Goal: Task Accomplishment & Management: Use online tool/utility

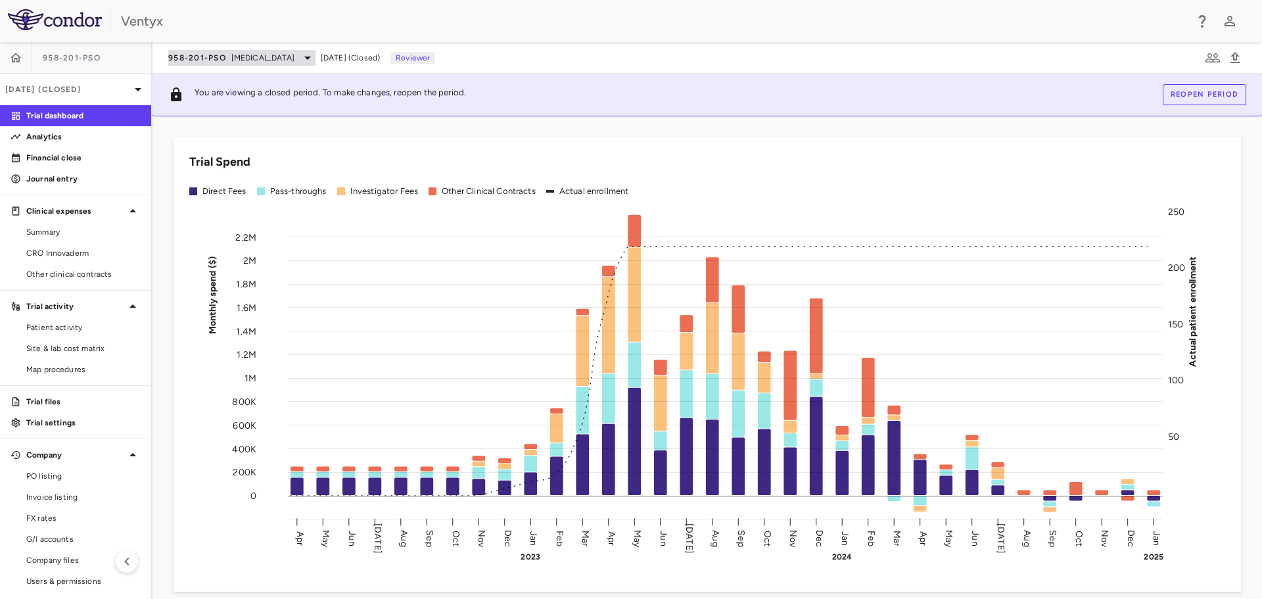
click at [258, 56] on span "[MEDICAL_DATA]" at bounding box center [262, 58] width 63 height 12
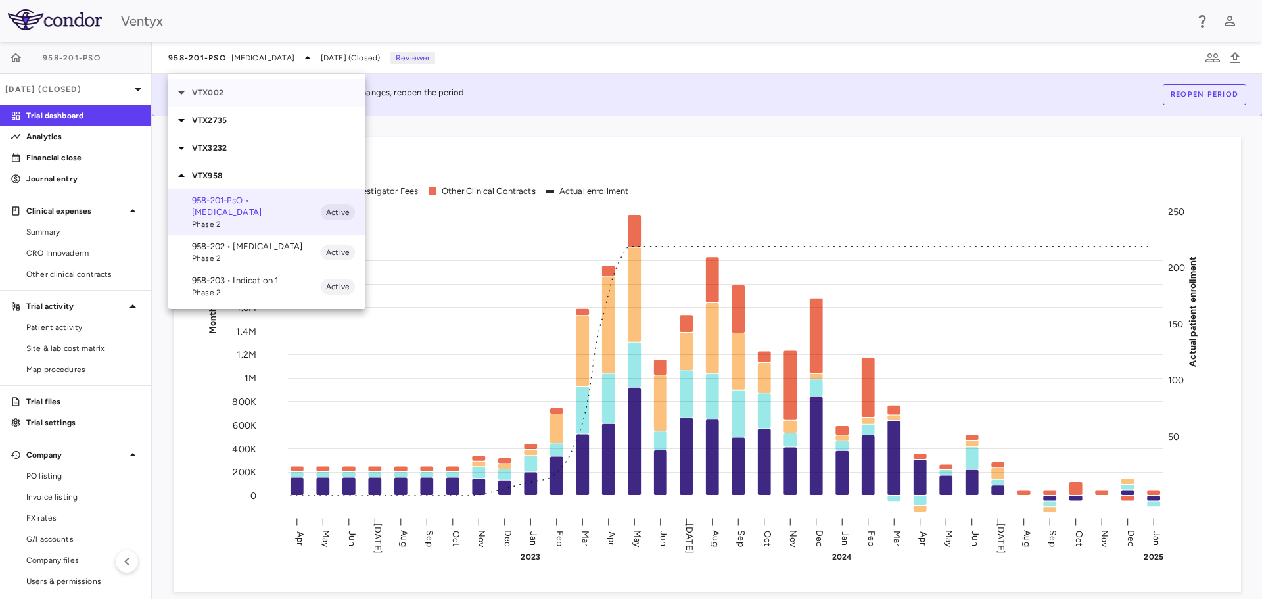
click at [228, 95] on p "VTX002" at bounding box center [279, 93] width 174 height 12
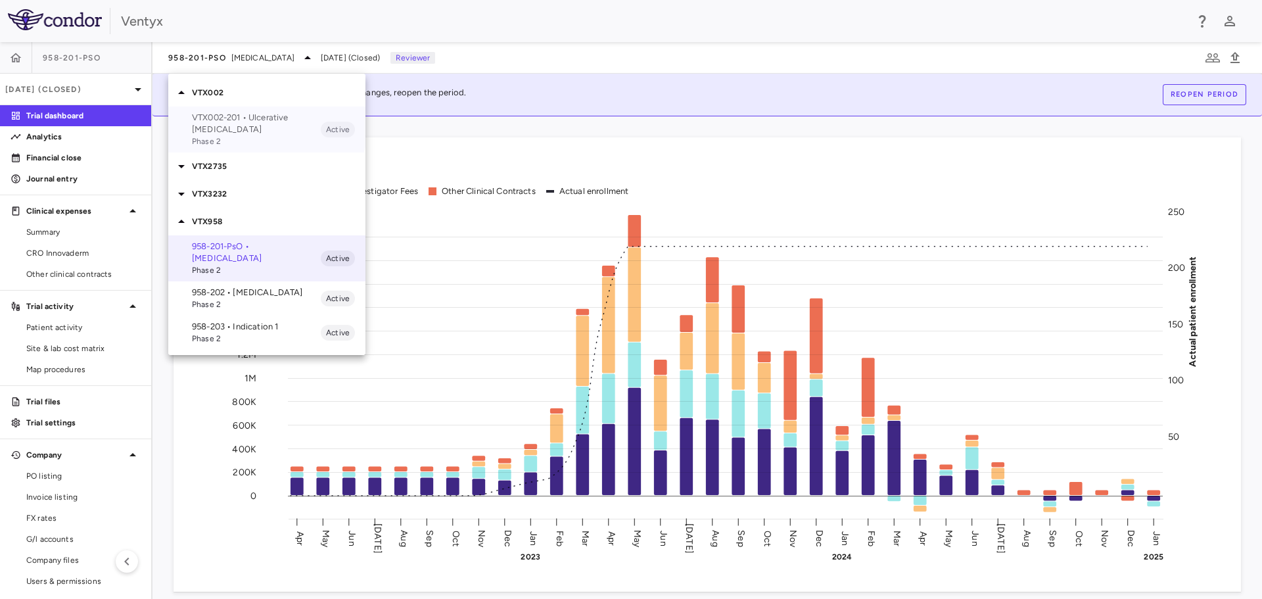
click at [228, 119] on p "VTX002-201 • Ulcerative [MEDICAL_DATA]" at bounding box center [256, 124] width 129 height 24
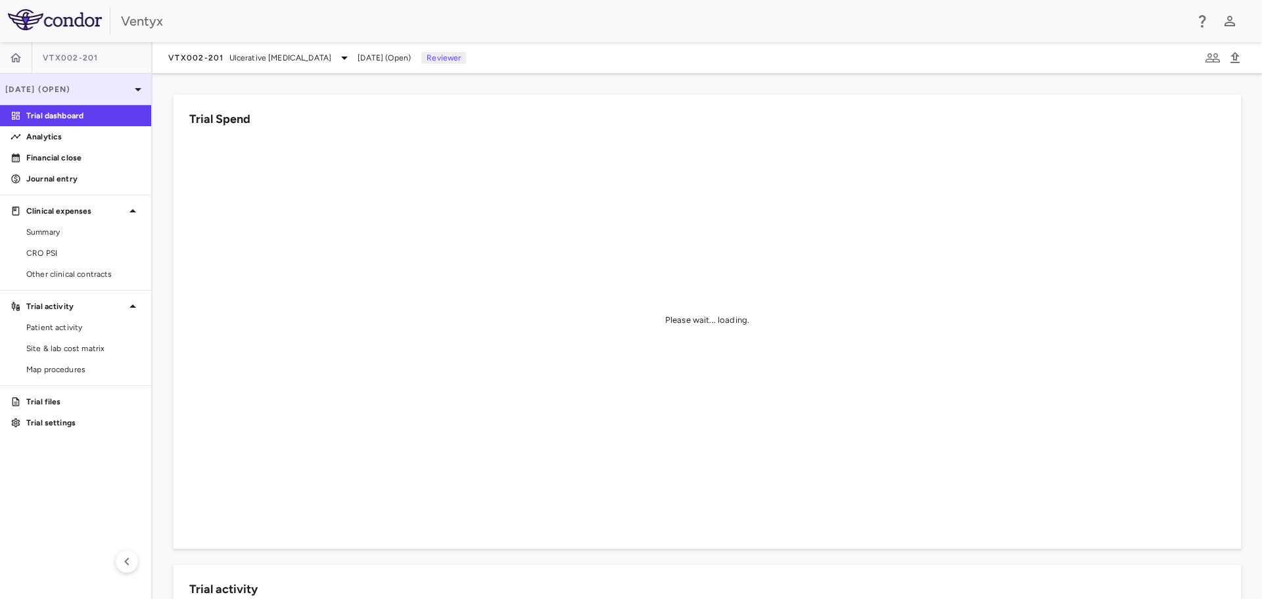
click at [135, 90] on icon at bounding box center [138, 90] width 16 height 16
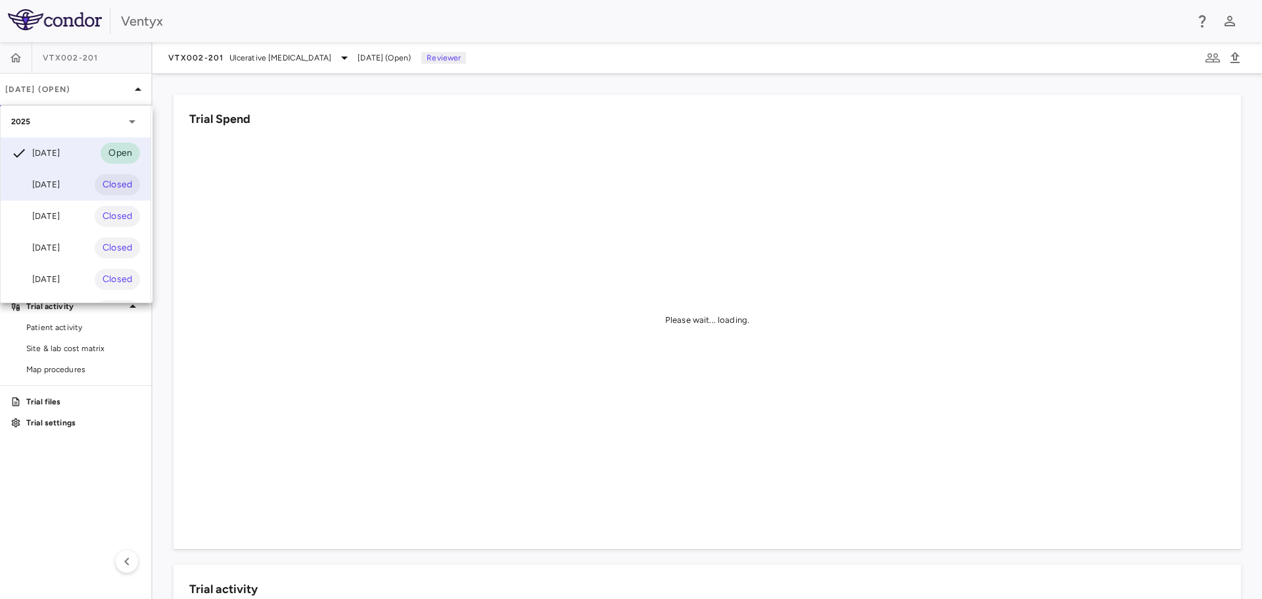
click at [47, 184] on div "[DATE]" at bounding box center [35, 185] width 49 height 16
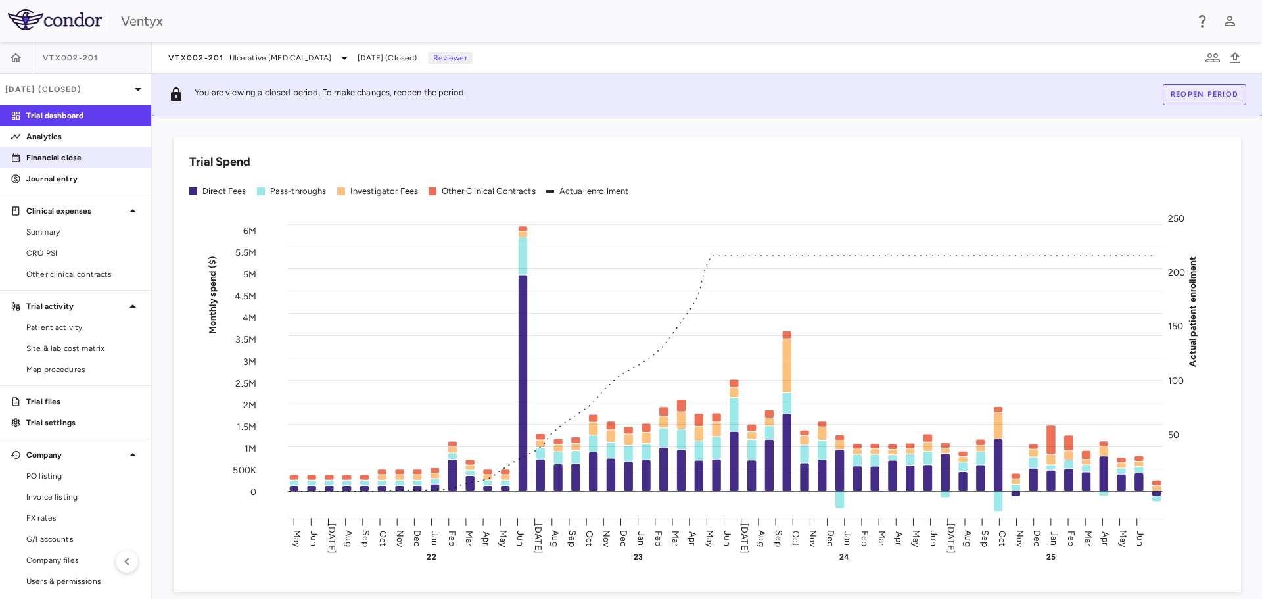
click at [34, 158] on p "Financial close" at bounding box center [83, 158] width 114 height 12
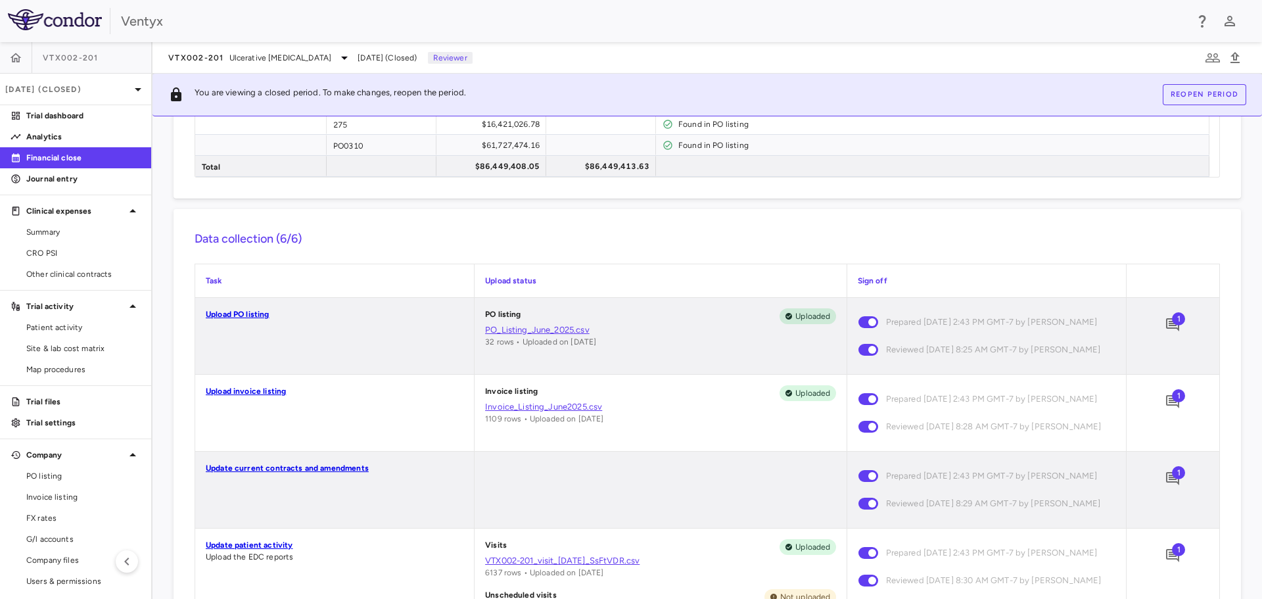
scroll to position [263, 0]
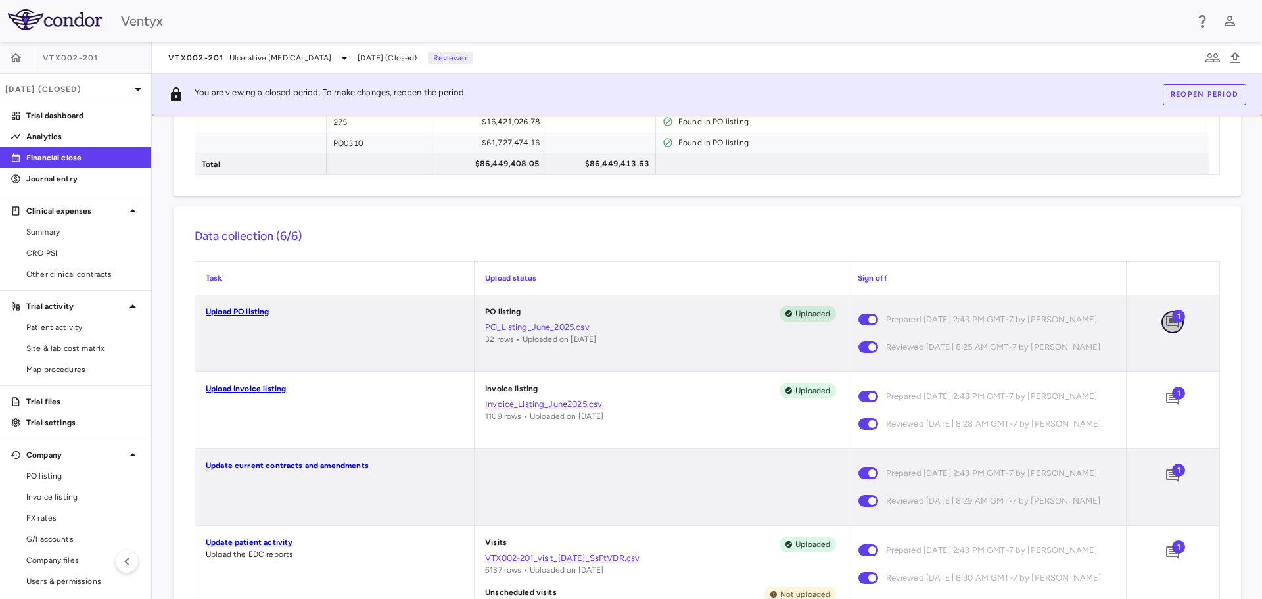
click at [1166, 321] on icon "Add comment" at bounding box center [1172, 322] width 13 height 13
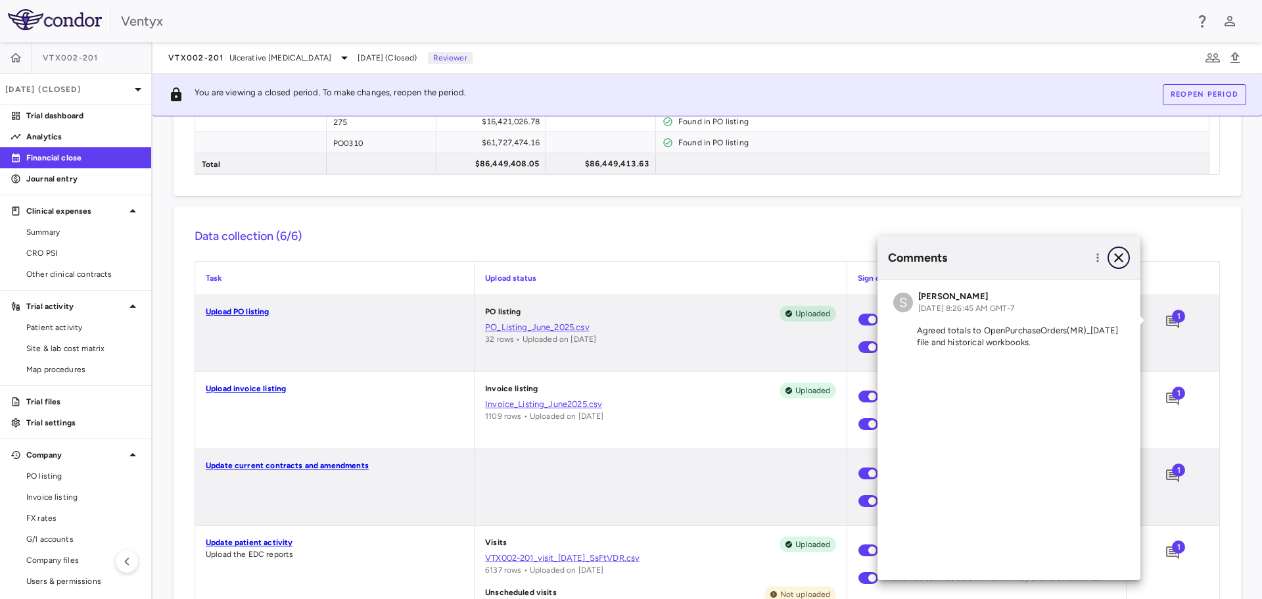
click at [1117, 256] on icon "button" at bounding box center [1118, 257] width 9 height 9
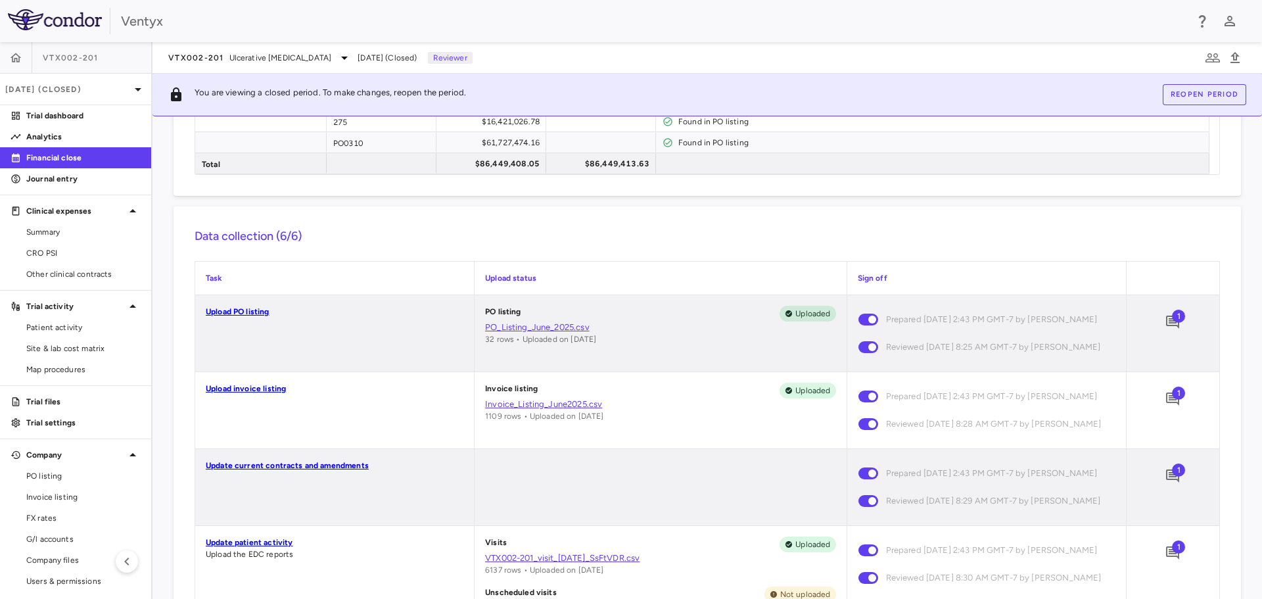
click at [555, 327] on link "PO_Listing_June_2025.csv" at bounding box center [660, 327] width 350 height 12
click at [518, 327] on link "PO_Listing_June_2025.csv" at bounding box center [660, 327] width 350 height 12
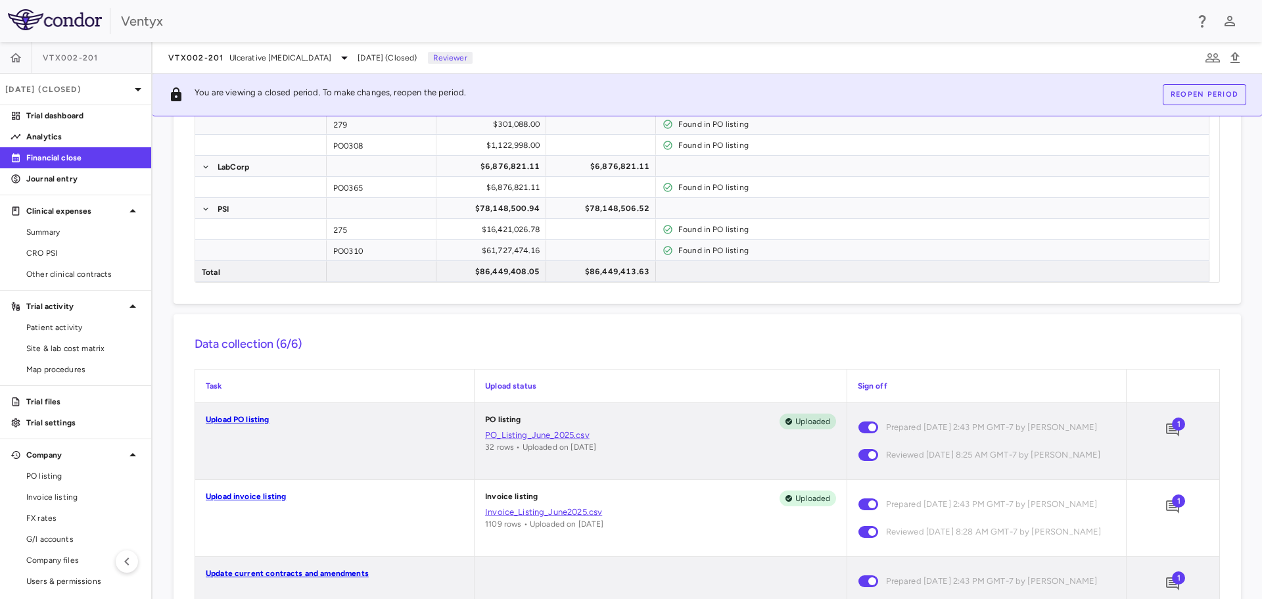
scroll to position [197, 0]
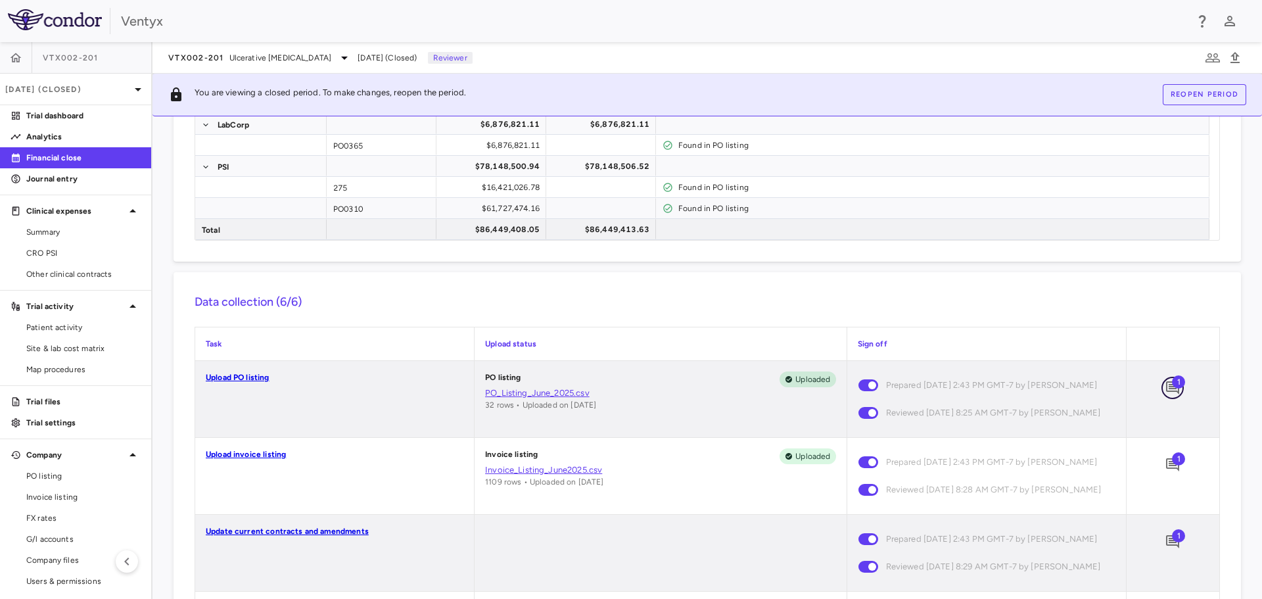
click at [1166, 388] on icon "Add comment" at bounding box center [1172, 387] width 13 height 13
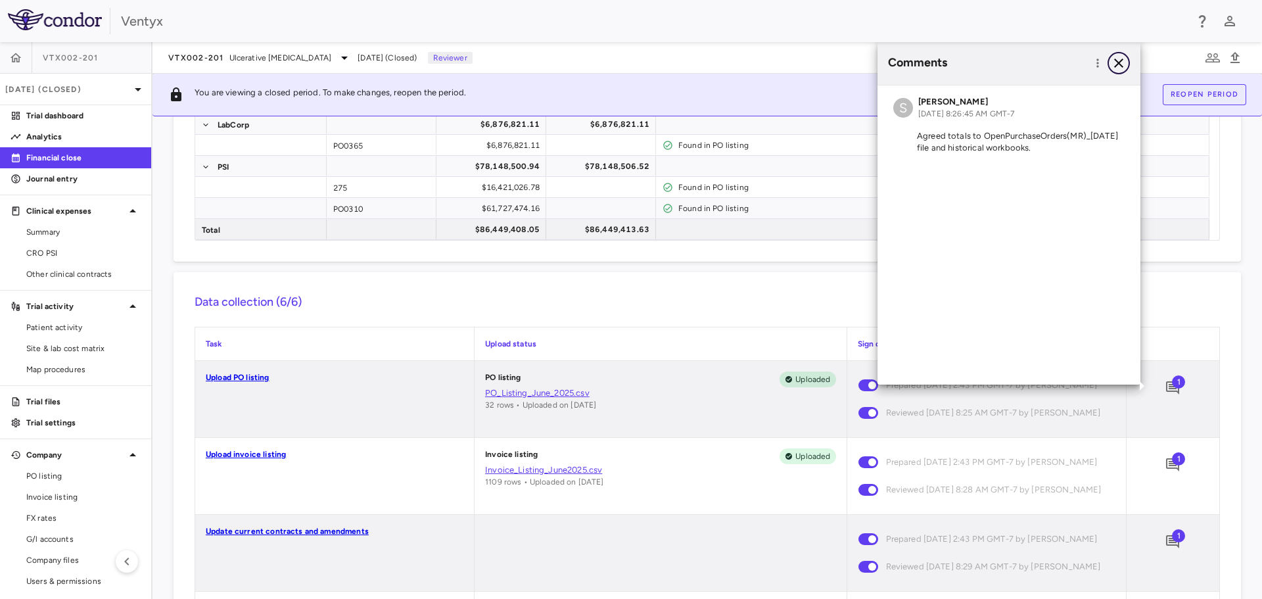
click at [1113, 59] on icon "button" at bounding box center [1119, 63] width 16 height 16
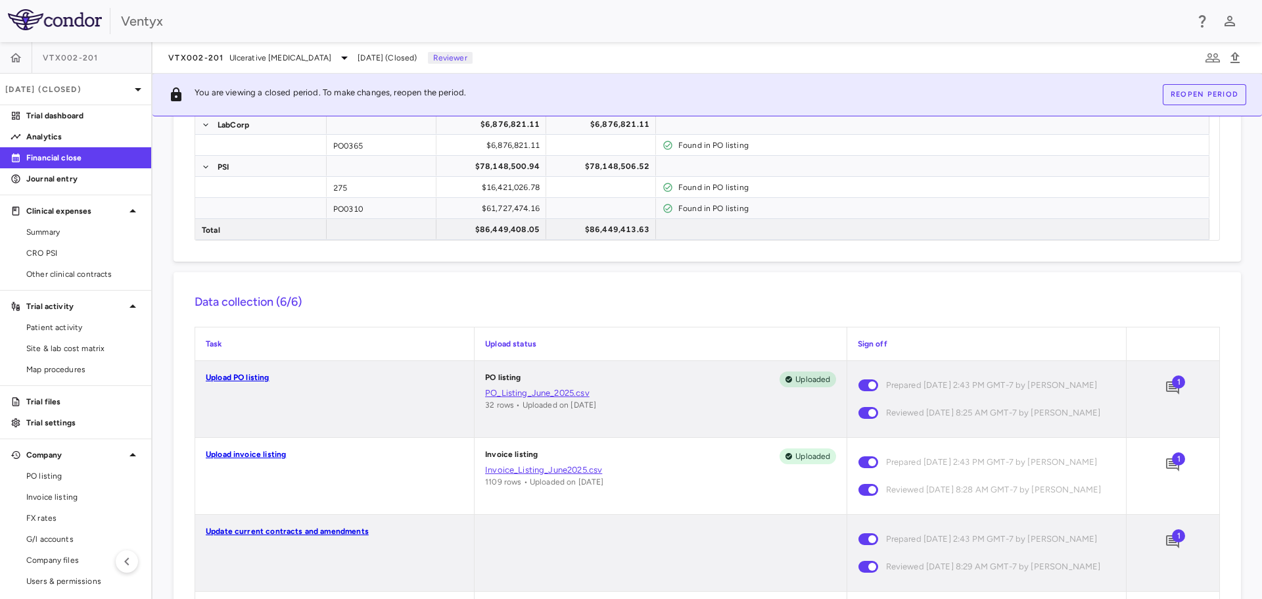
click at [1172, 465] on span "1" at bounding box center [1178, 458] width 13 height 13
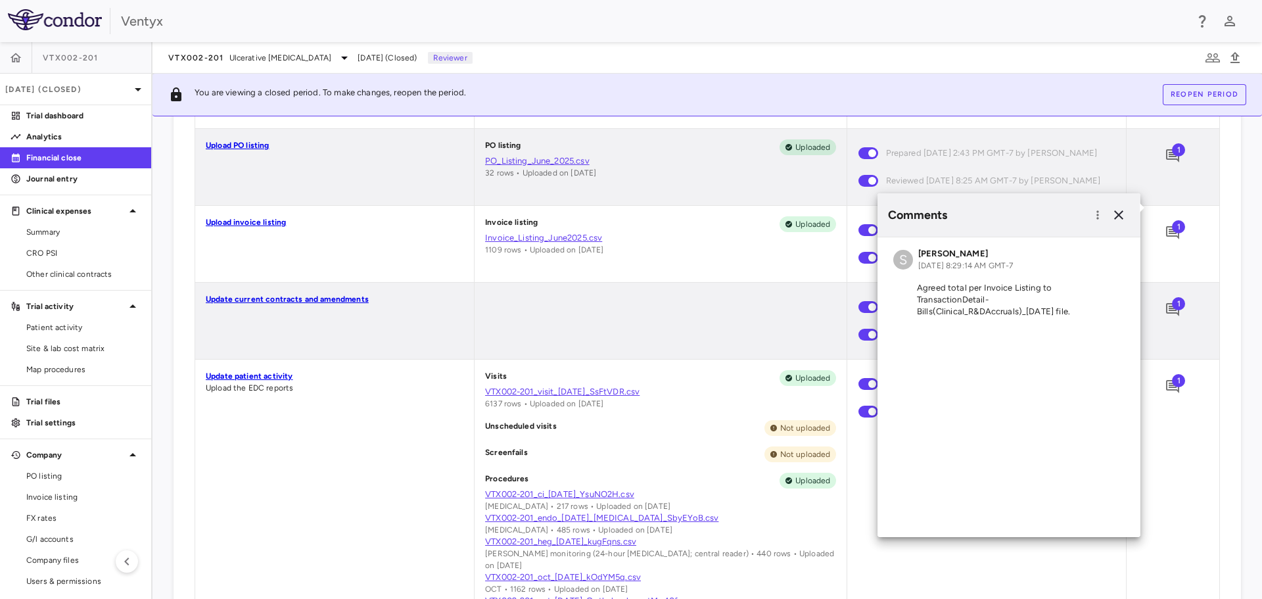
scroll to position [460, 0]
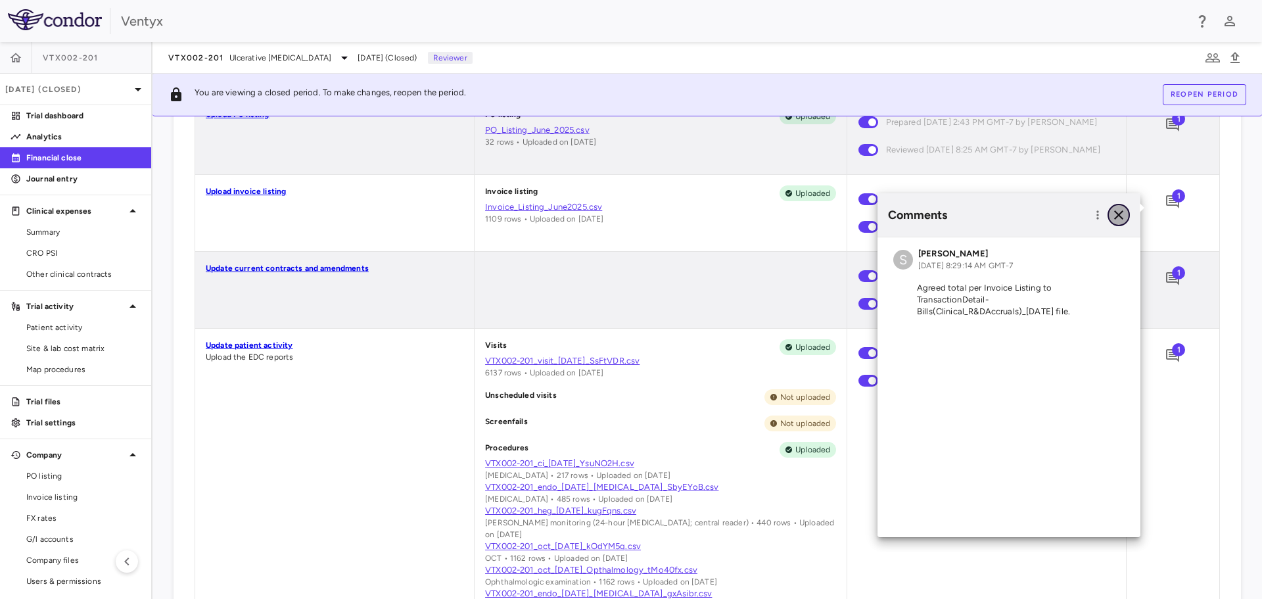
click at [1117, 211] on icon "button" at bounding box center [1119, 215] width 16 height 16
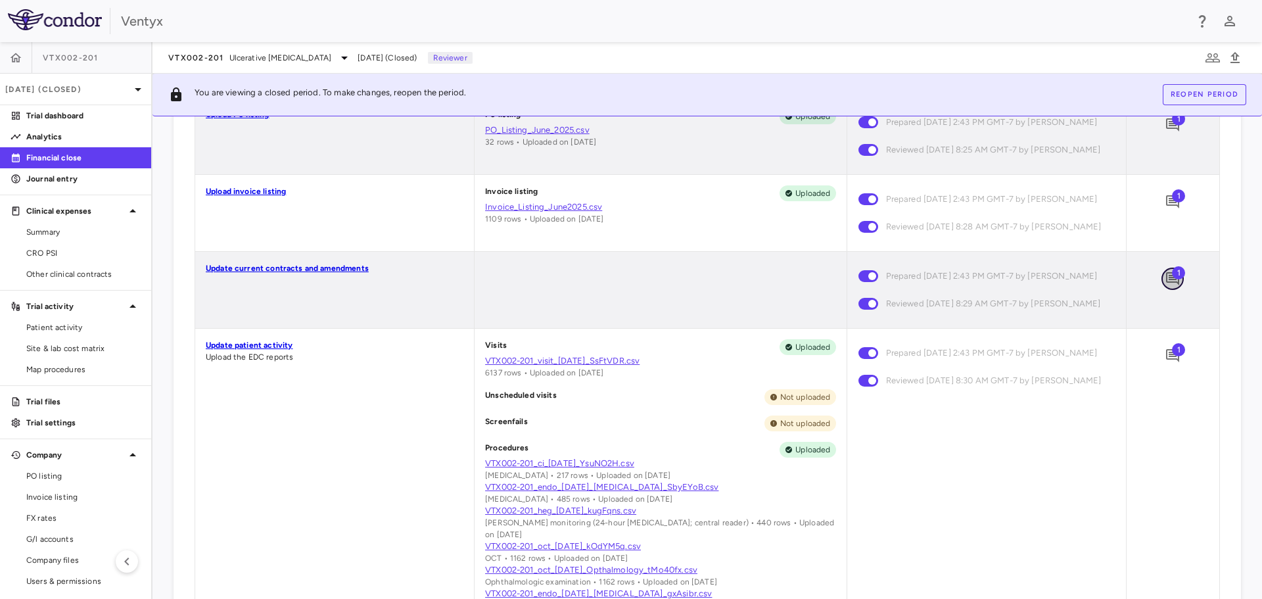
click at [1166, 285] on icon "Add comment" at bounding box center [1172, 278] width 13 height 13
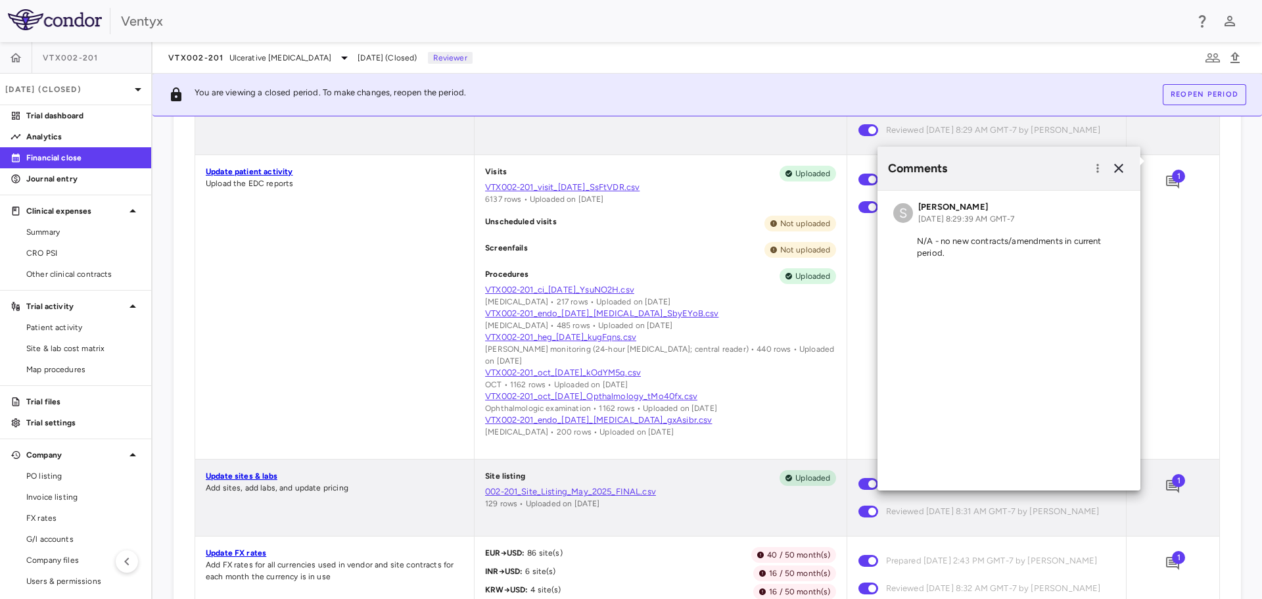
scroll to position [657, 0]
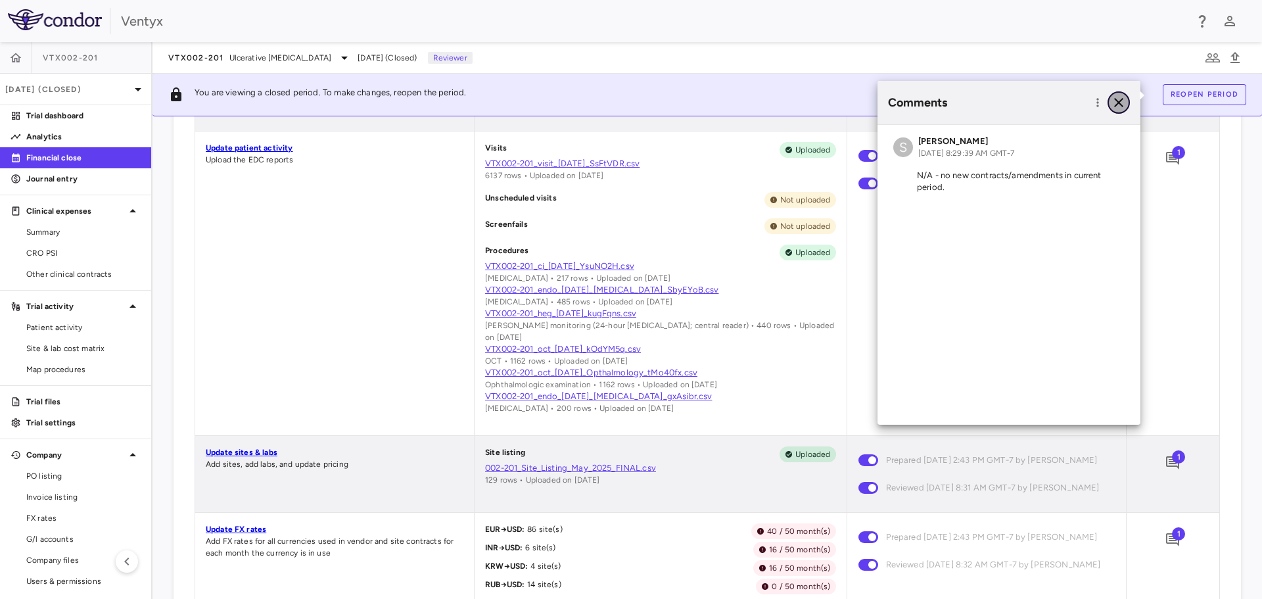
click at [1115, 103] on icon "button" at bounding box center [1119, 103] width 16 height 16
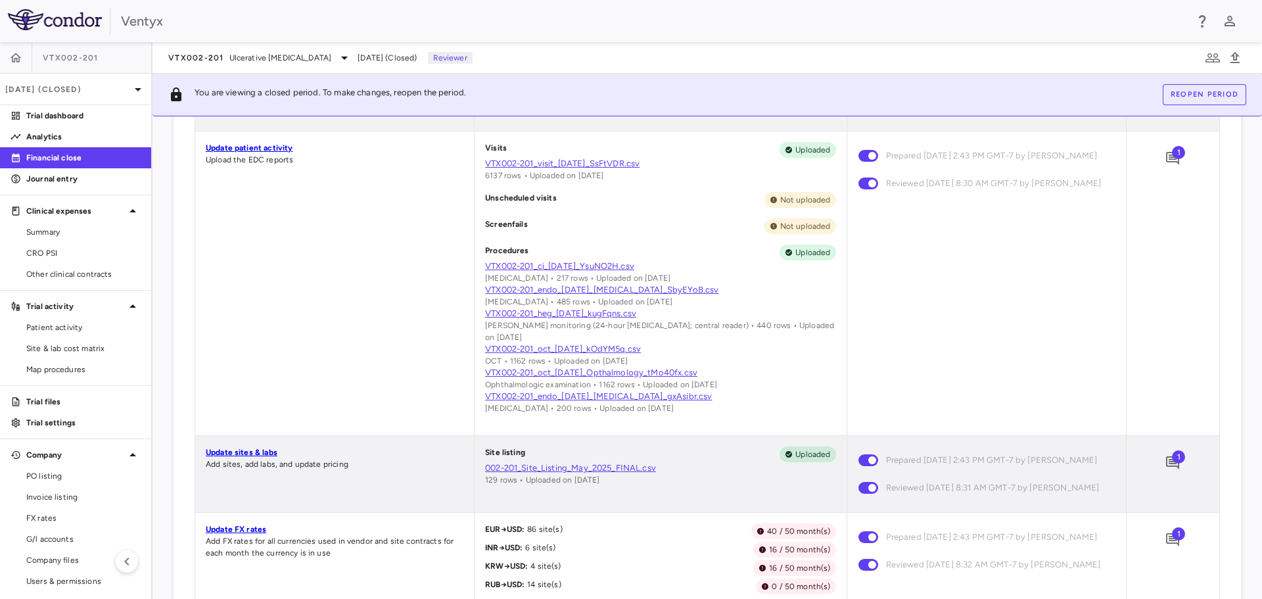
click at [1172, 159] on span "1" at bounding box center [1178, 152] width 13 height 13
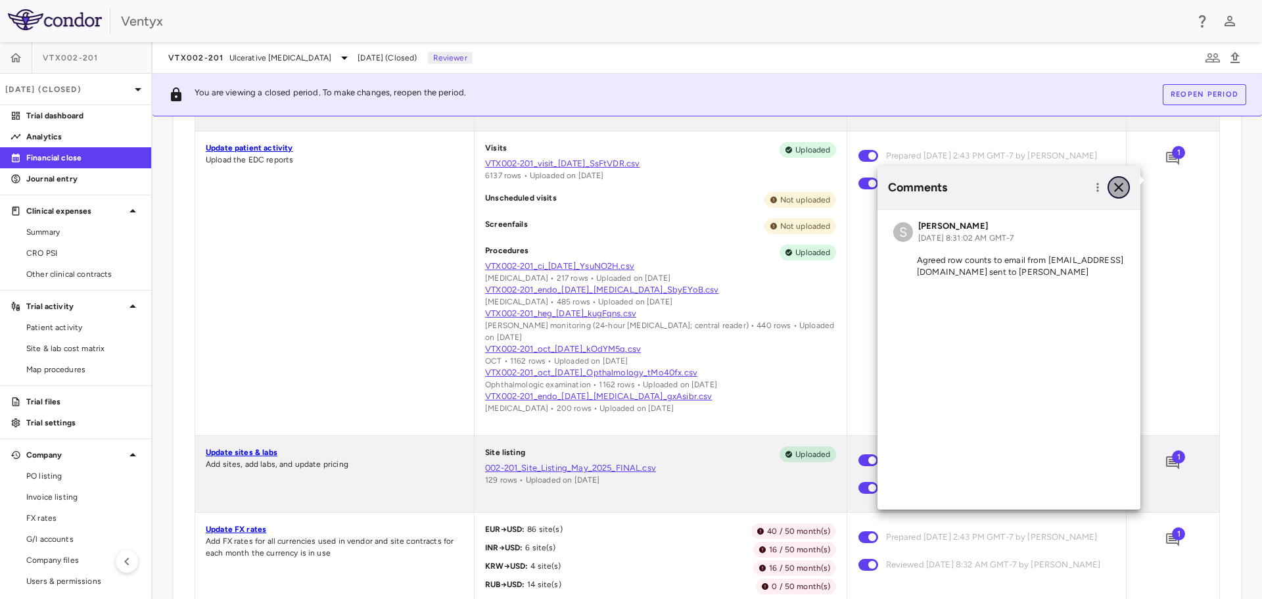
click at [1119, 186] on icon "button" at bounding box center [1118, 187] width 9 height 9
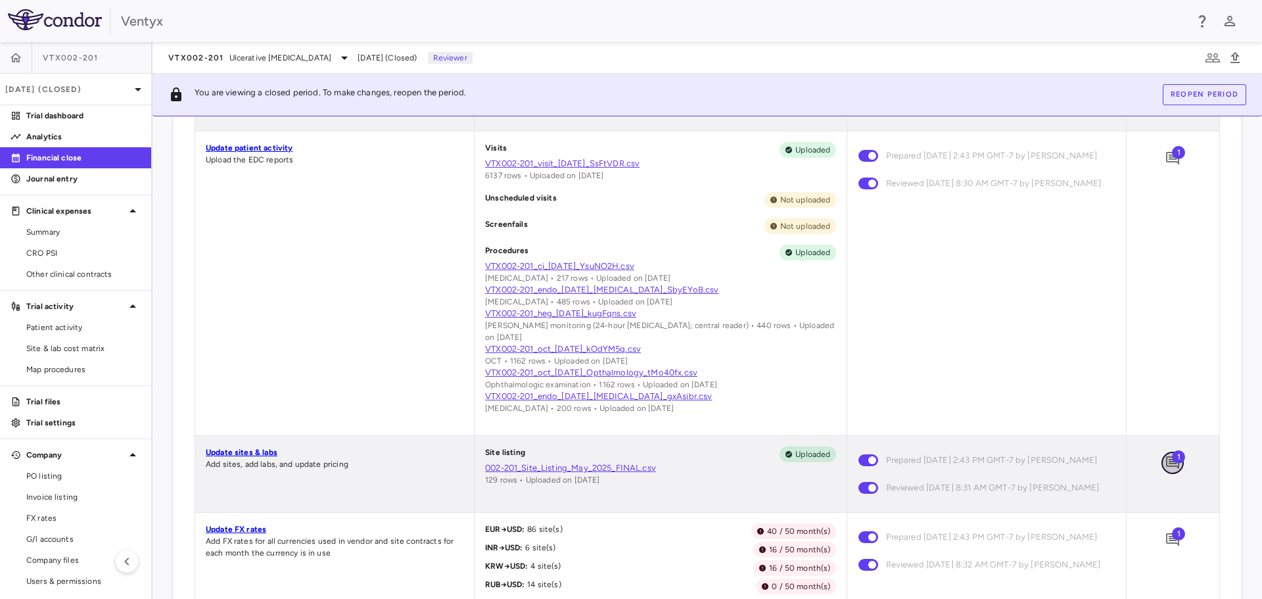
click at [1166, 469] on icon "Add comment" at bounding box center [1172, 462] width 13 height 13
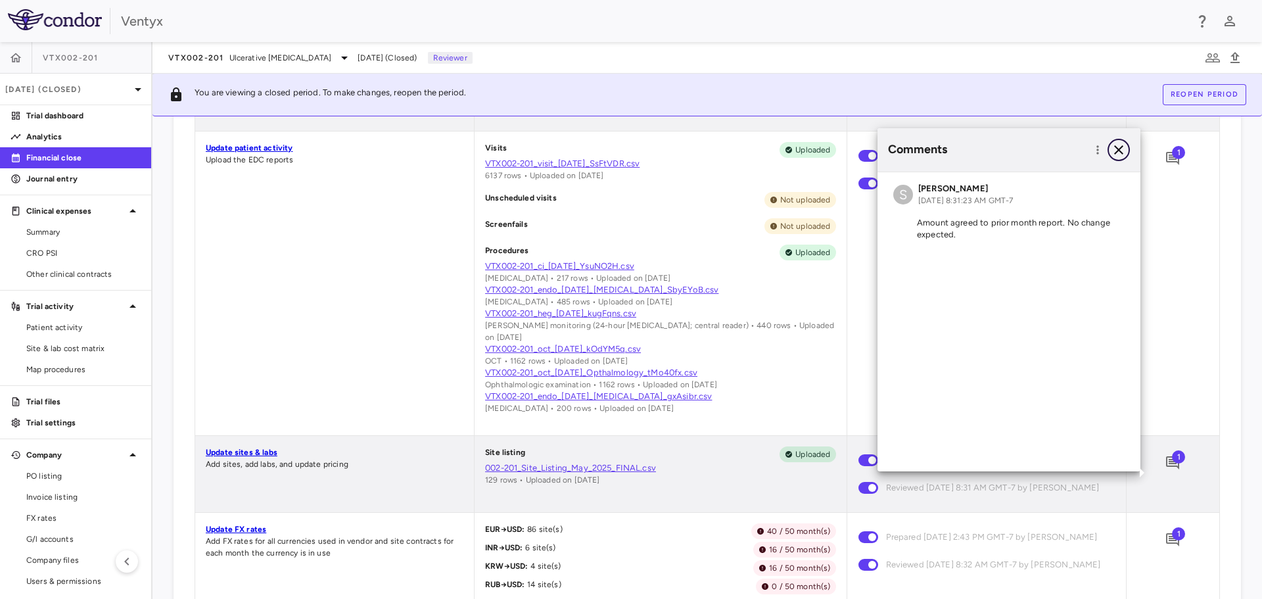
click at [1115, 150] on icon "button" at bounding box center [1119, 150] width 16 height 16
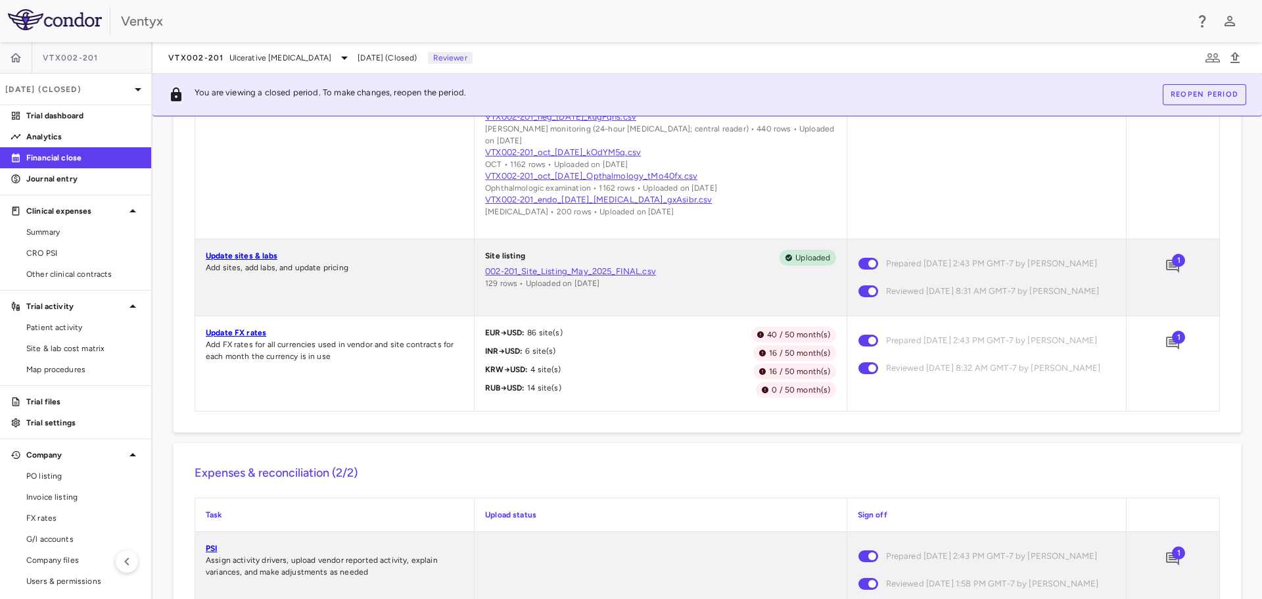
scroll to position [854, 0]
click at [1166, 349] on icon "Add comment" at bounding box center [1172, 342] width 13 height 13
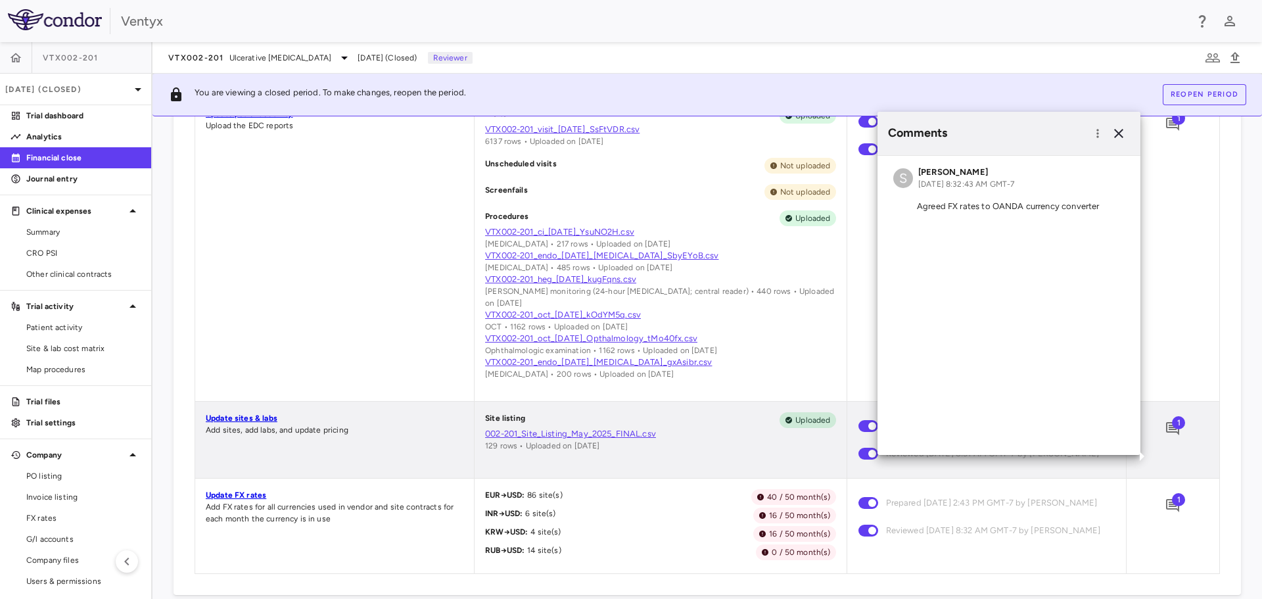
scroll to position [657, 0]
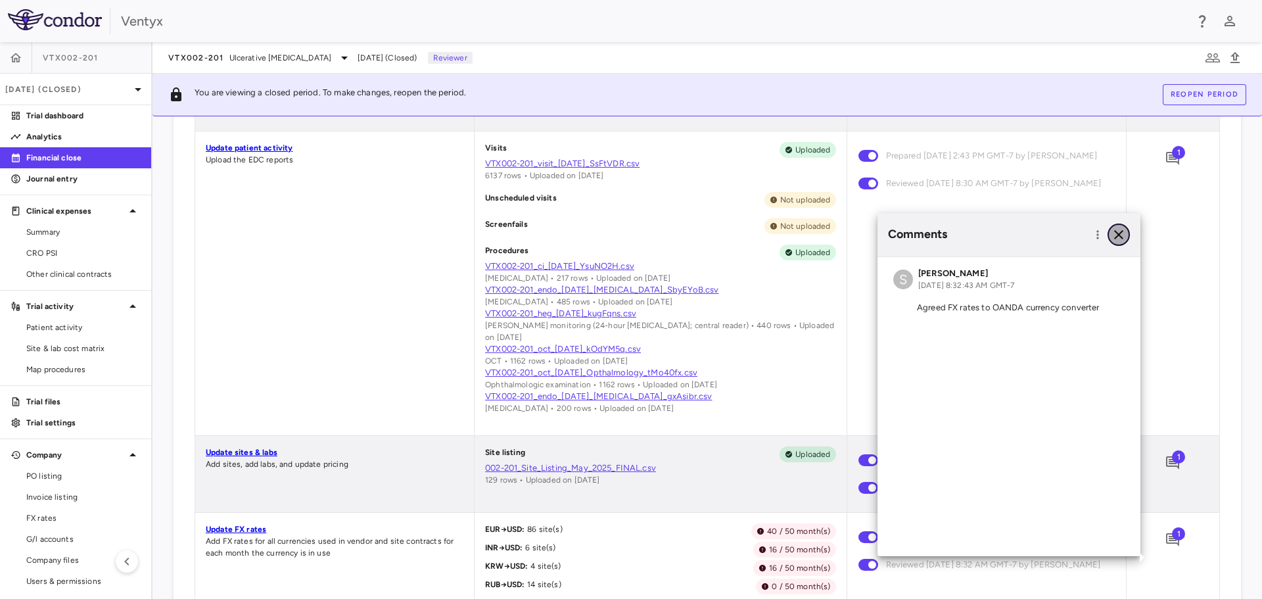
click at [1121, 235] on icon "button" at bounding box center [1119, 235] width 16 height 16
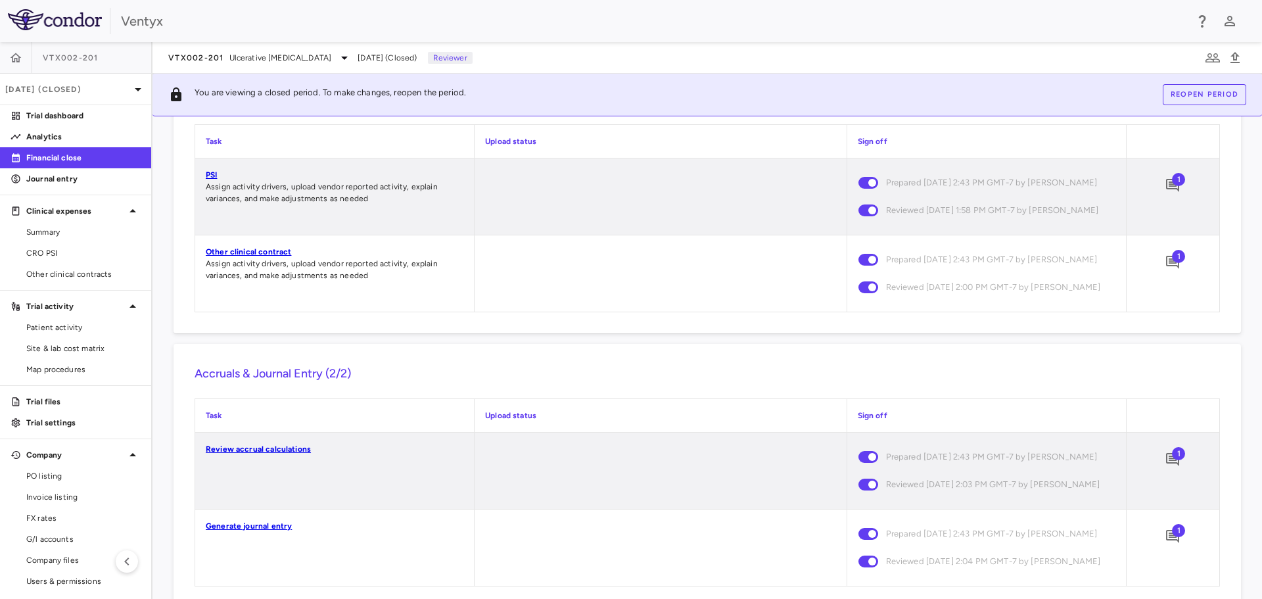
scroll to position [1249, 0]
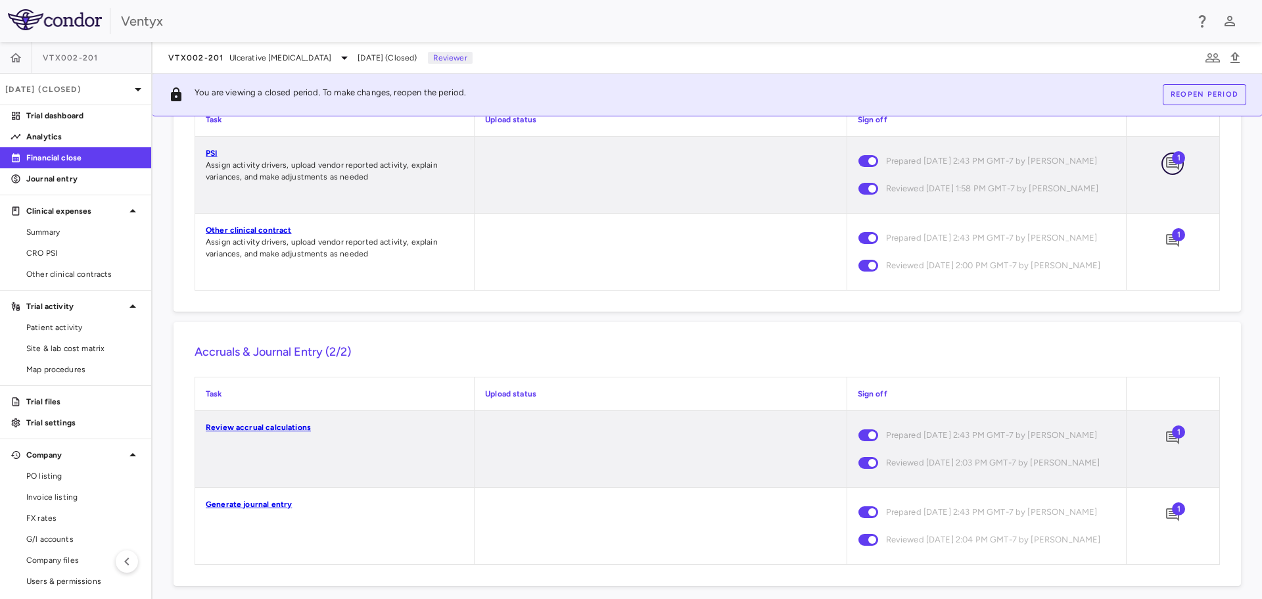
click at [1167, 170] on icon "Add comment" at bounding box center [1172, 163] width 13 height 13
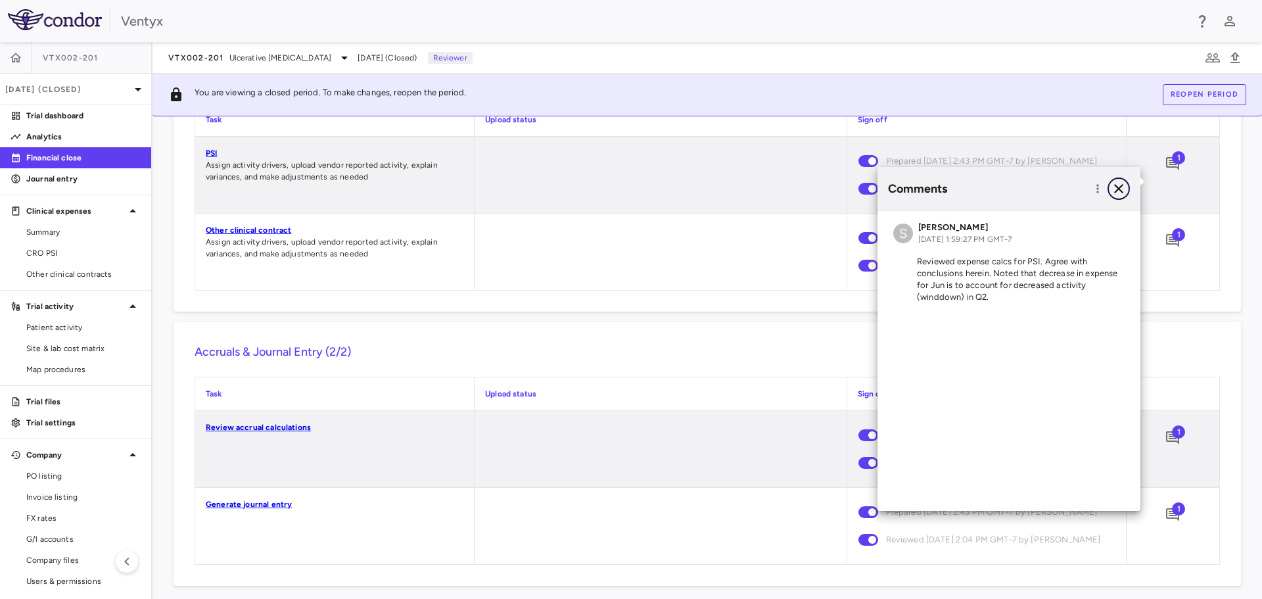
click at [1121, 185] on icon "button" at bounding box center [1119, 189] width 16 height 16
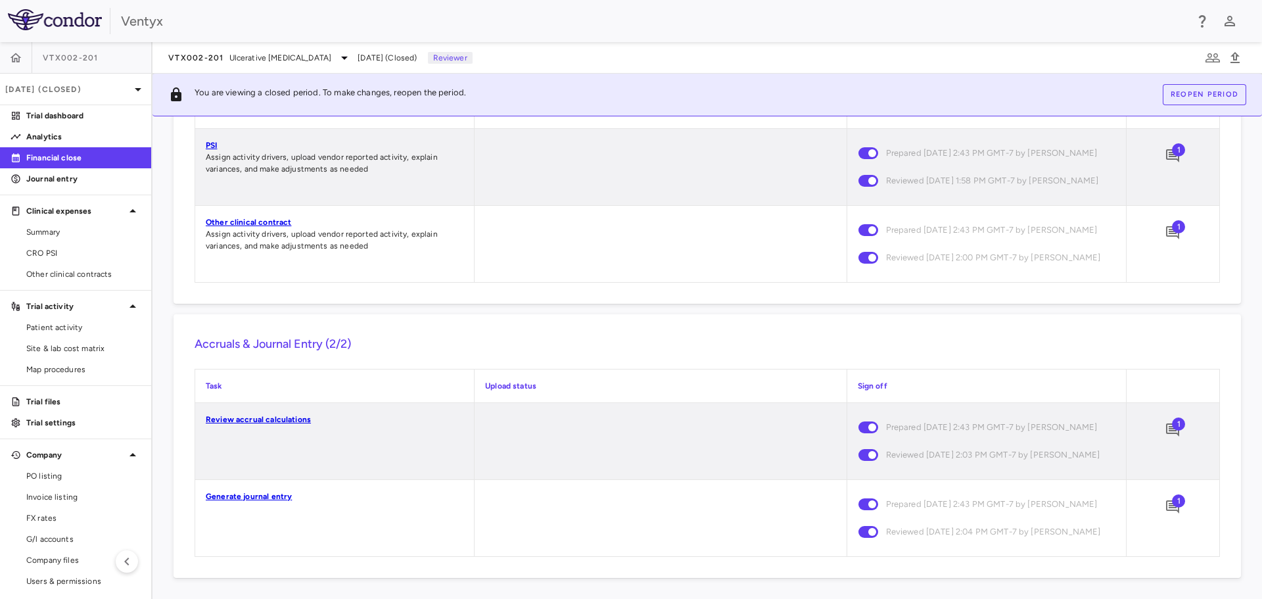
scroll to position [1308, 0]
click at [1172, 220] on span "1" at bounding box center [1178, 226] width 13 height 13
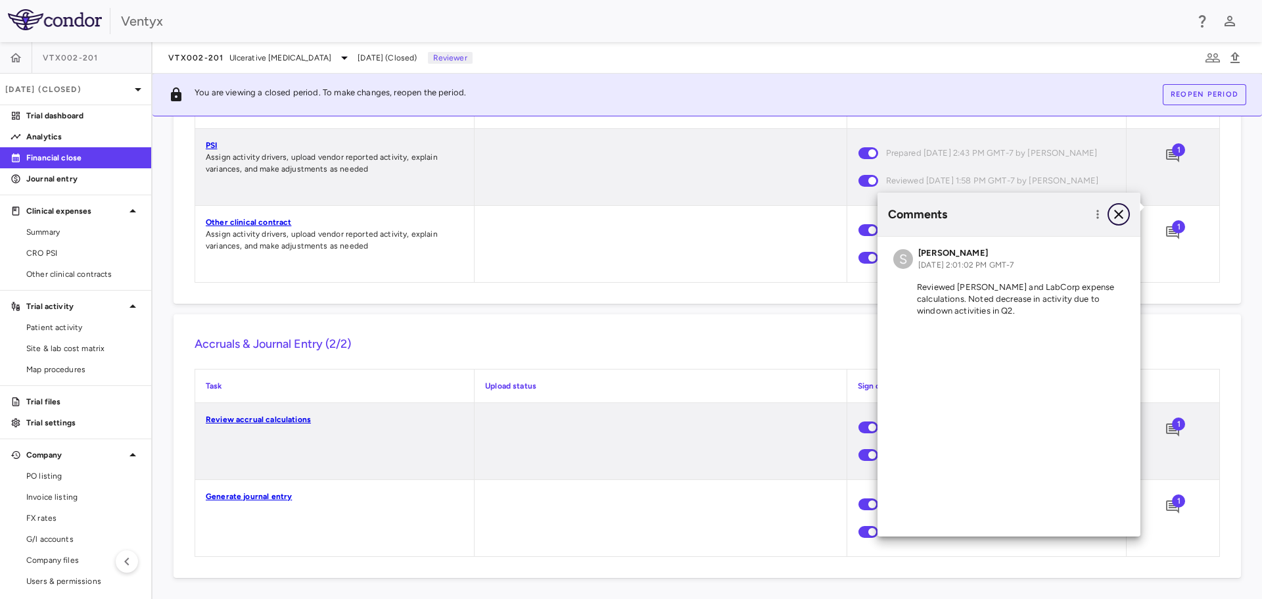
click at [1120, 214] on icon "button" at bounding box center [1118, 214] width 9 height 9
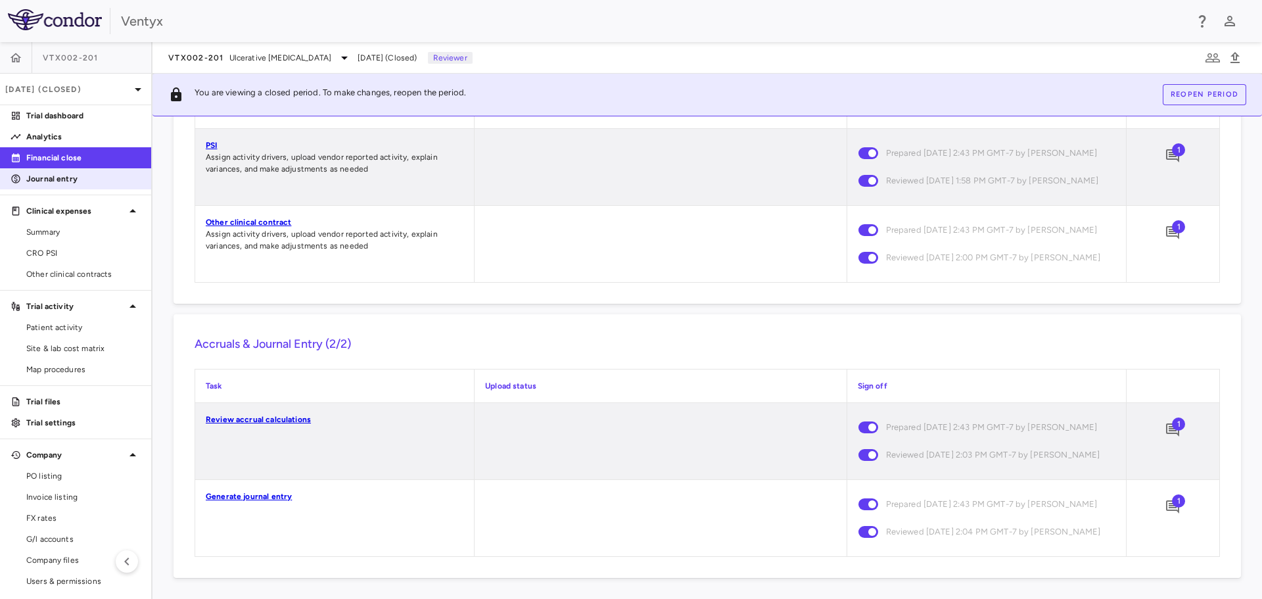
click at [59, 179] on p "Journal entry" at bounding box center [83, 179] width 114 height 12
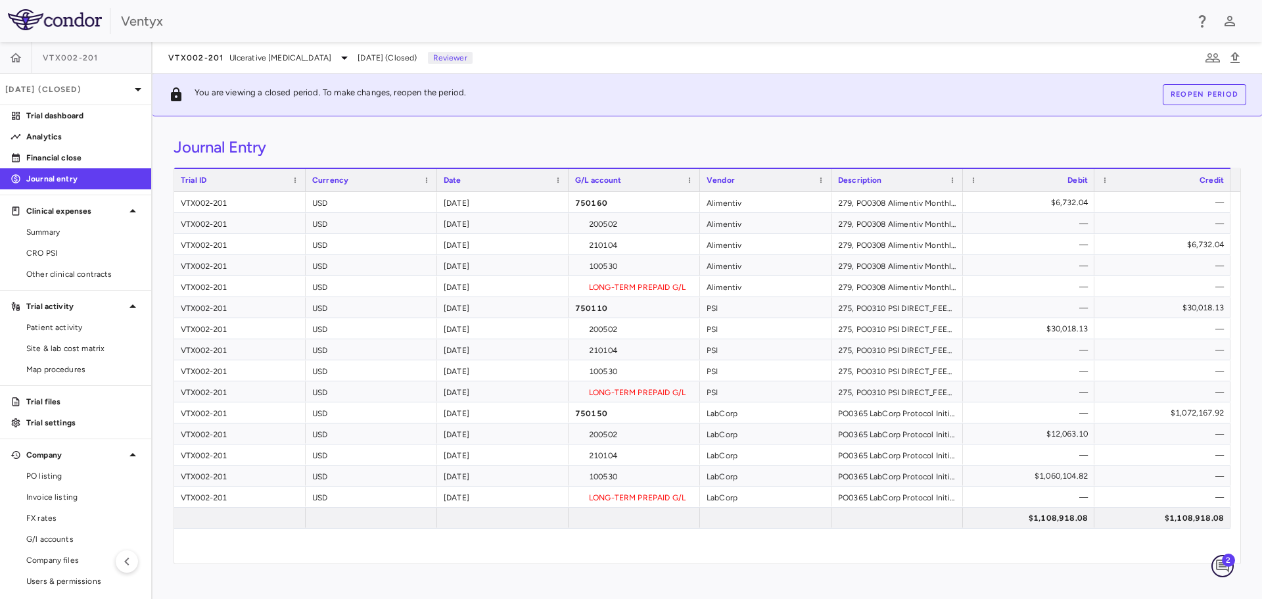
click at [1218, 565] on icon "Add comment" at bounding box center [1223, 566] width 16 height 16
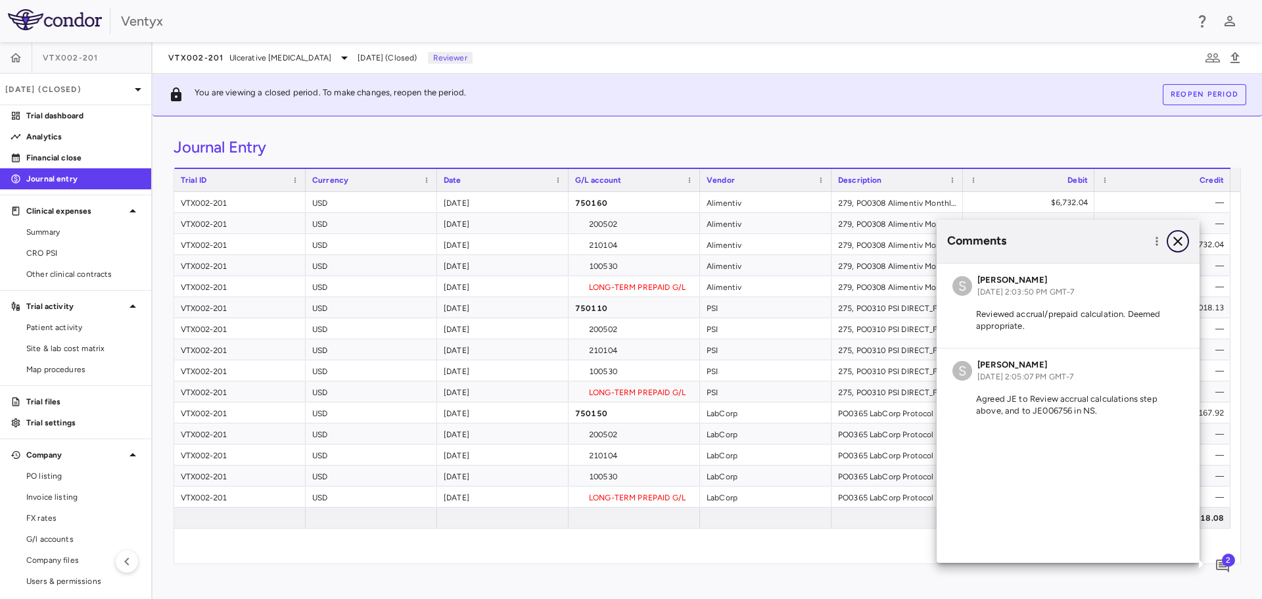
click at [1181, 241] on icon "button" at bounding box center [1178, 241] width 16 height 16
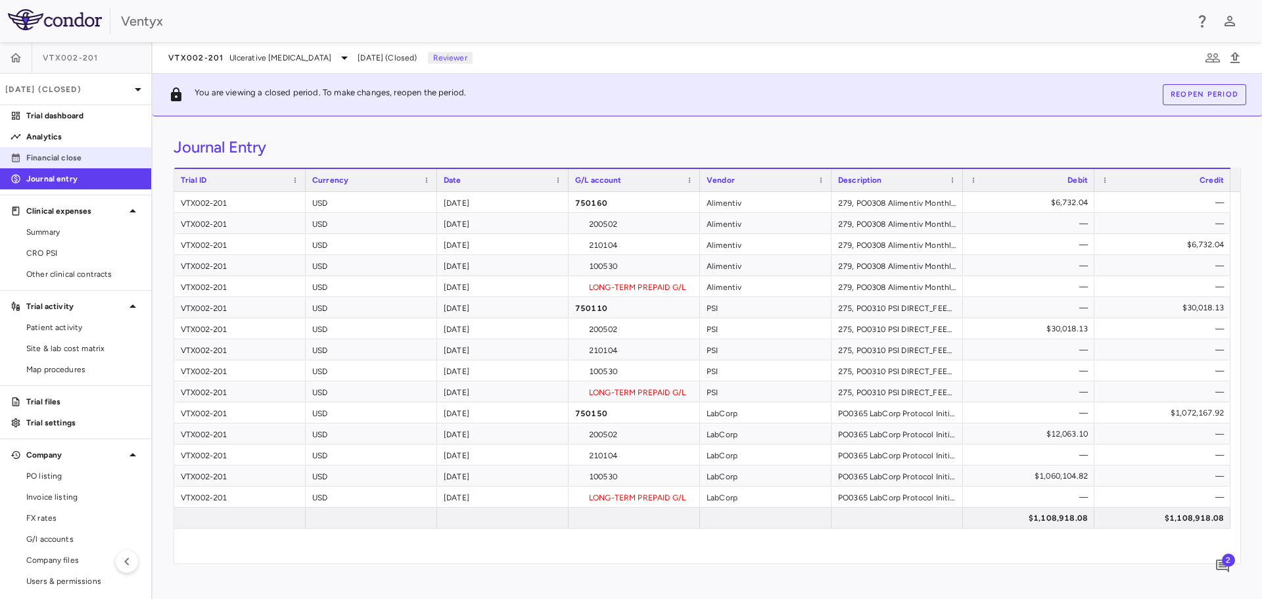
click at [55, 156] on p "Financial close" at bounding box center [83, 158] width 114 height 12
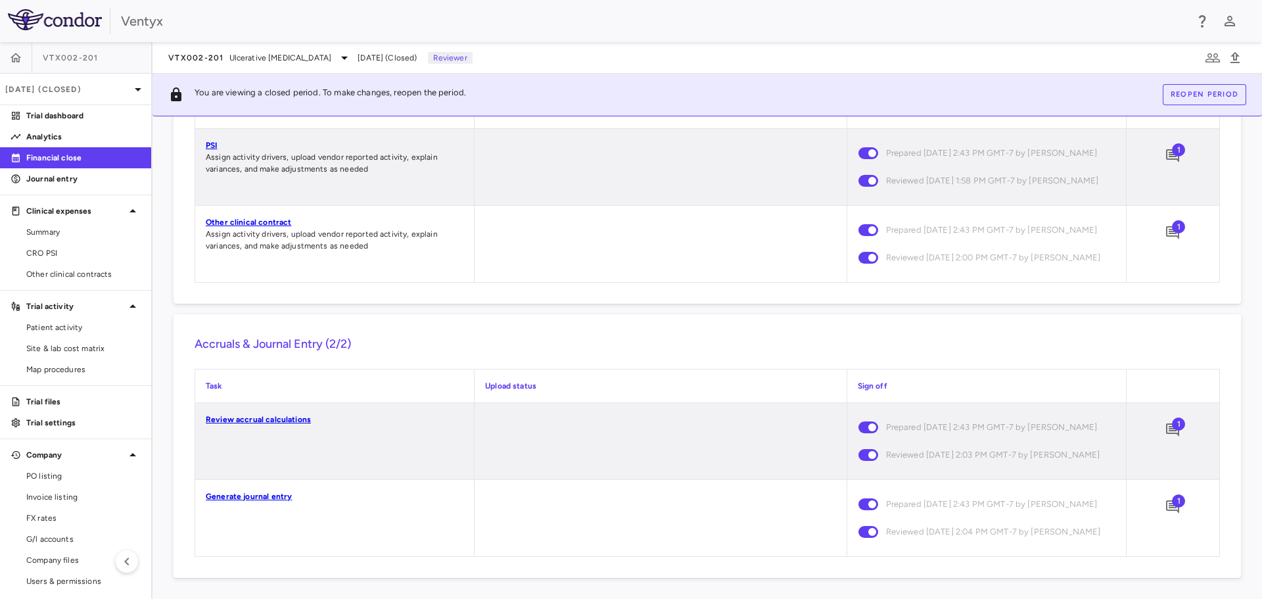
scroll to position [1308, 0]
click at [1166, 423] on icon "Add comment" at bounding box center [1172, 429] width 13 height 13
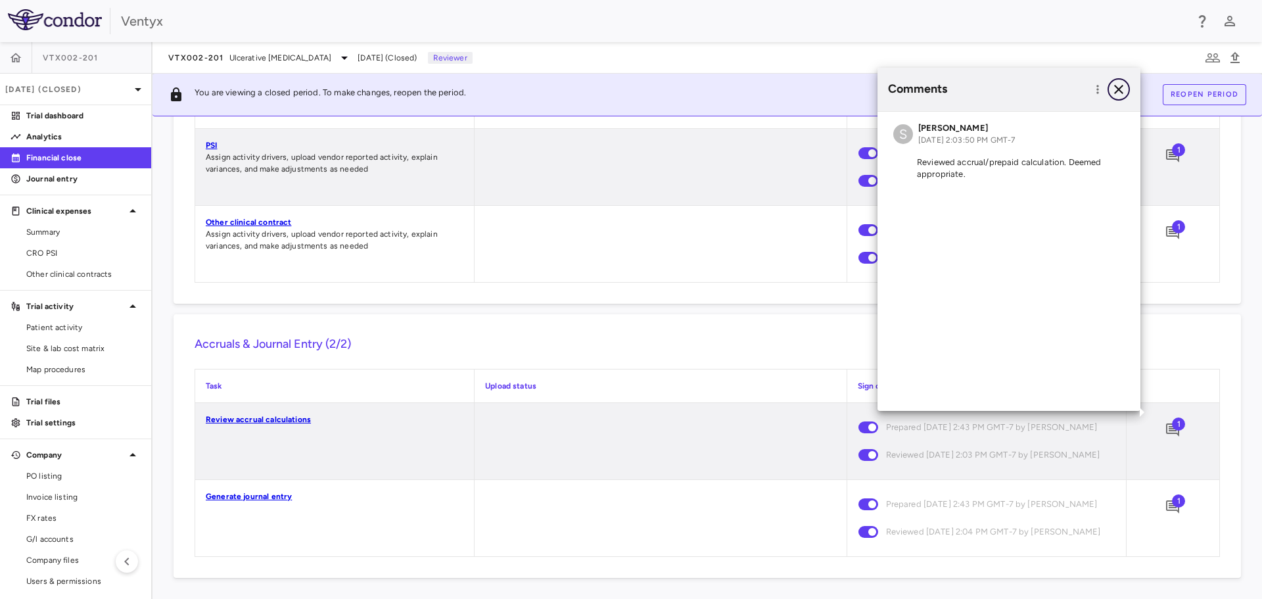
click at [1118, 87] on icon "button" at bounding box center [1119, 90] width 16 height 16
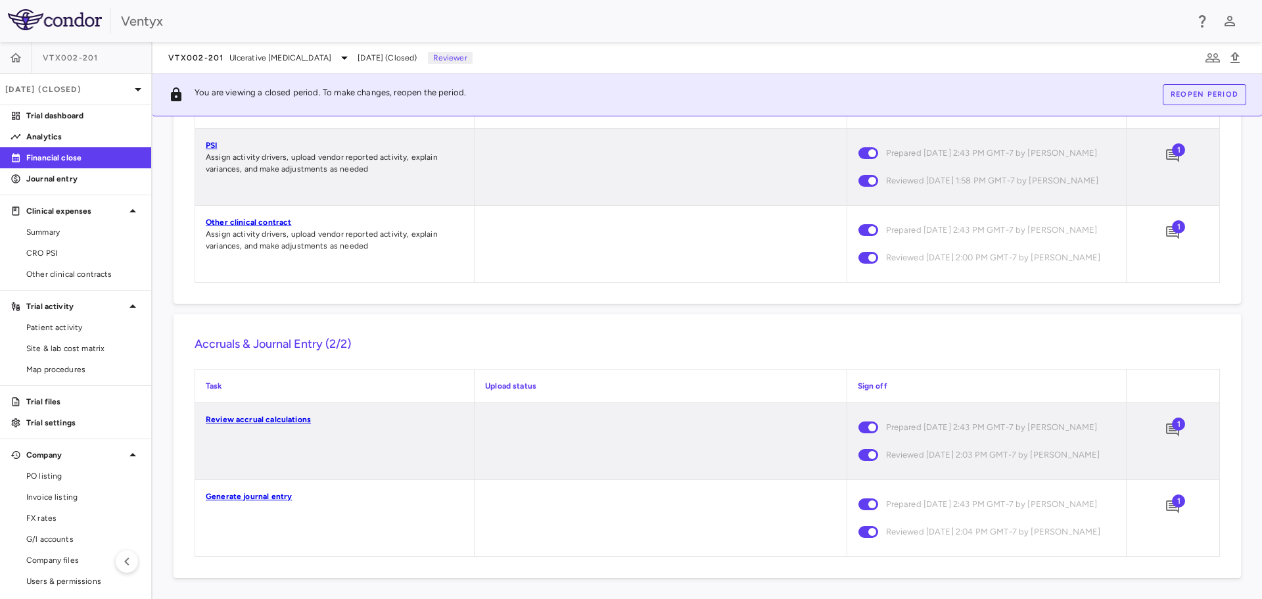
click at [1172, 498] on span "1" at bounding box center [1178, 500] width 13 height 13
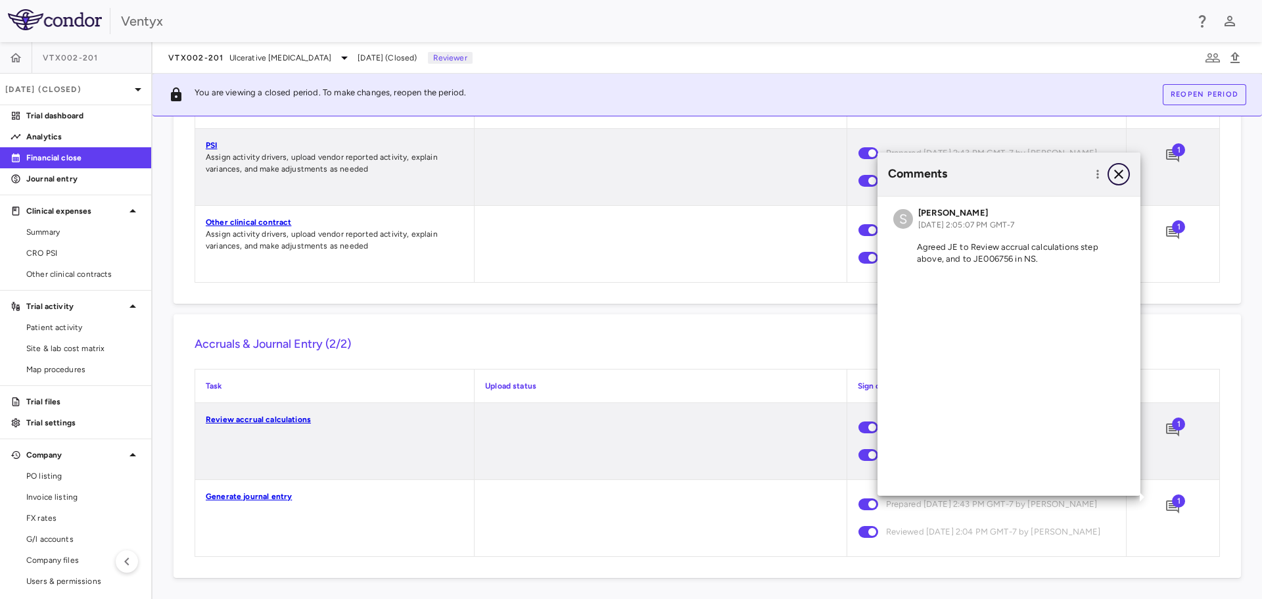
click at [1119, 173] on icon "button" at bounding box center [1118, 174] width 9 height 9
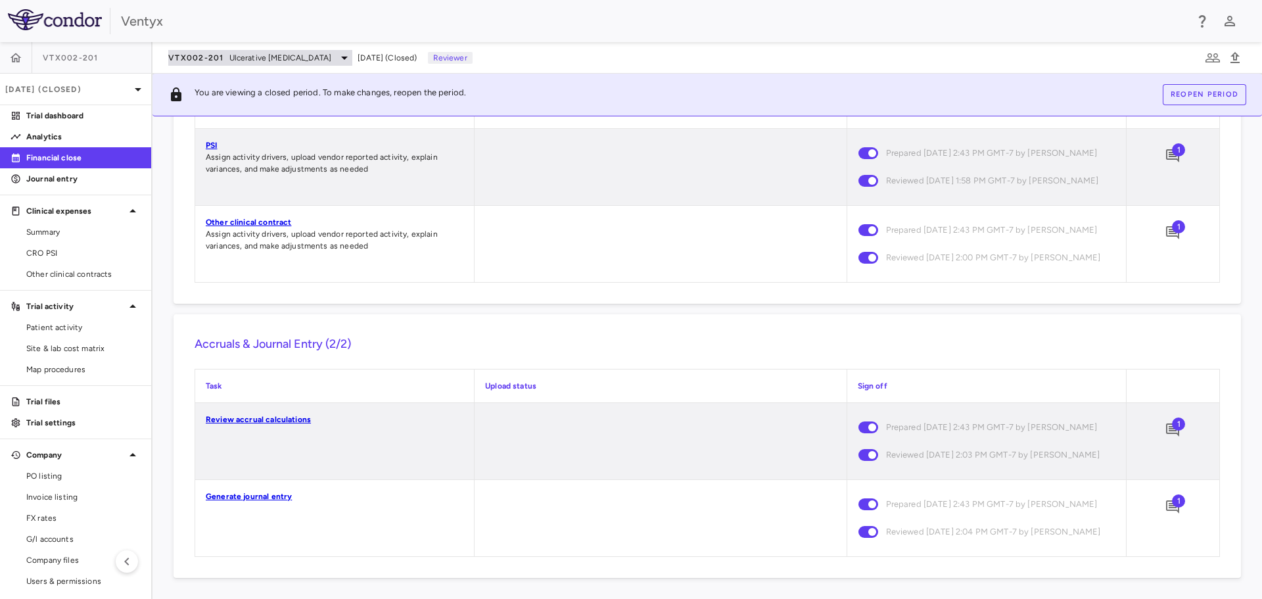
click at [337, 55] on icon at bounding box center [345, 58] width 16 height 16
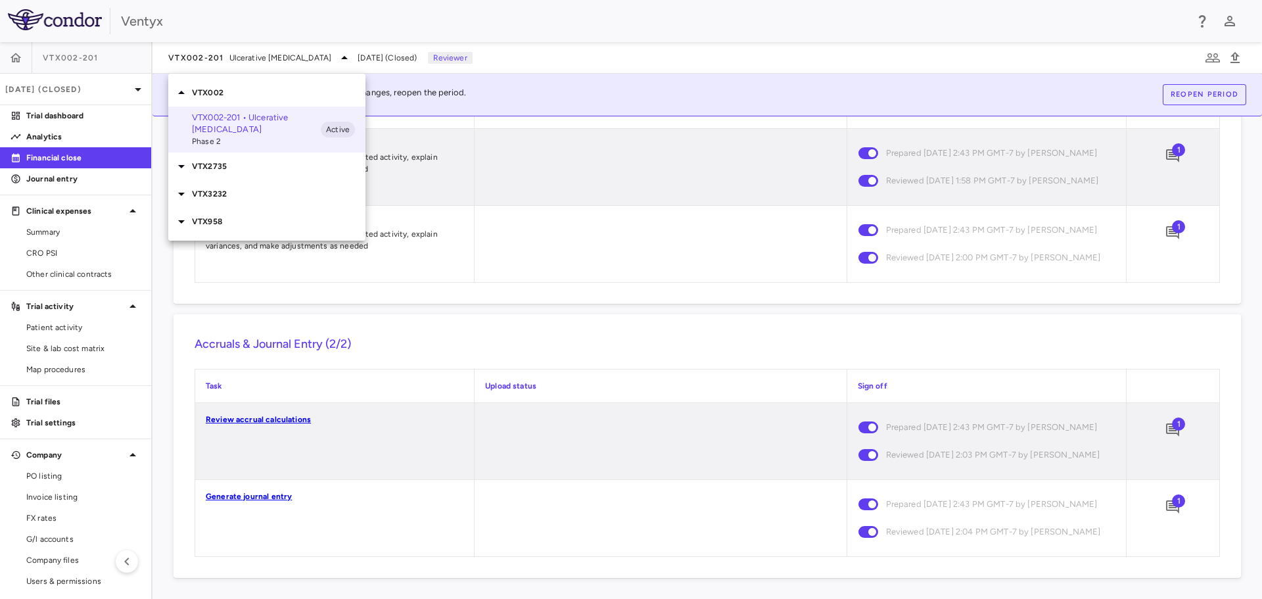
click at [198, 216] on p "VTX958" at bounding box center [279, 222] width 174 height 12
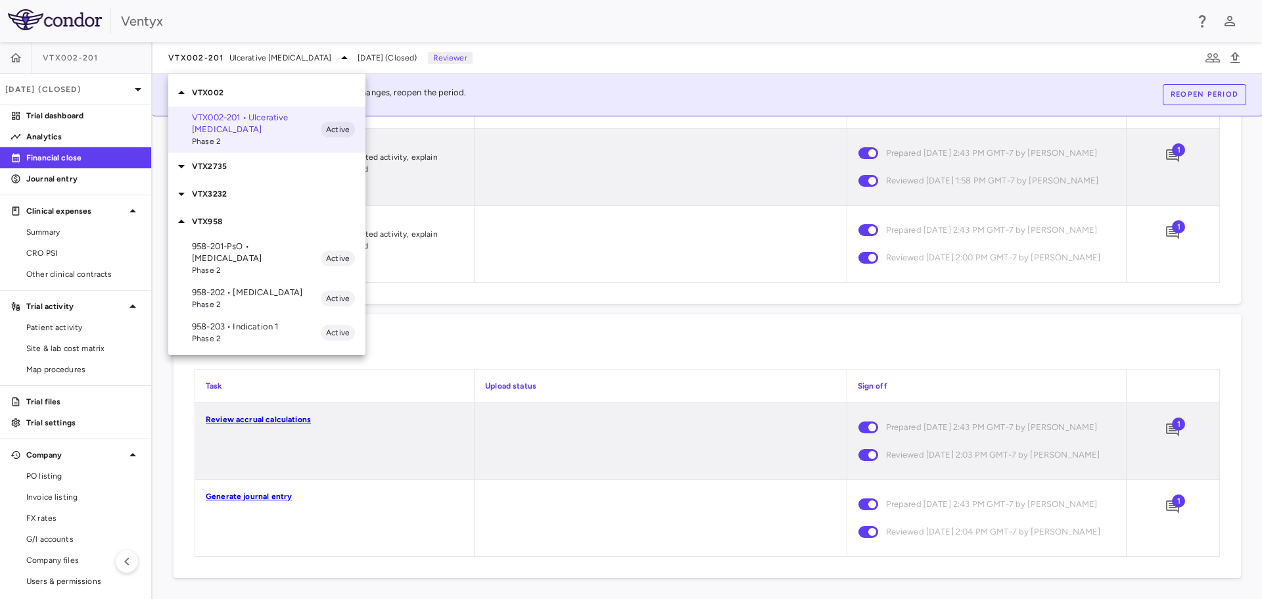
click at [218, 287] on p "958-202 • [MEDICAL_DATA]" at bounding box center [256, 293] width 129 height 12
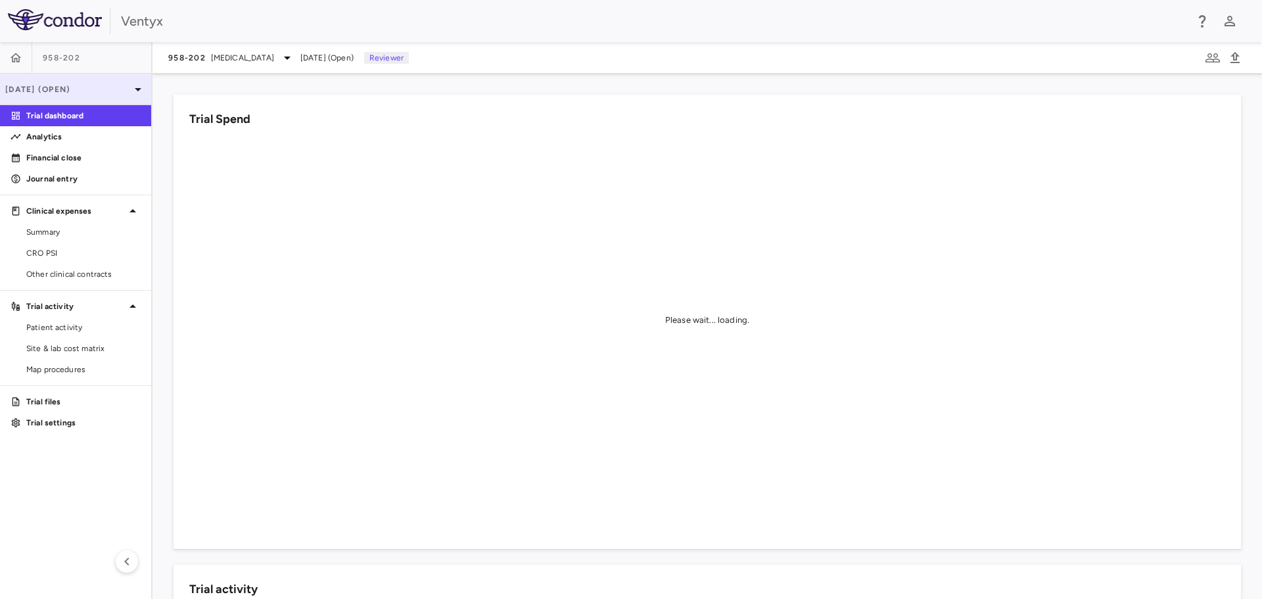
click at [135, 87] on icon at bounding box center [138, 90] width 16 height 16
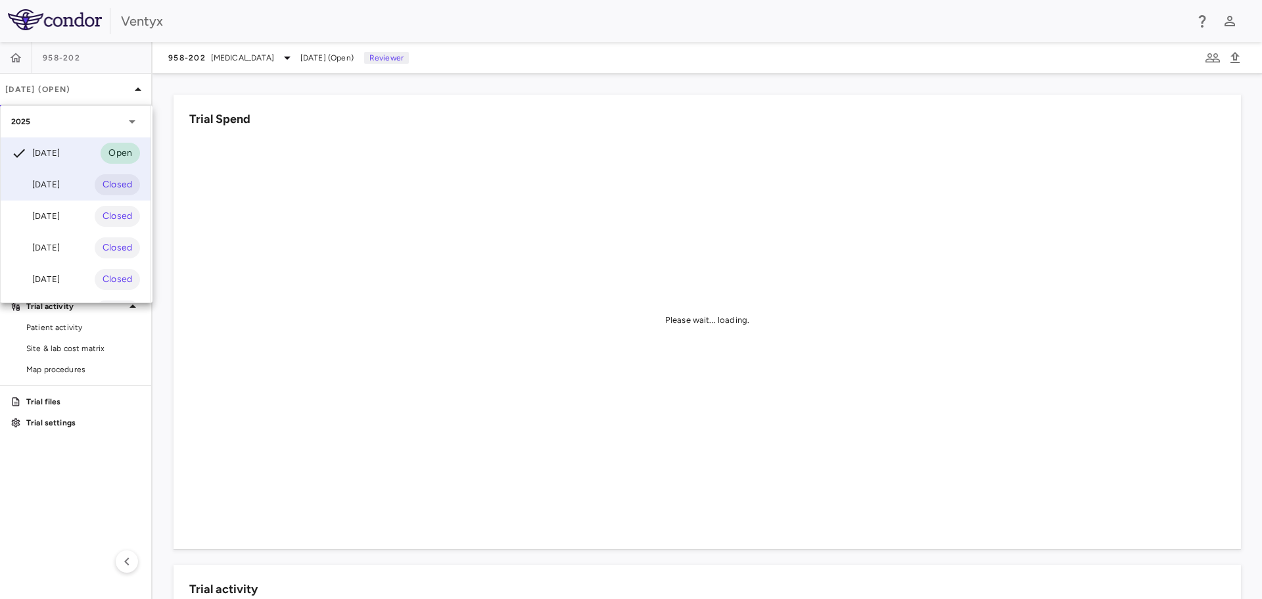
click at [60, 183] on div "[DATE]" at bounding box center [35, 185] width 49 height 16
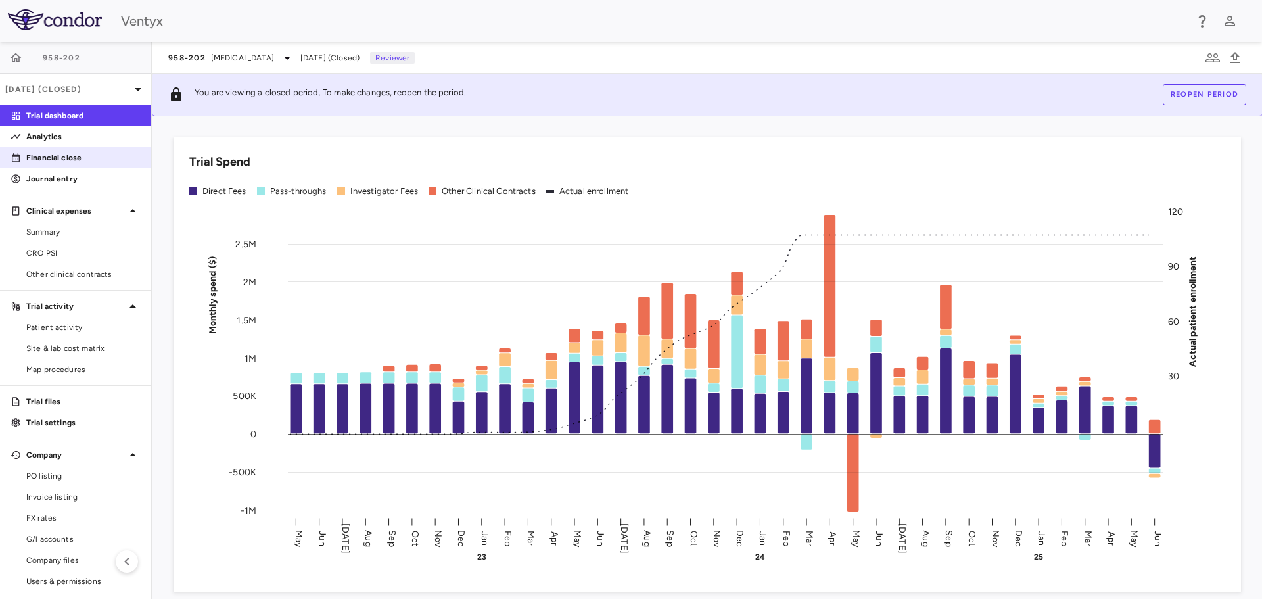
click at [54, 156] on p "Financial close" at bounding box center [83, 158] width 114 height 12
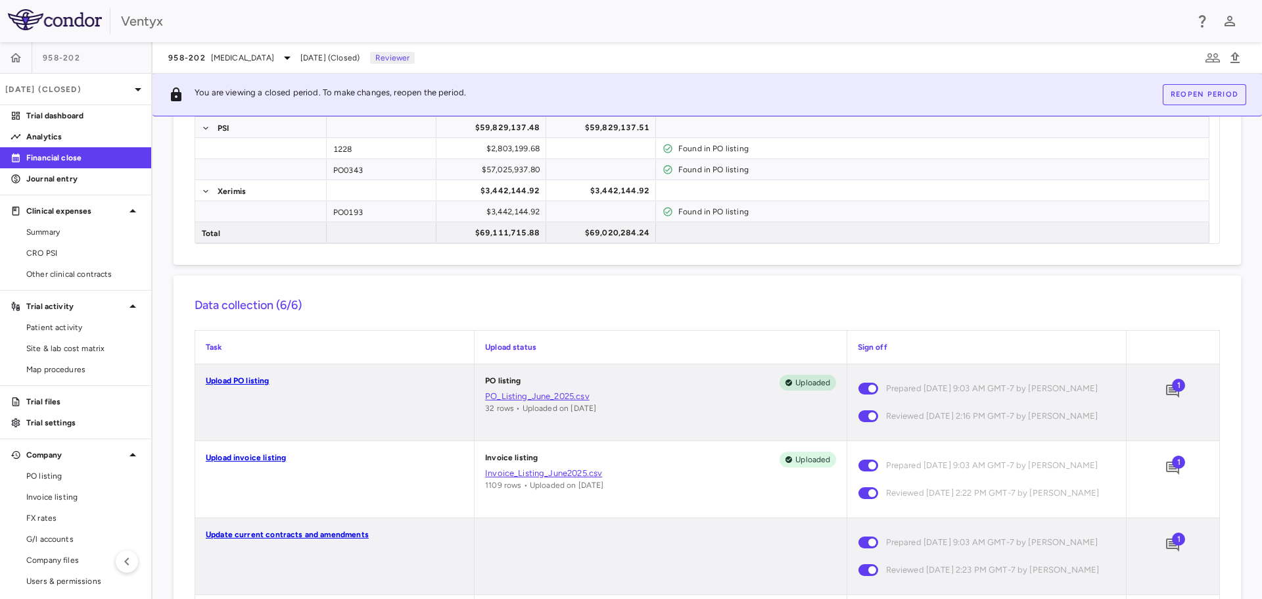
scroll to position [329, 0]
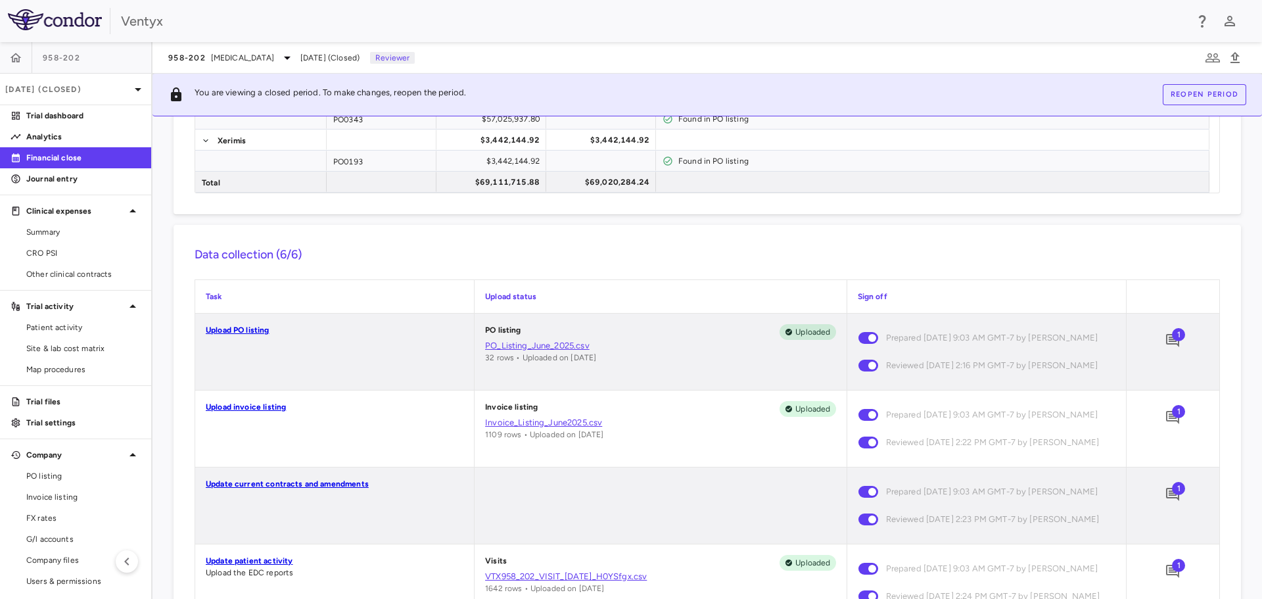
click at [1172, 339] on span "1" at bounding box center [1178, 334] width 13 height 13
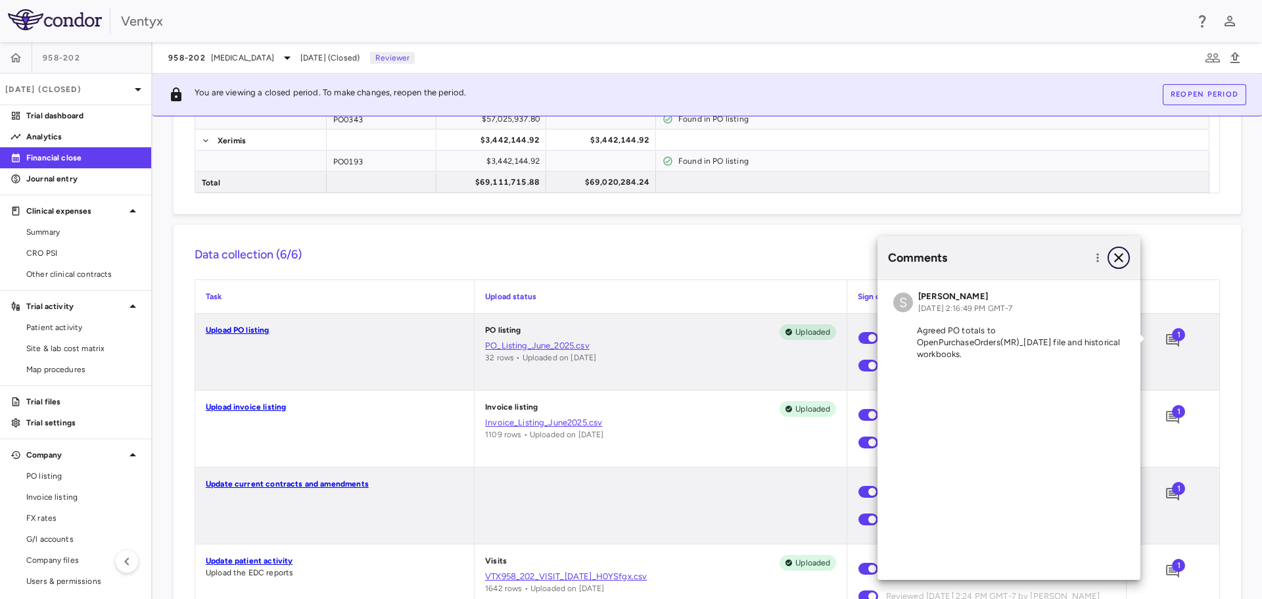
click at [1114, 257] on icon "button" at bounding box center [1119, 258] width 16 height 16
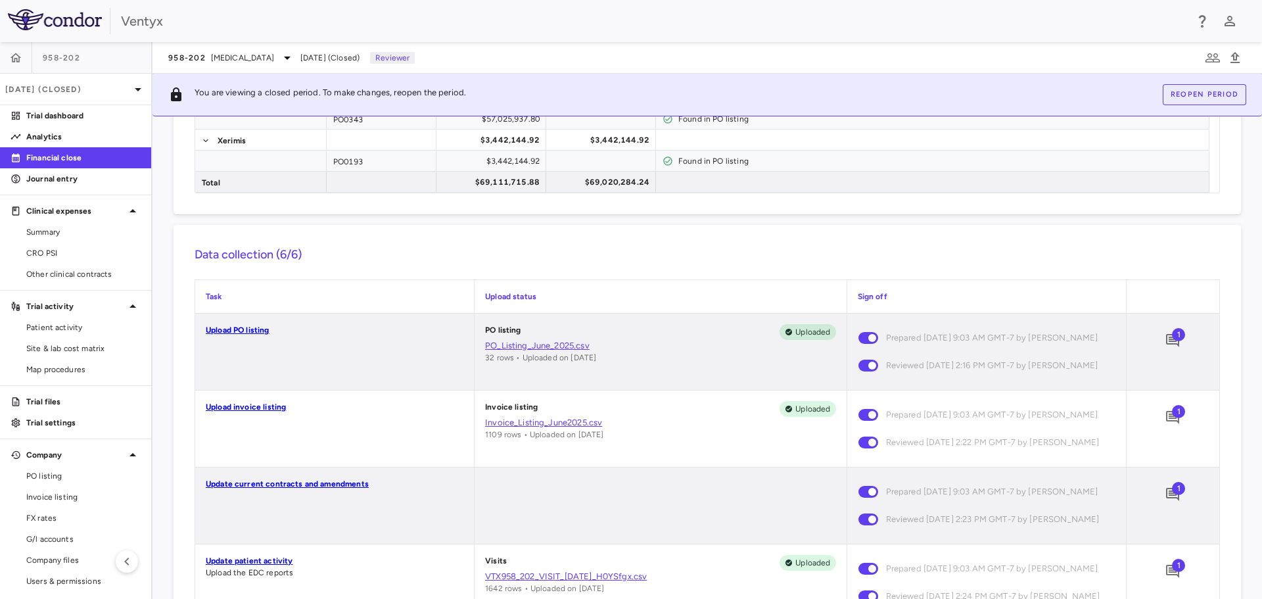
click at [1172, 418] on span "1" at bounding box center [1178, 411] width 13 height 13
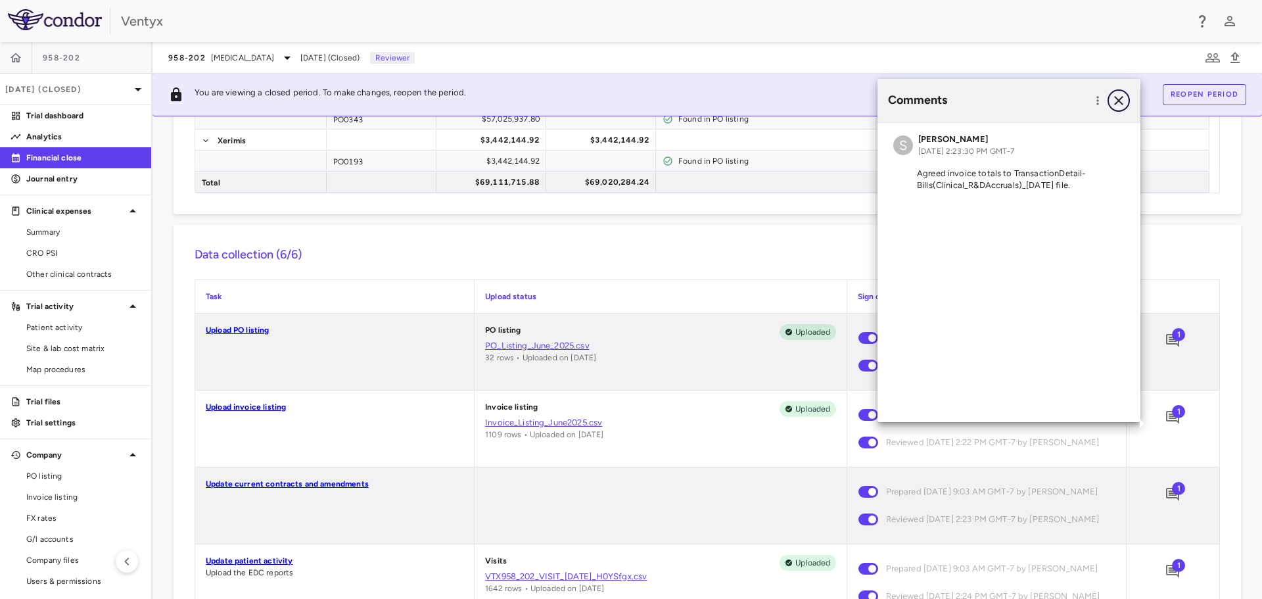
drag, startPoint x: 1117, startPoint y: 99, endPoint x: 1110, endPoint y: 113, distance: 15.6
click at [1117, 99] on icon "button" at bounding box center [1119, 101] width 16 height 16
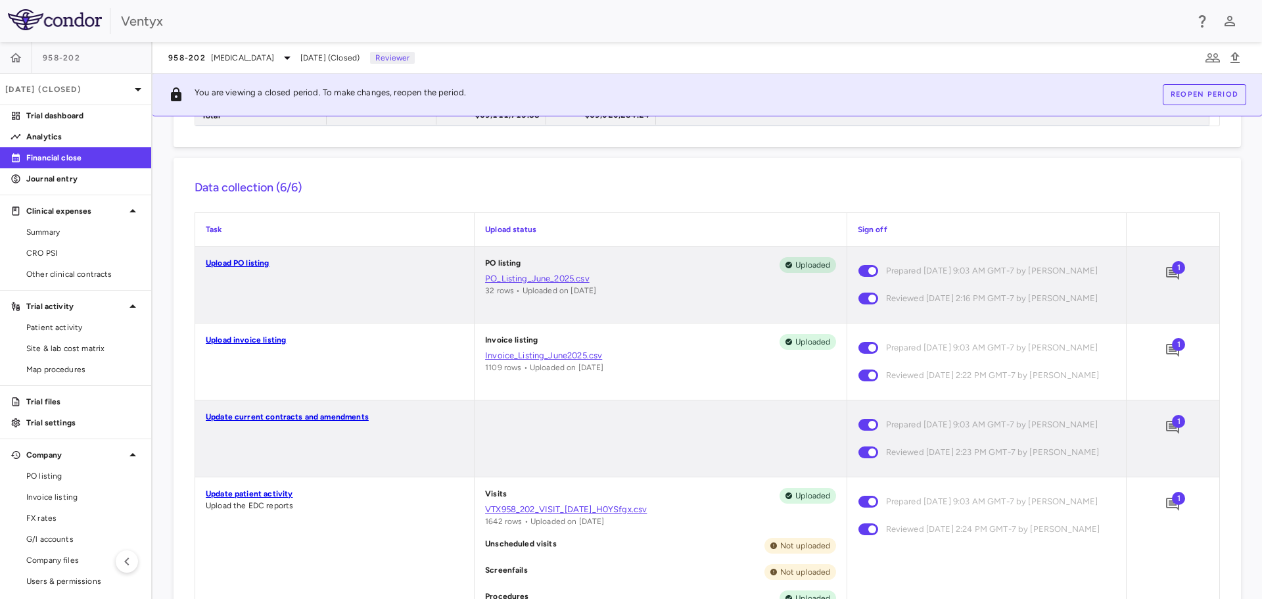
scroll to position [460, 0]
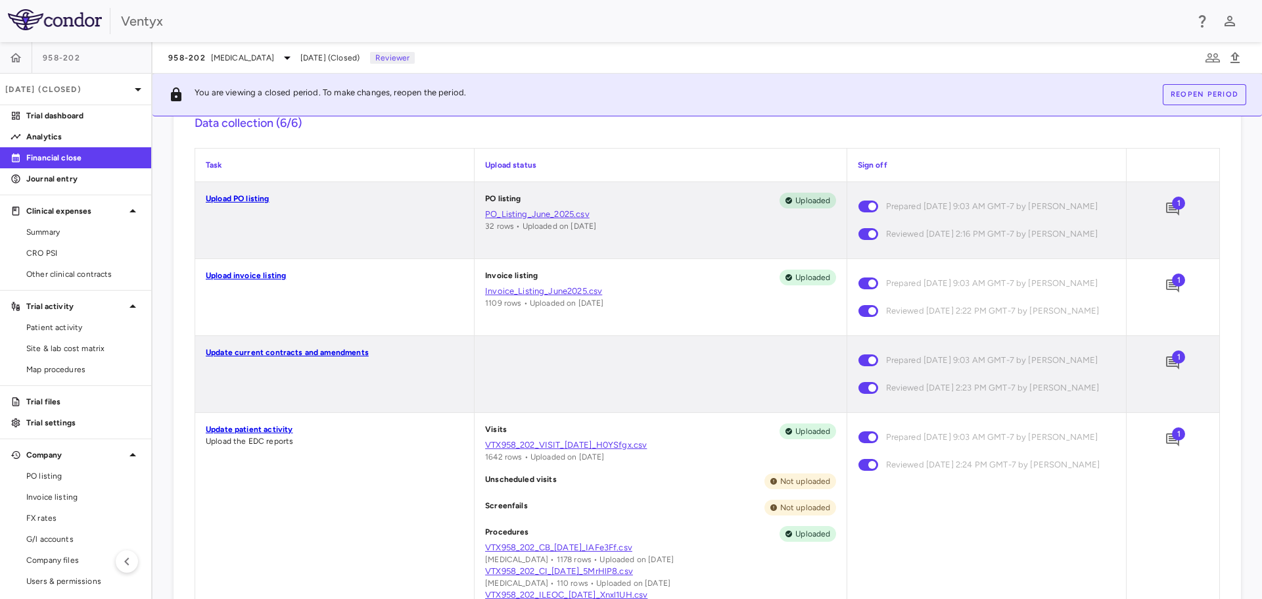
click at [1172, 363] on span "1" at bounding box center [1178, 356] width 13 height 13
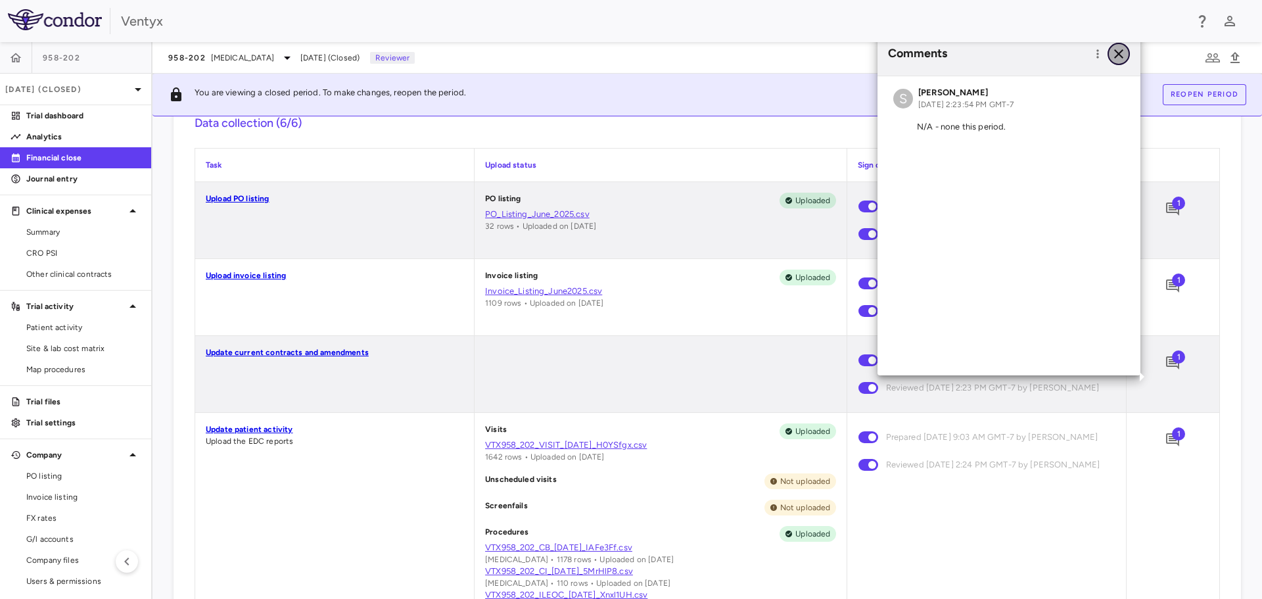
click at [1117, 54] on icon "button" at bounding box center [1119, 54] width 16 height 16
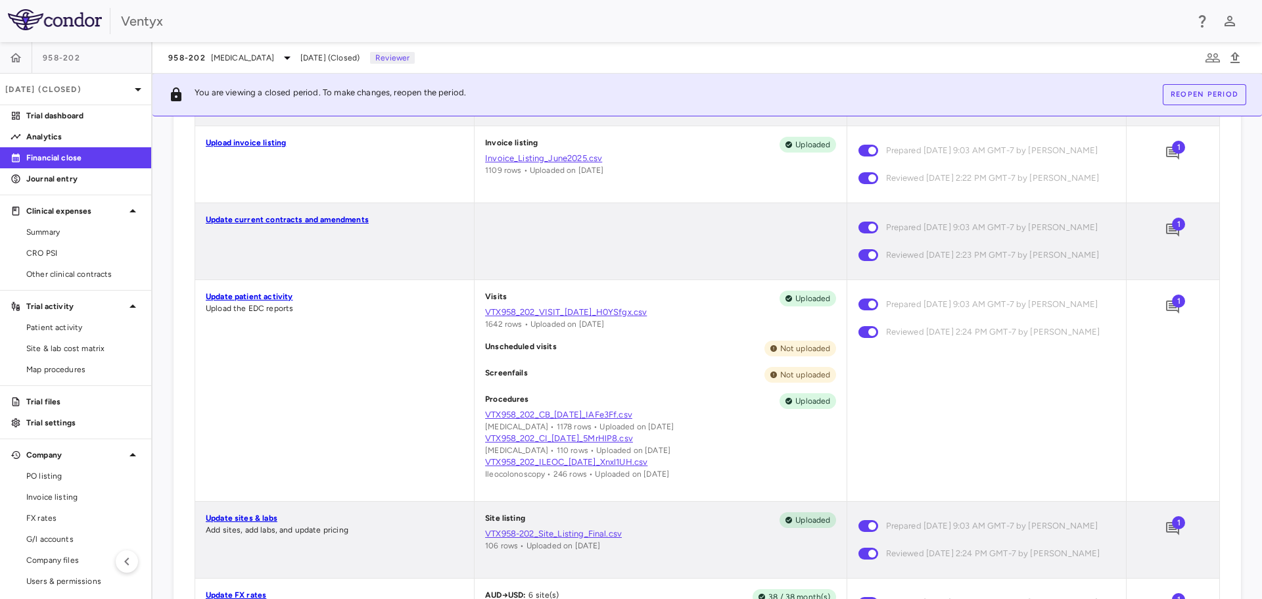
scroll to position [657, 0]
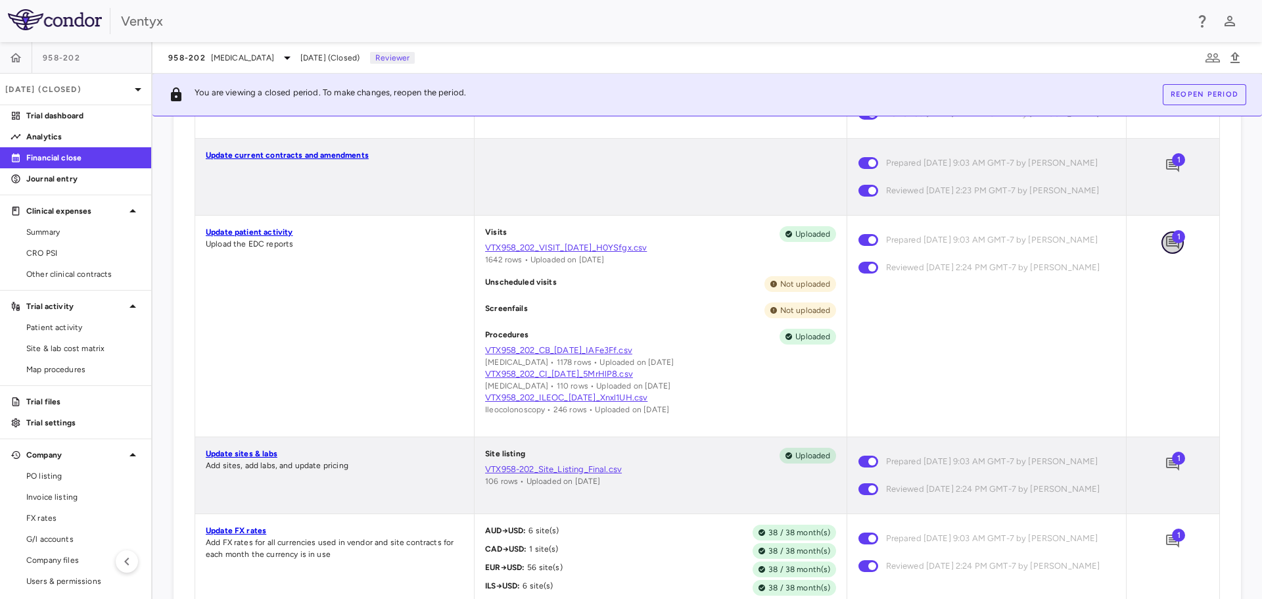
click at [1166, 249] on icon "Add comment" at bounding box center [1172, 242] width 13 height 13
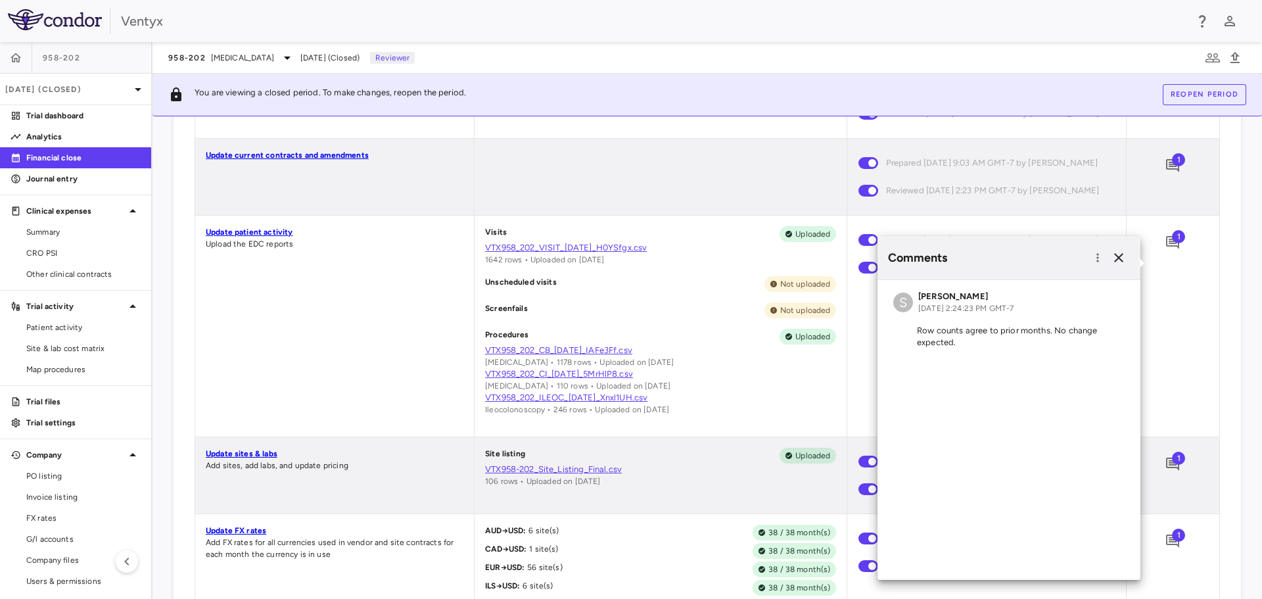
scroll to position [723, 0]
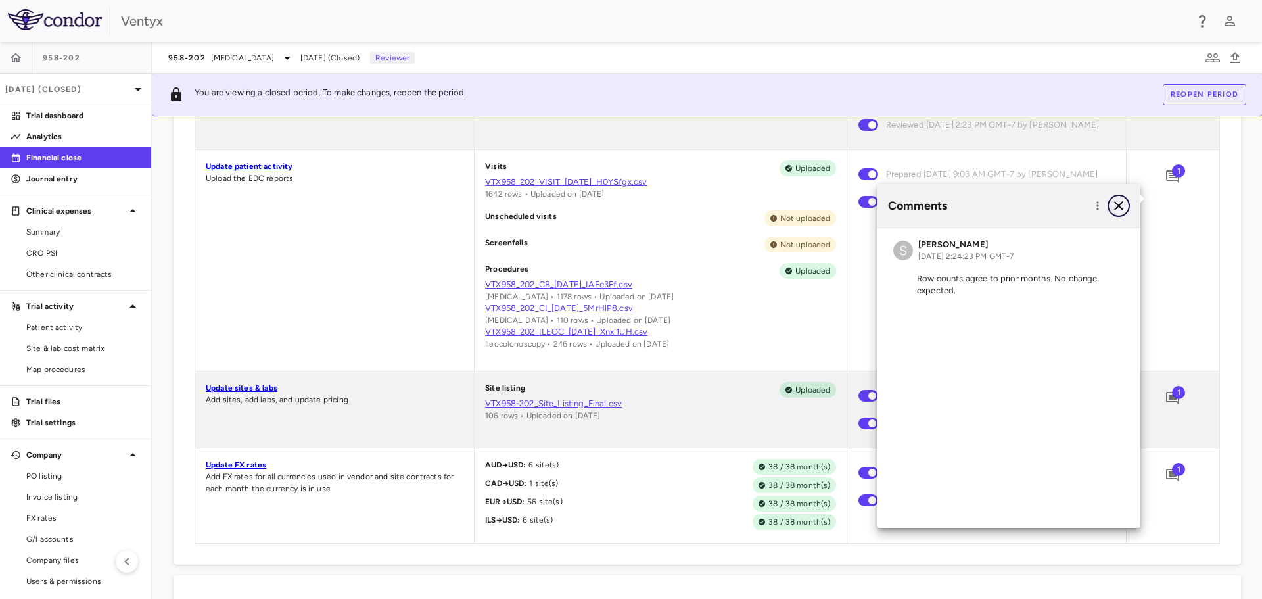
click at [1116, 202] on icon "button" at bounding box center [1118, 205] width 9 height 9
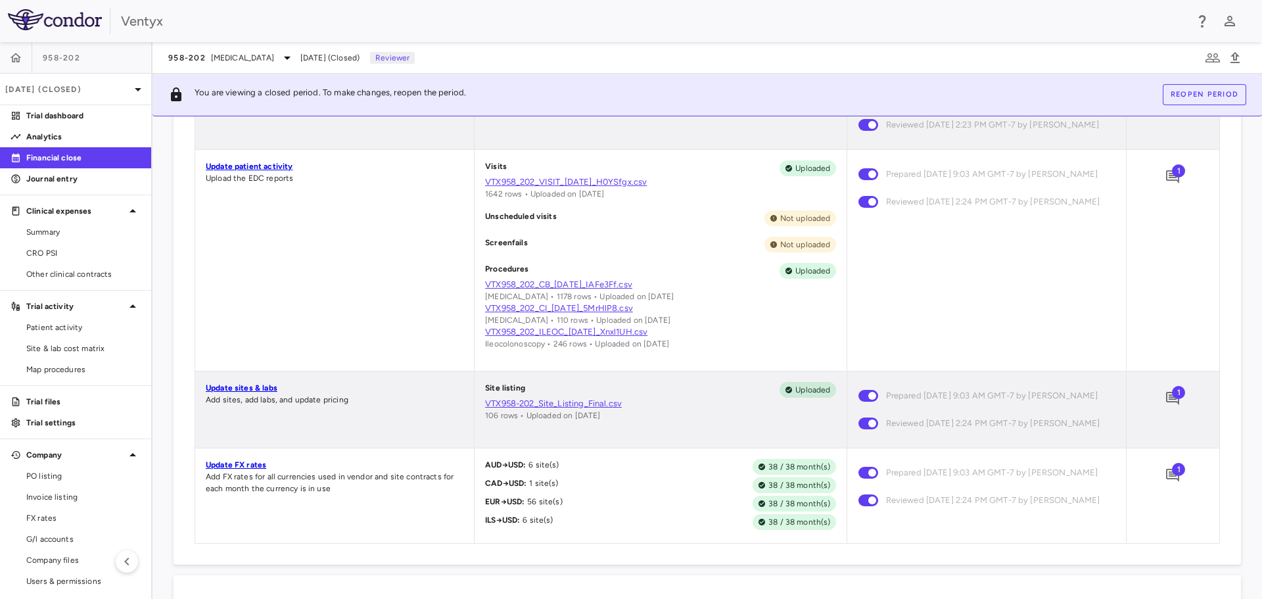
click at [1172, 399] on span "1" at bounding box center [1178, 392] width 13 height 13
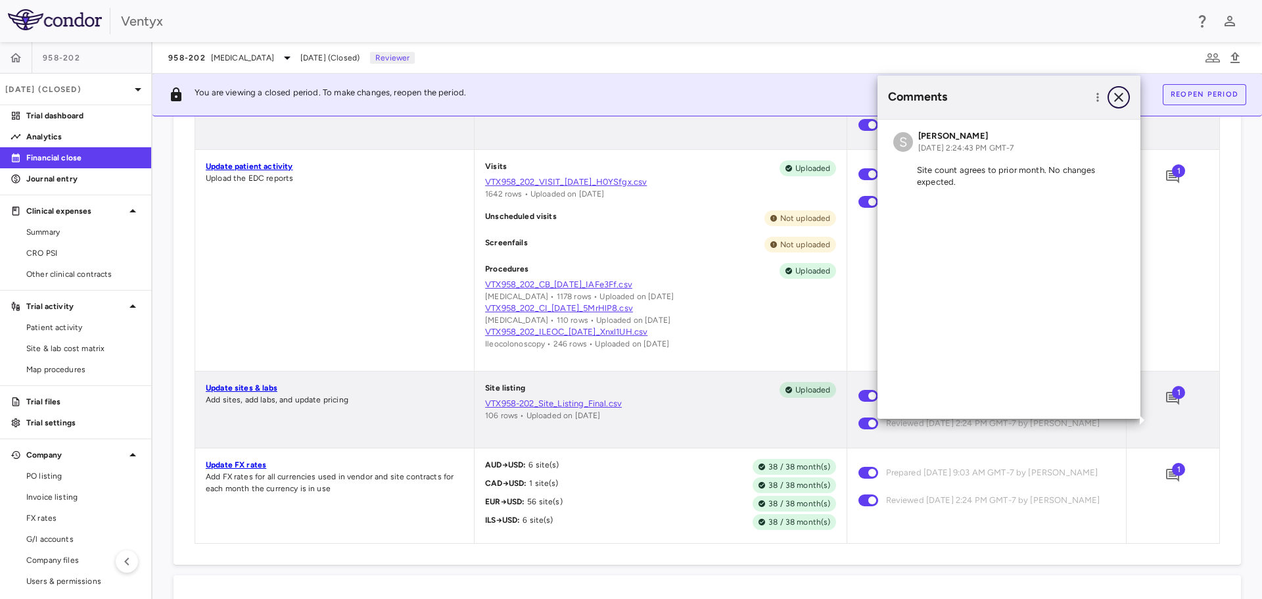
drag, startPoint x: 1117, startPoint y: 99, endPoint x: 1106, endPoint y: 110, distance: 15.8
click at [1117, 99] on icon "button" at bounding box center [1118, 97] width 9 height 9
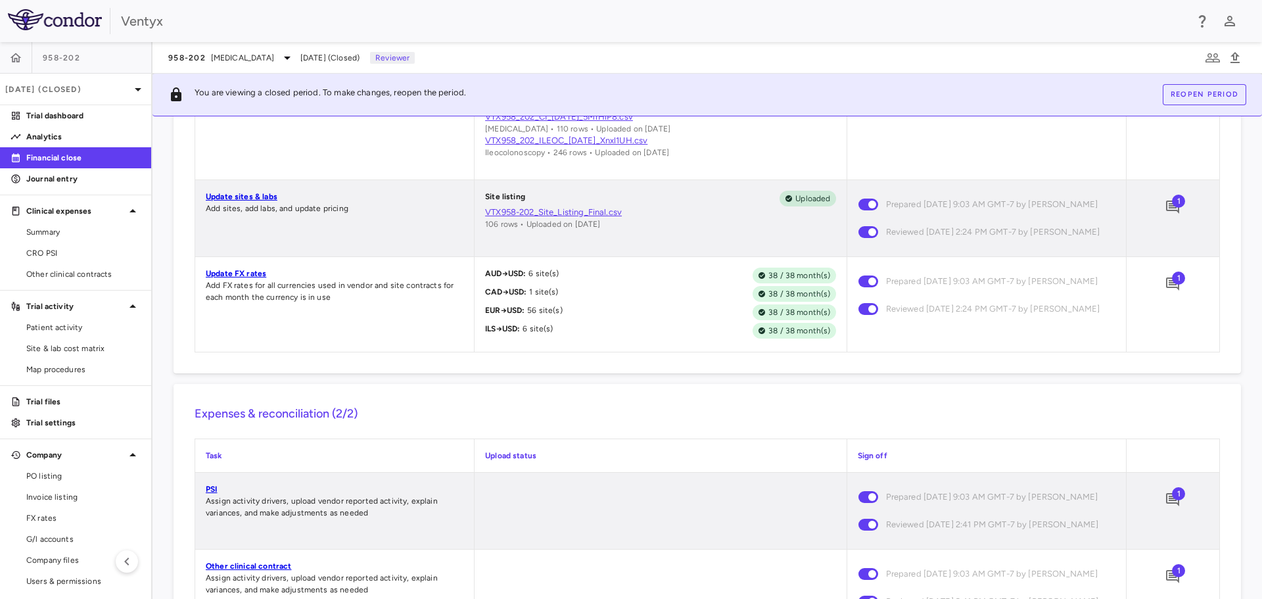
scroll to position [920, 0]
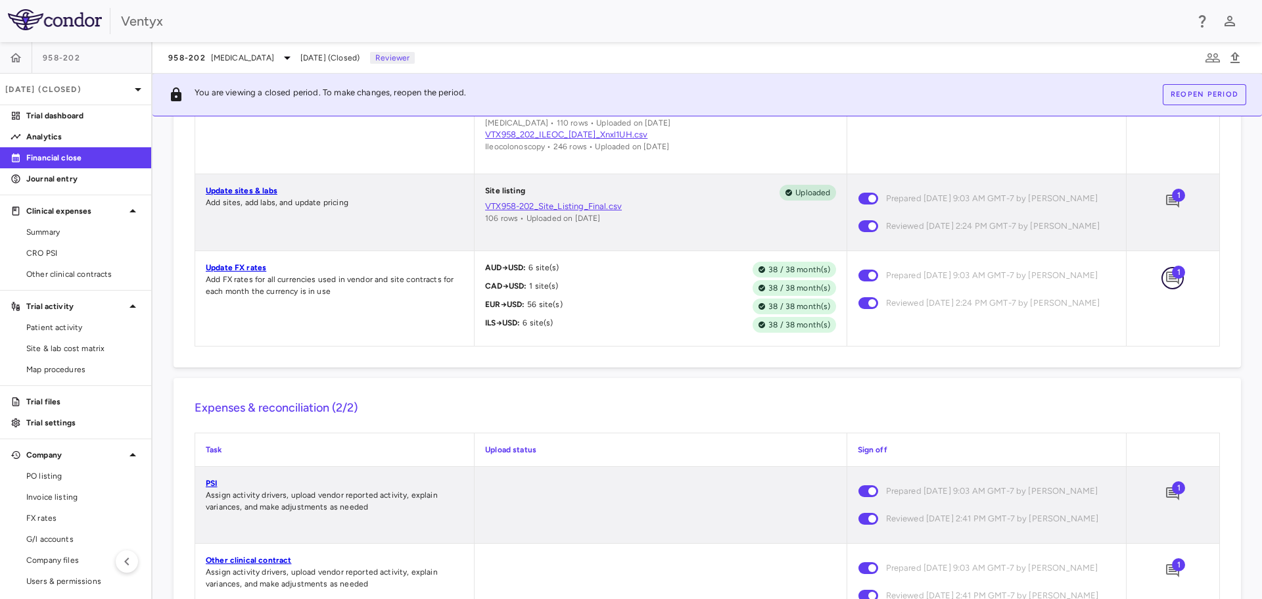
click at [1166, 285] on icon "Add comment" at bounding box center [1172, 277] width 13 height 13
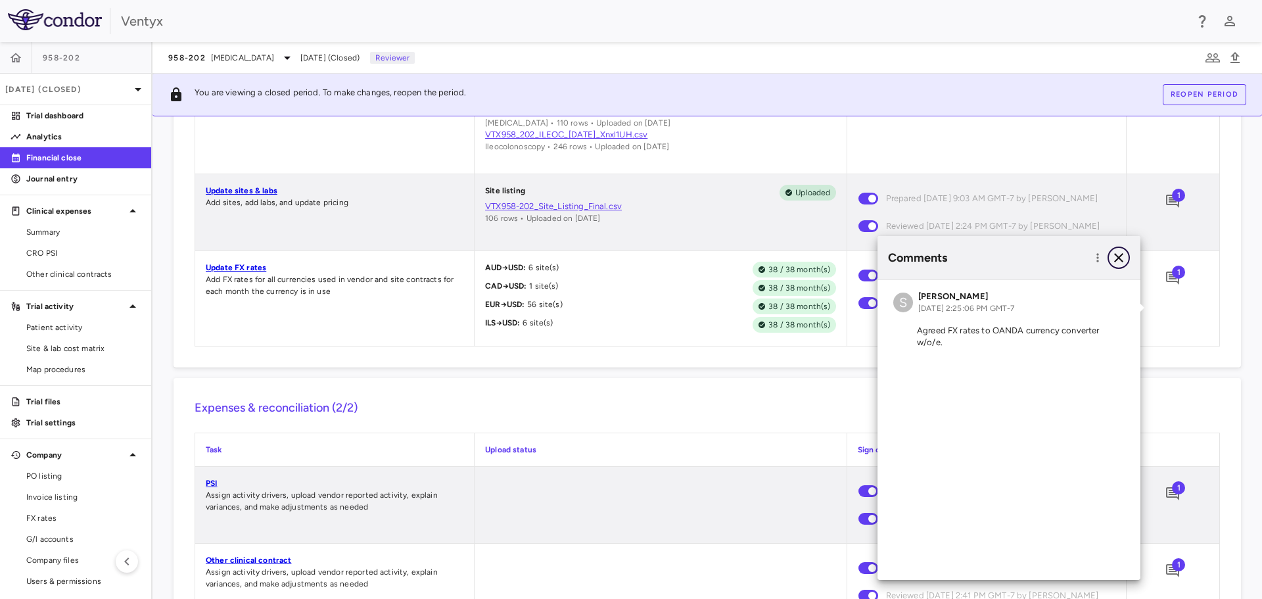
click at [1120, 260] on icon "button" at bounding box center [1119, 258] width 16 height 16
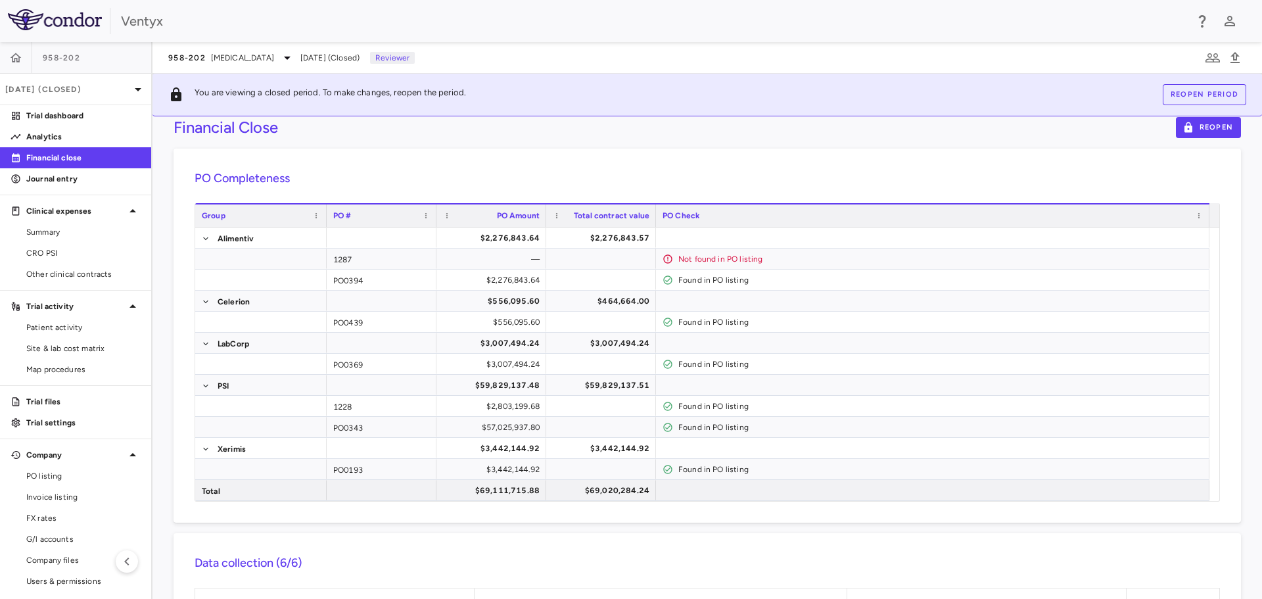
scroll to position [0, 0]
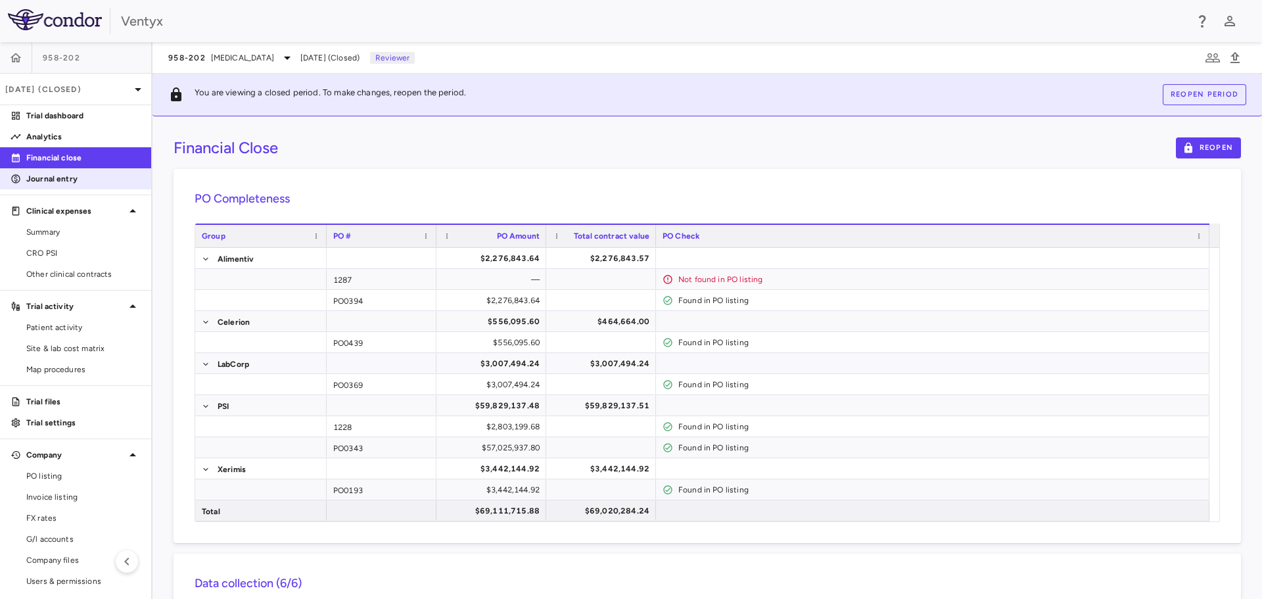
click at [45, 179] on p "Journal entry" at bounding box center [83, 179] width 114 height 12
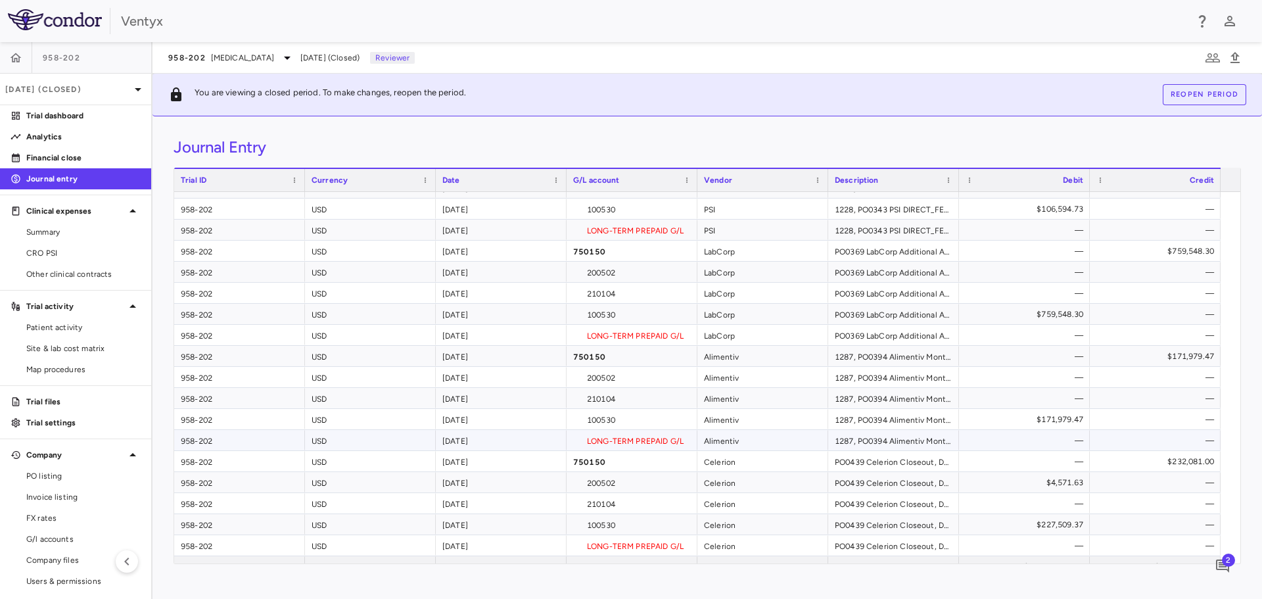
scroll to position [175, 0]
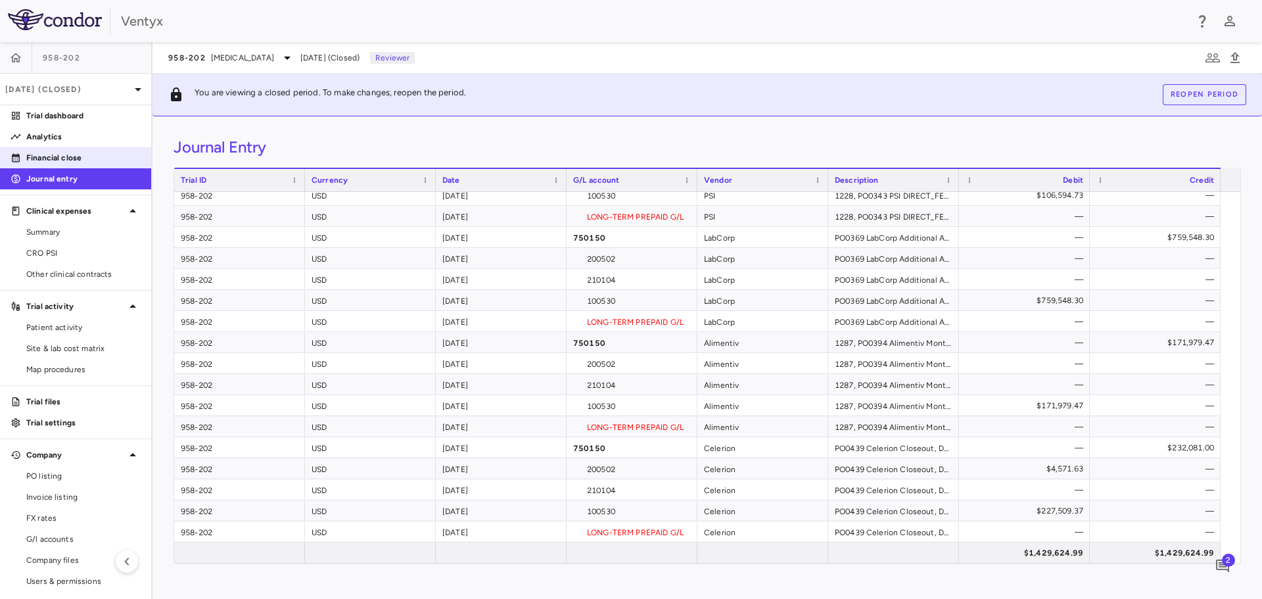
click at [53, 151] on link "Financial close" at bounding box center [75, 158] width 151 height 20
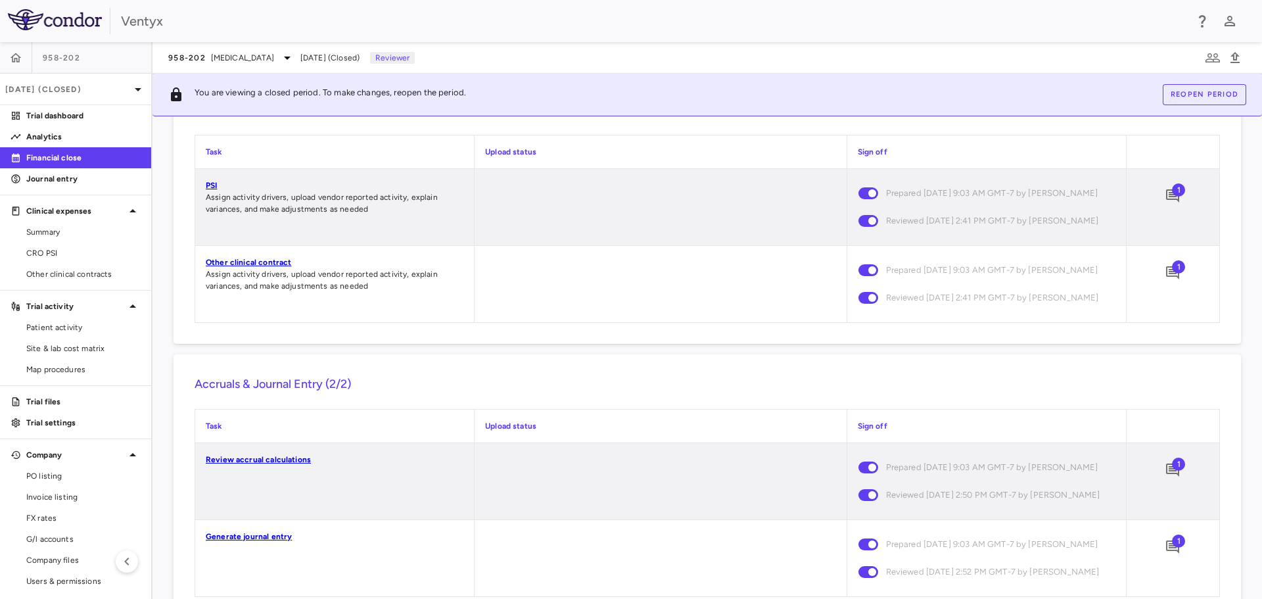
scroll to position [1190, 0]
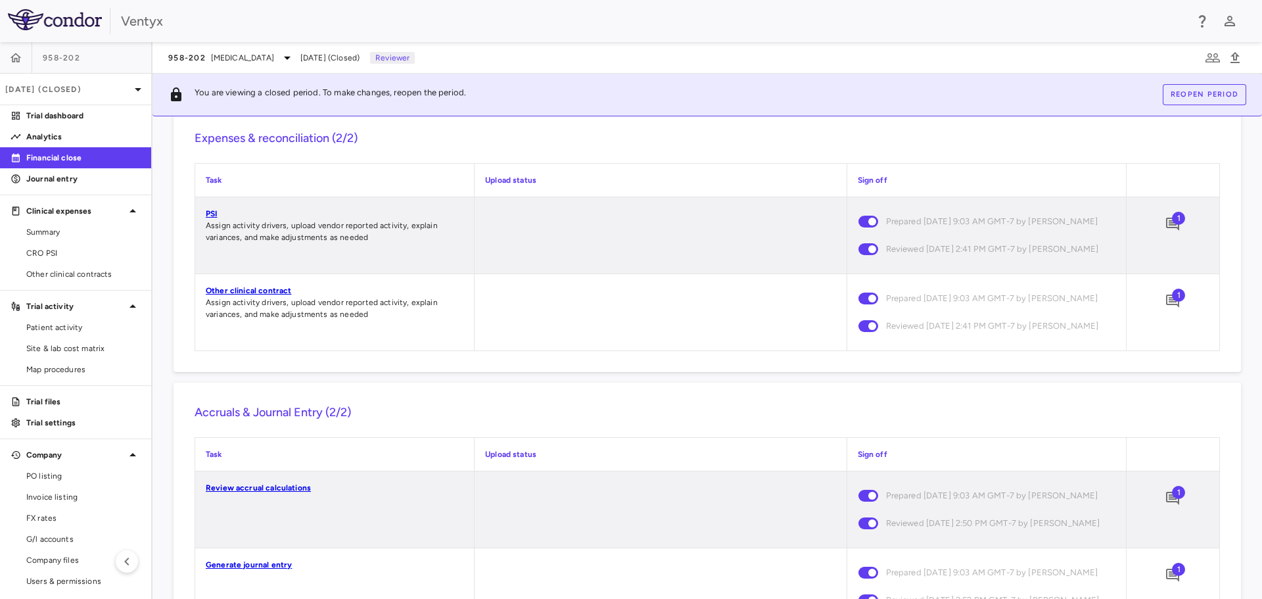
click at [1172, 225] on span "1" at bounding box center [1178, 218] width 13 height 13
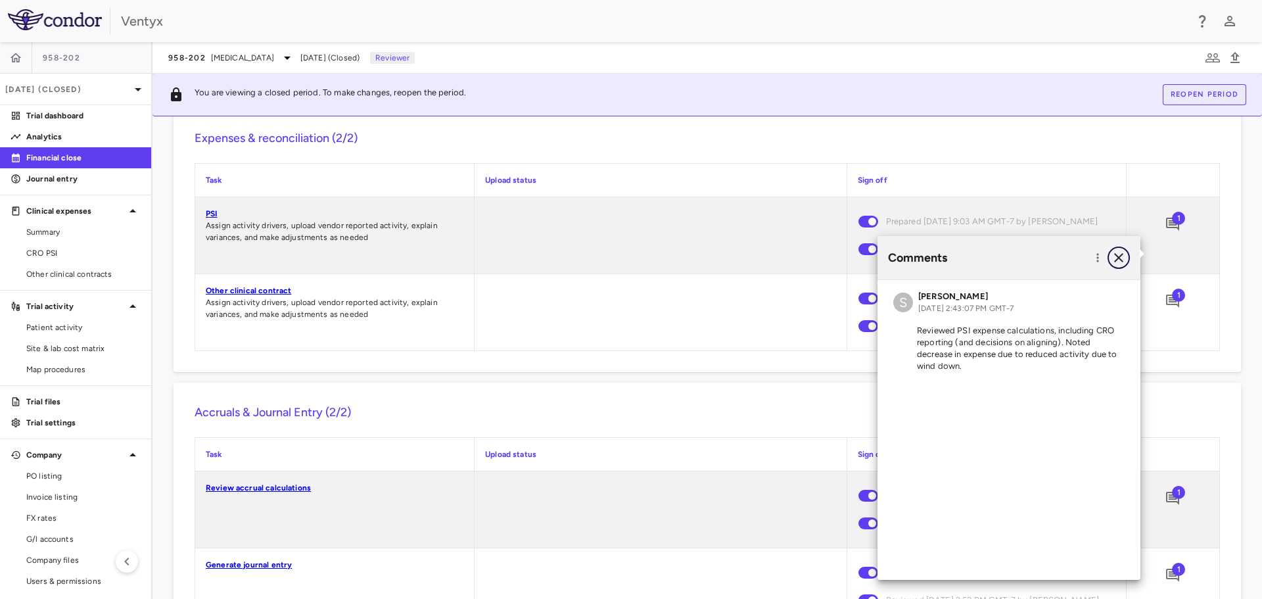
click at [1116, 258] on icon "button" at bounding box center [1119, 258] width 16 height 16
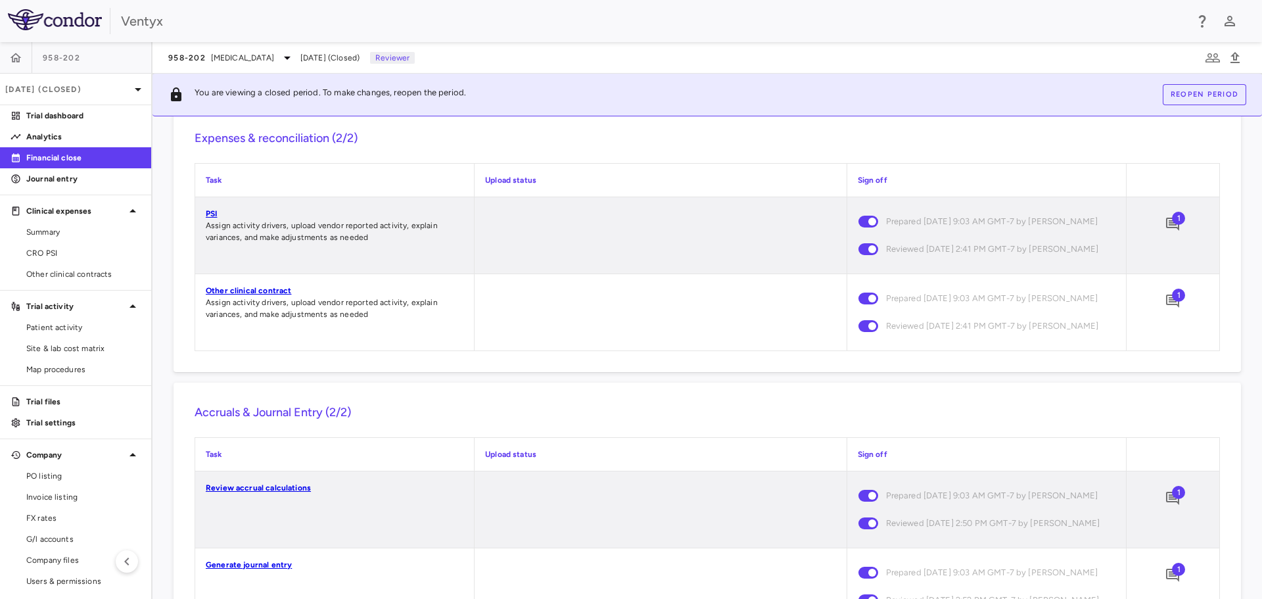
click at [1172, 302] on span "1" at bounding box center [1178, 295] width 13 height 13
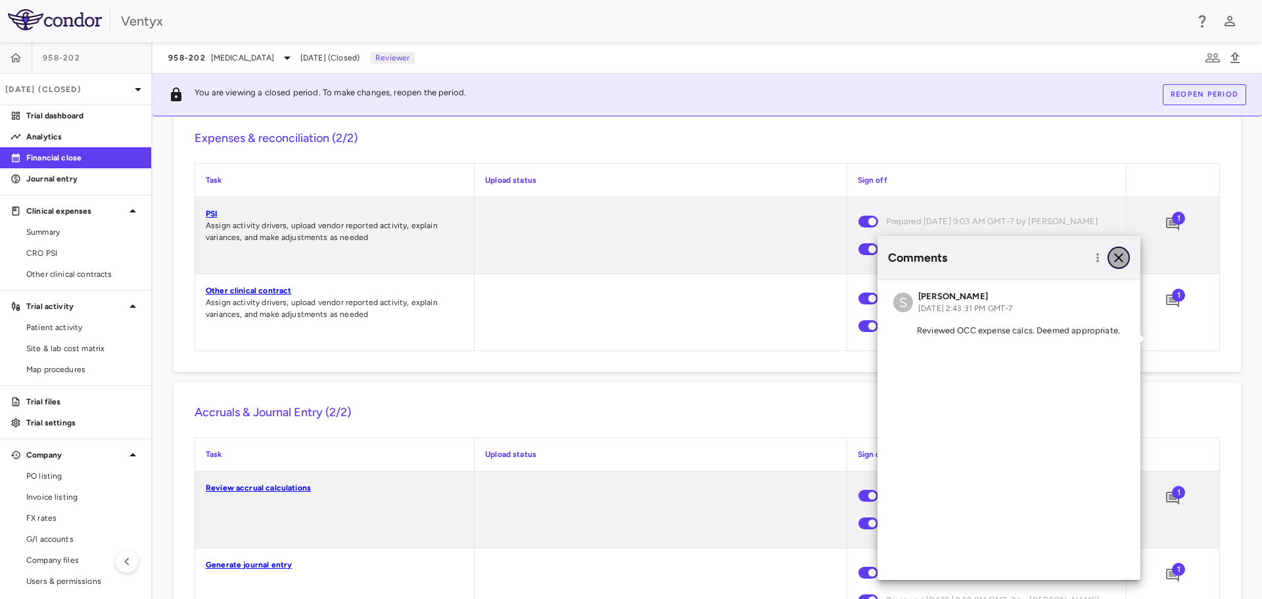
click at [1117, 257] on icon "button" at bounding box center [1118, 257] width 9 height 9
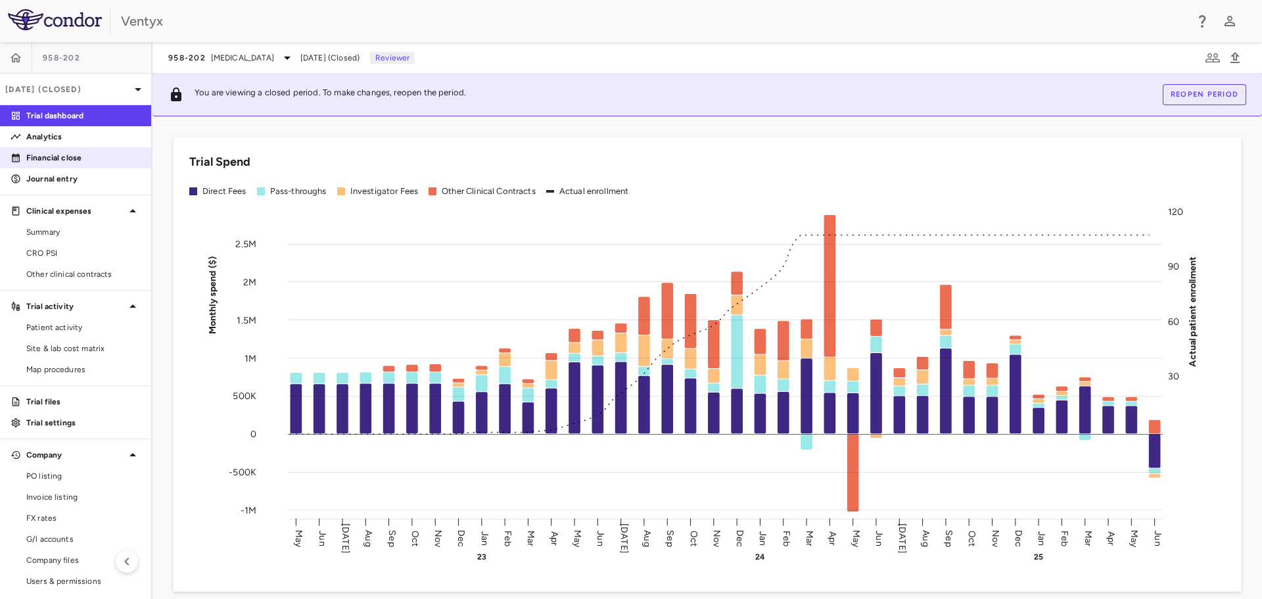
click at [41, 160] on p "Financial close" at bounding box center [83, 158] width 114 height 12
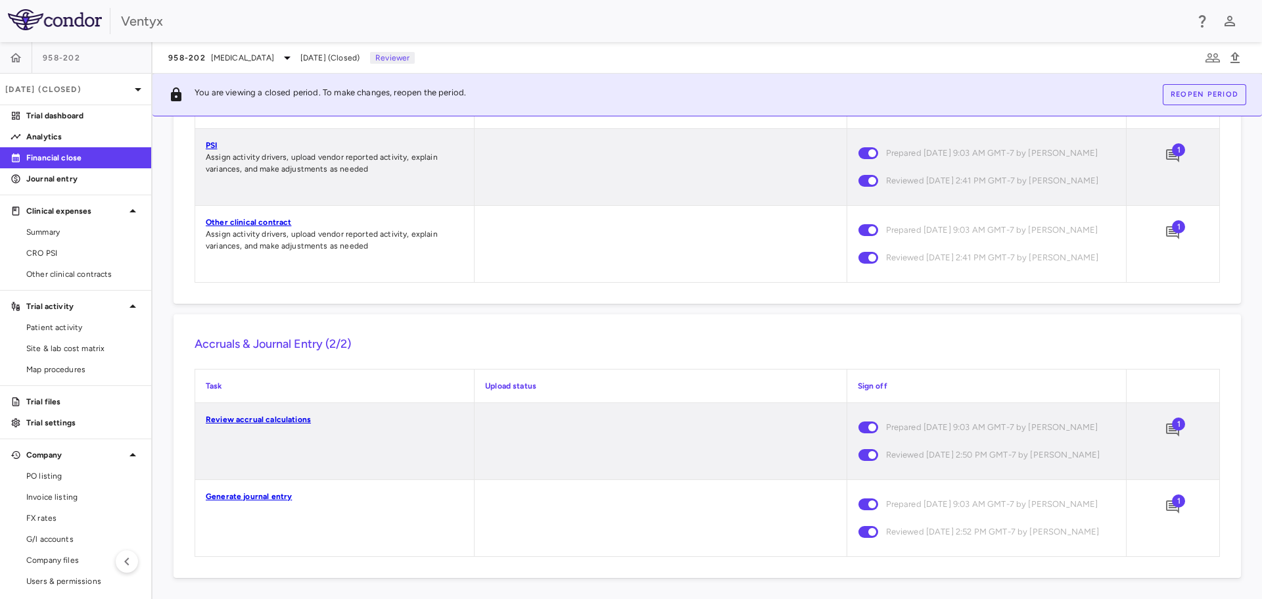
scroll to position [1321, 0]
click at [1172, 494] on span "1" at bounding box center [1178, 500] width 13 height 13
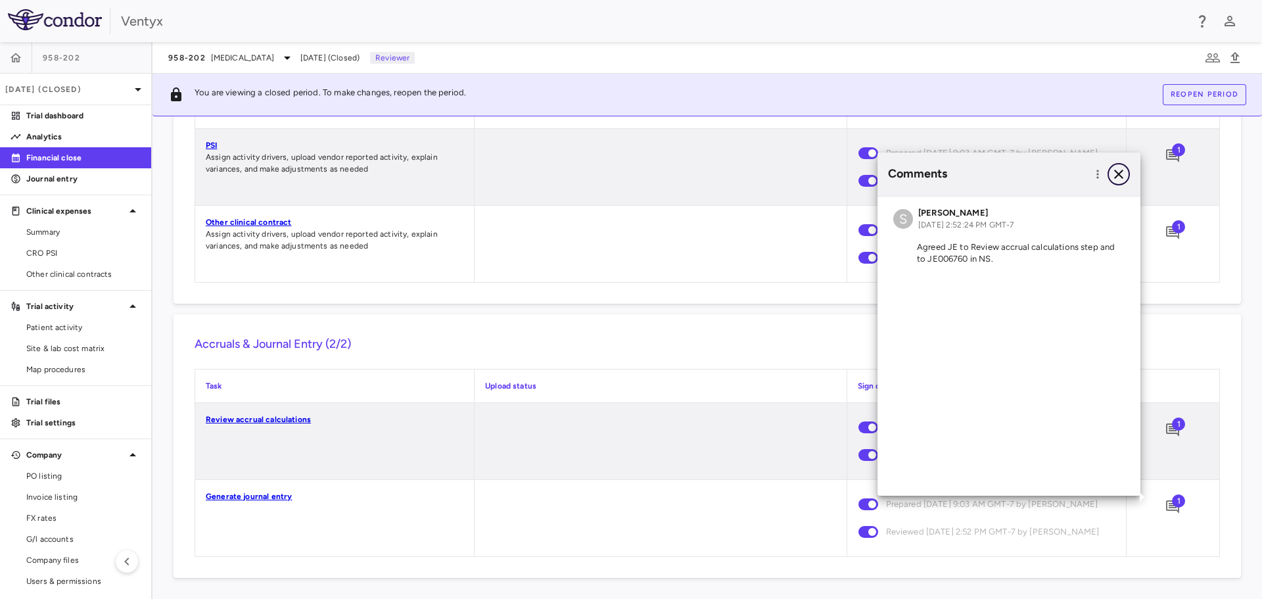
click at [1117, 174] on icon "button" at bounding box center [1119, 174] width 16 height 16
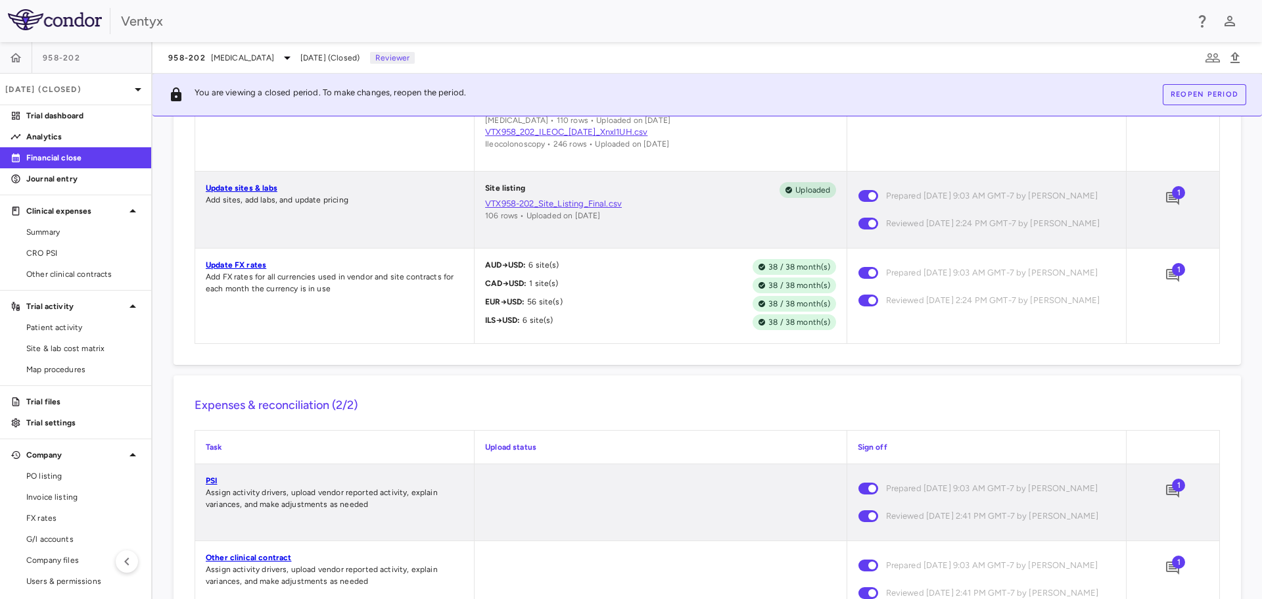
scroll to position [795, 0]
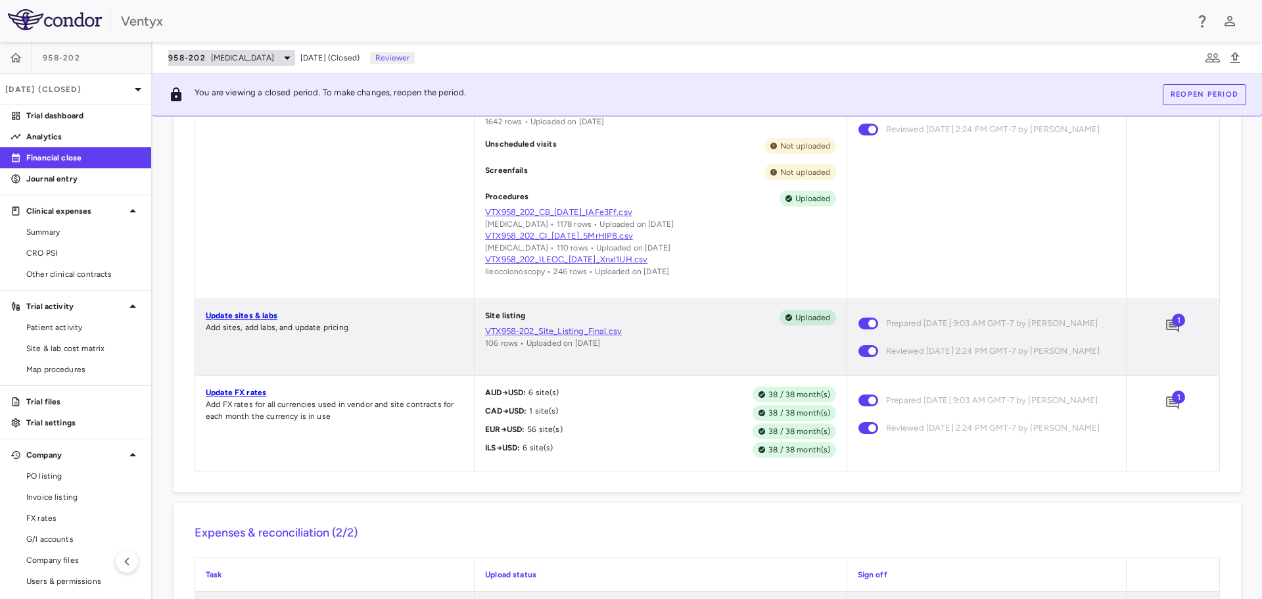
click at [279, 59] on icon at bounding box center [287, 58] width 16 height 16
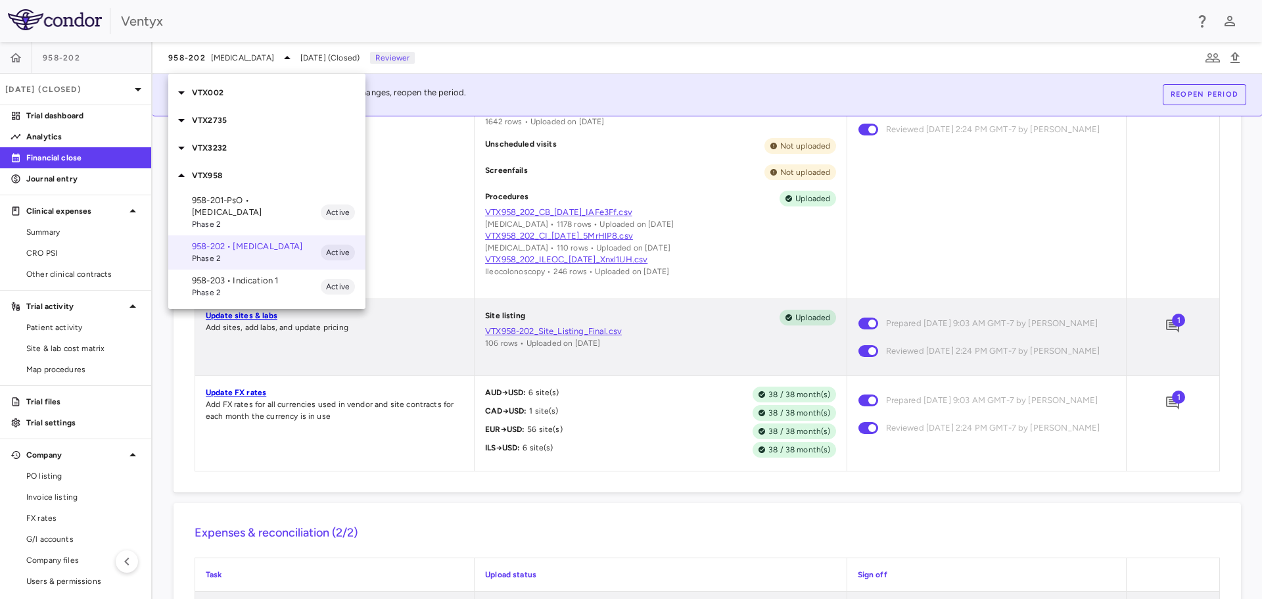
click at [183, 120] on icon at bounding box center [181, 120] width 7 height 3
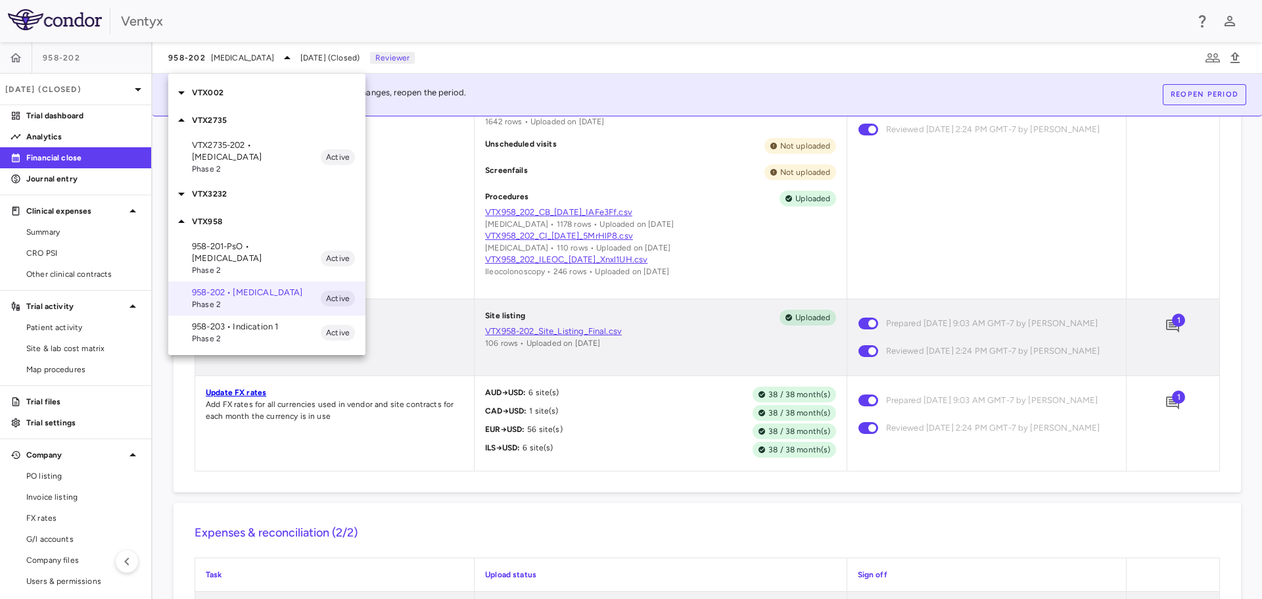
click at [254, 162] on p "VTX2735-202 • Recurrent Pericarditis" at bounding box center [256, 151] width 129 height 24
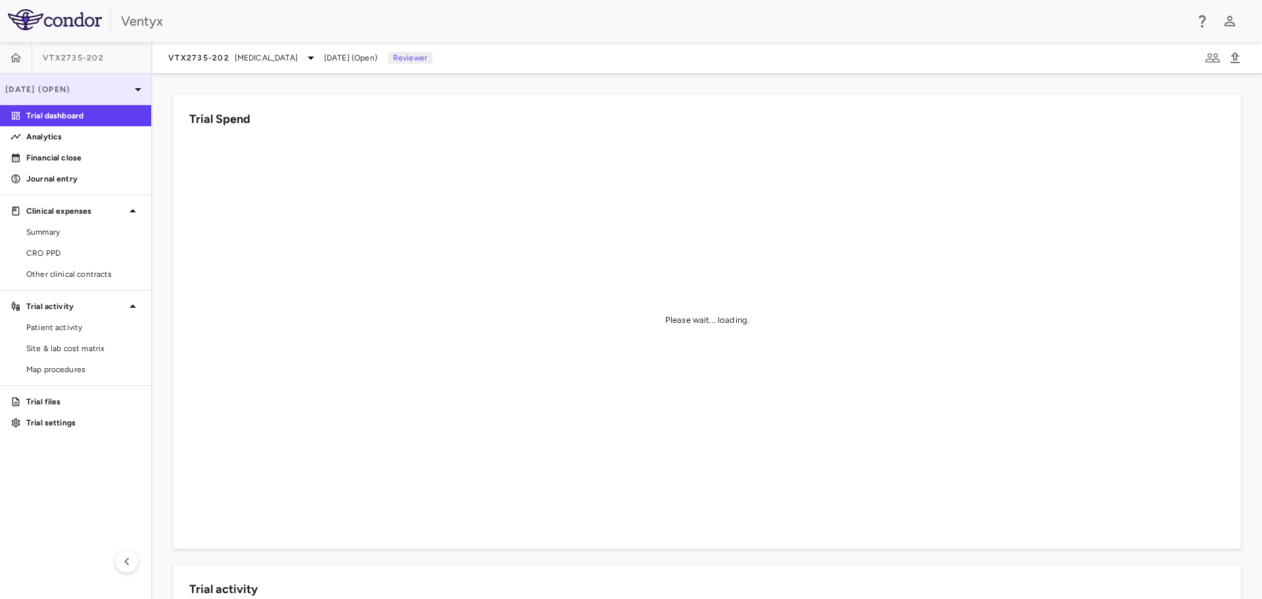
click at [135, 91] on icon at bounding box center [138, 90] width 16 height 16
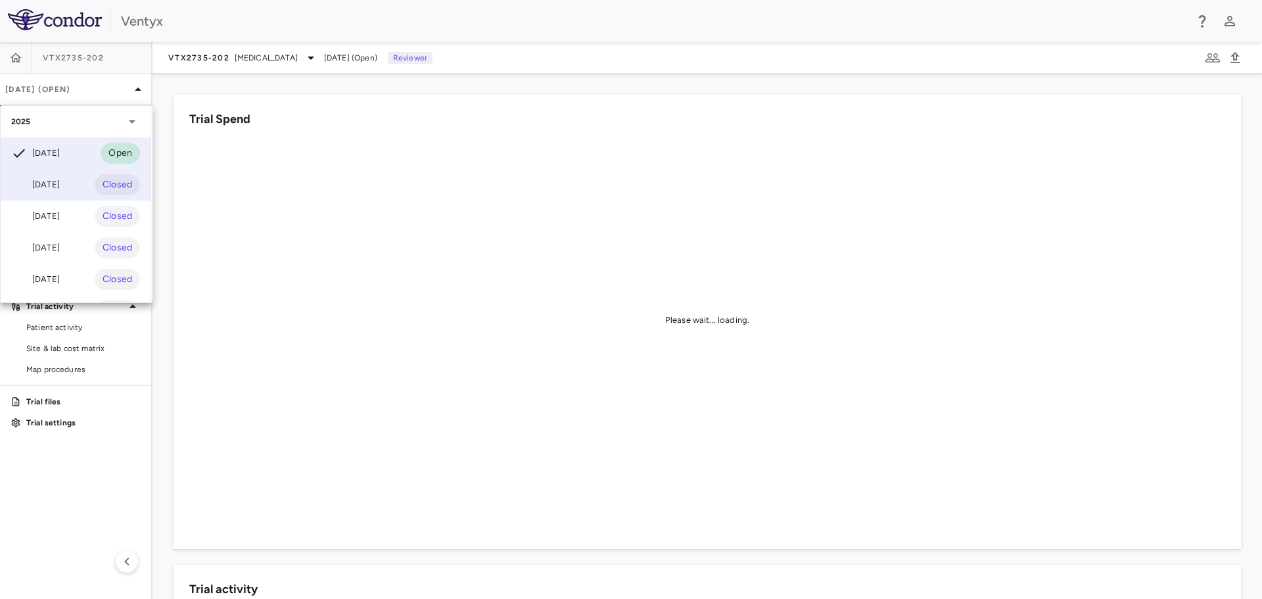
click at [60, 187] on div "[DATE]" at bounding box center [35, 185] width 49 height 16
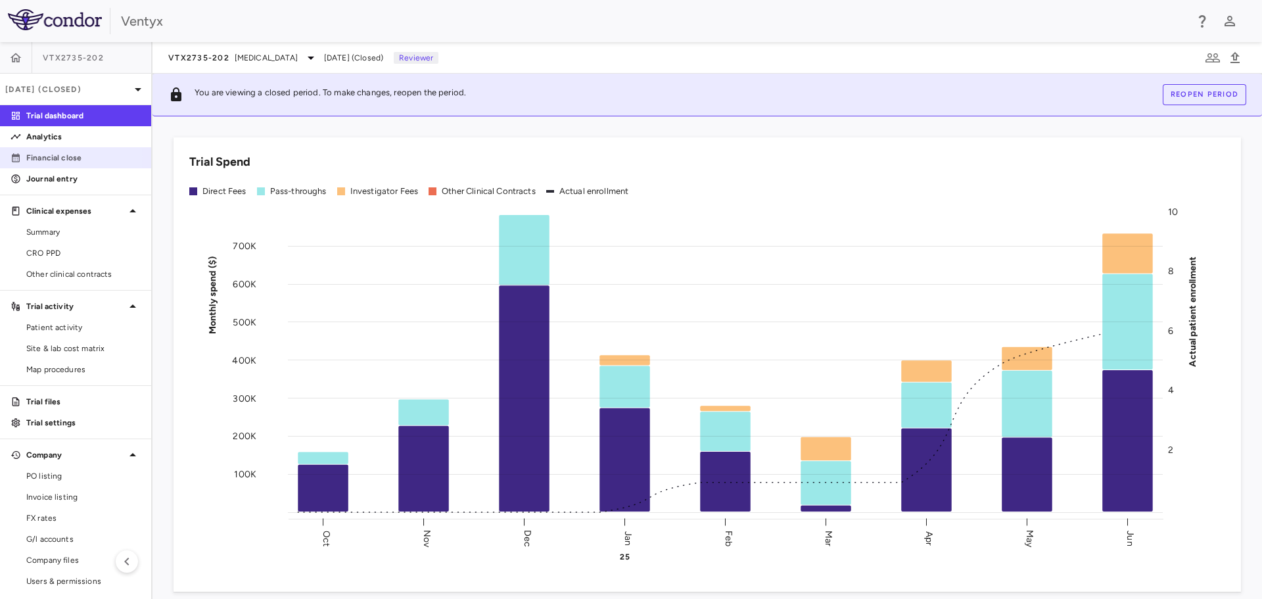
click at [55, 156] on p "Financial close" at bounding box center [83, 158] width 114 height 12
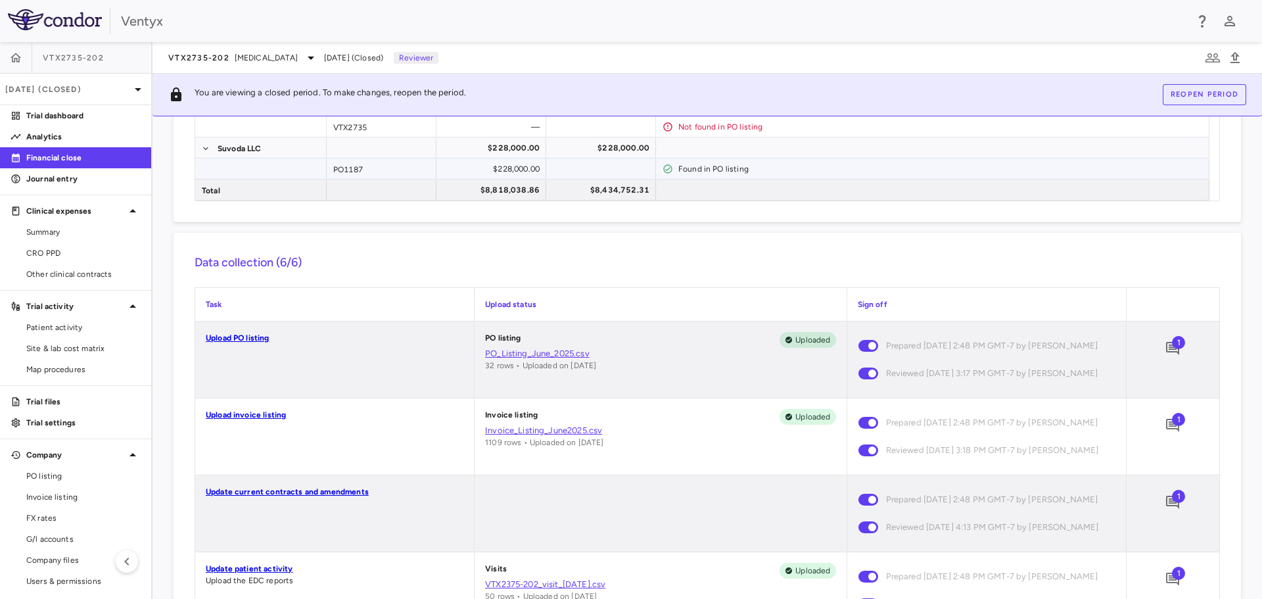
scroll to position [197, 0]
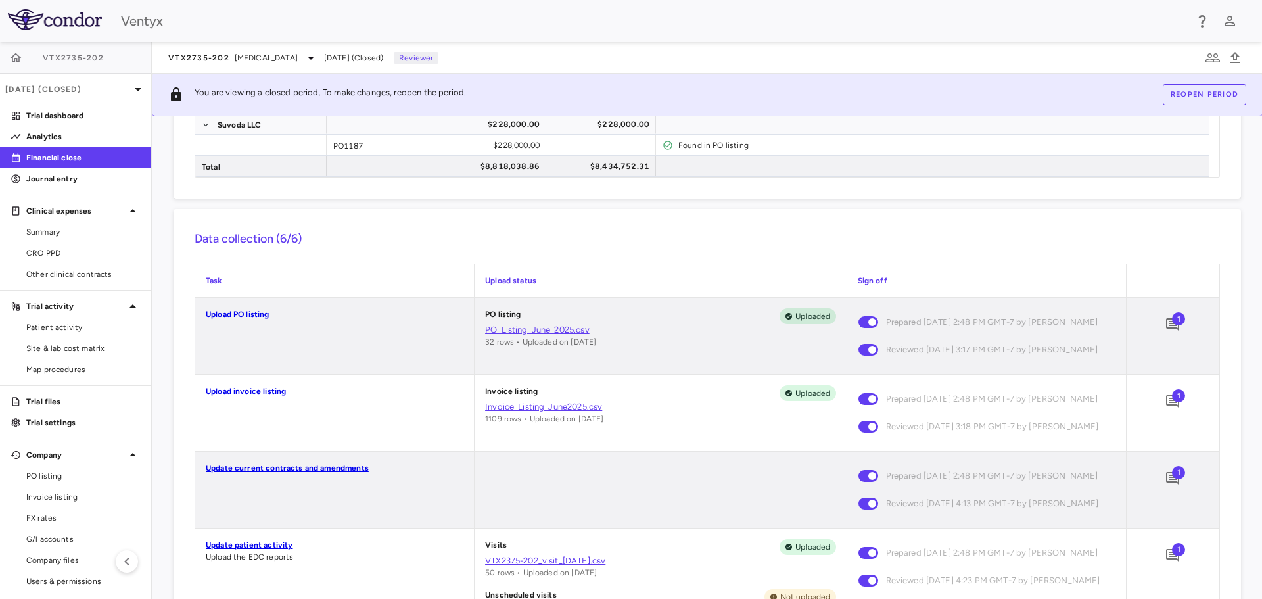
click at [1224, 260] on div "Data collection (6/6) Task Upload status Sign off Upload PO listing PO listing …" at bounding box center [707, 555] width 1067 height 692
click at [1172, 325] on span "1" at bounding box center [1178, 318] width 13 height 13
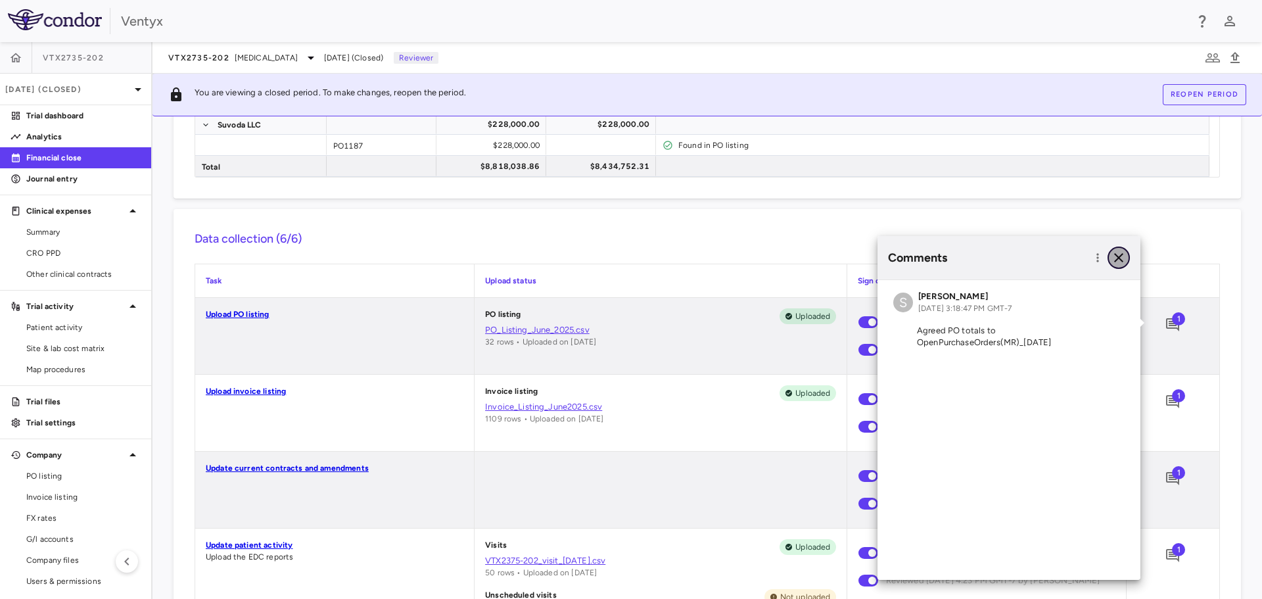
click at [1118, 258] on icon "button" at bounding box center [1118, 257] width 9 height 9
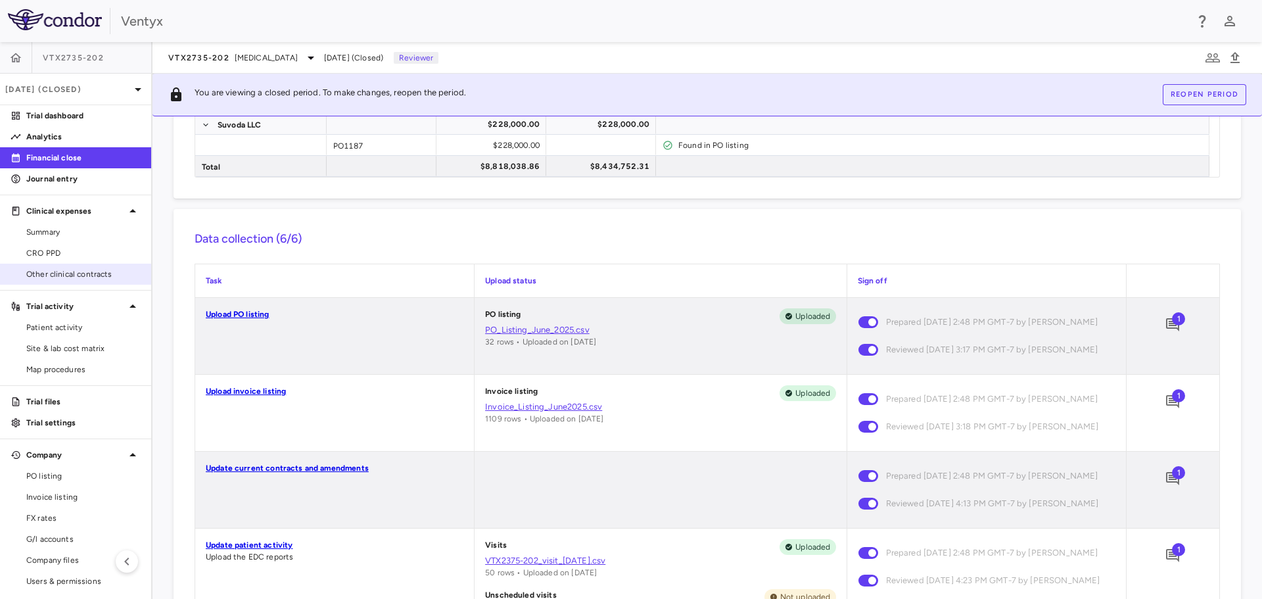
click at [55, 270] on span "Other clinical contracts" at bounding box center [83, 274] width 114 height 12
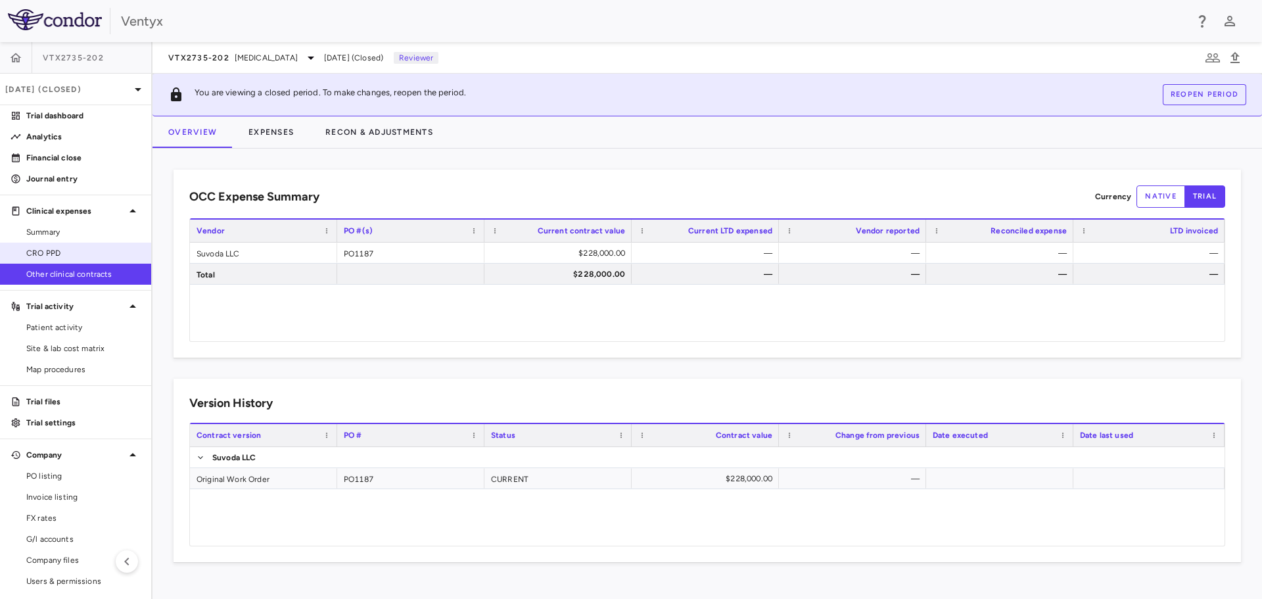
click at [61, 249] on span "CRO PPD" at bounding box center [83, 253] width 114 height 12
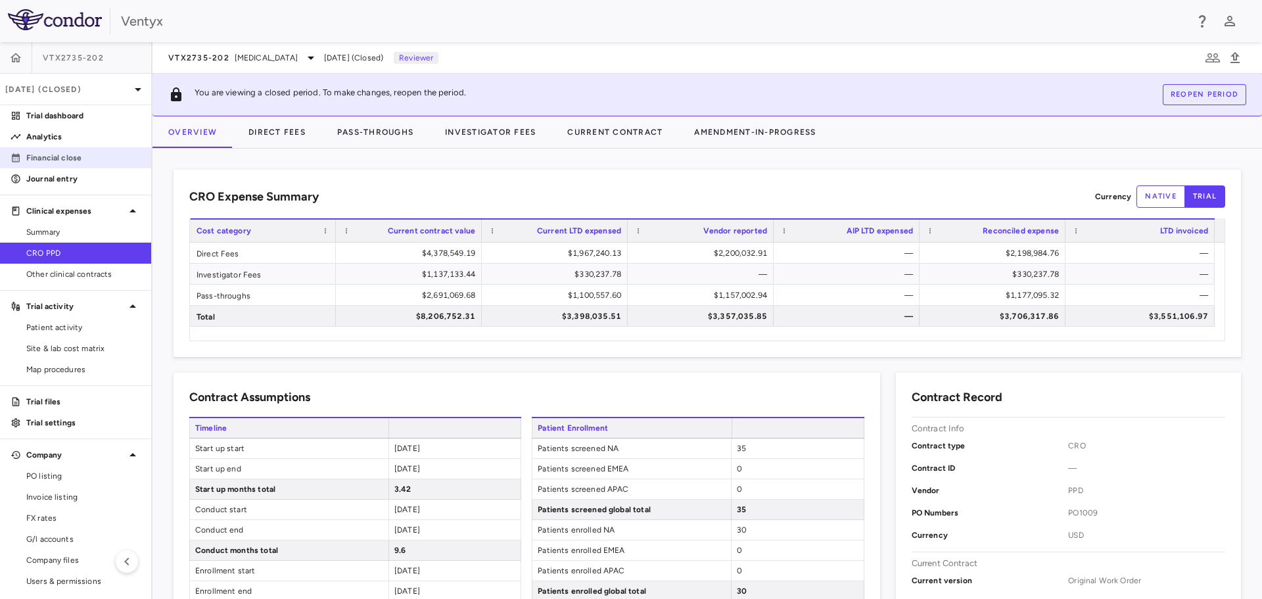
click at [54, 156] on p "Financial close" at bounding box center [83, 158] width 114 height 12
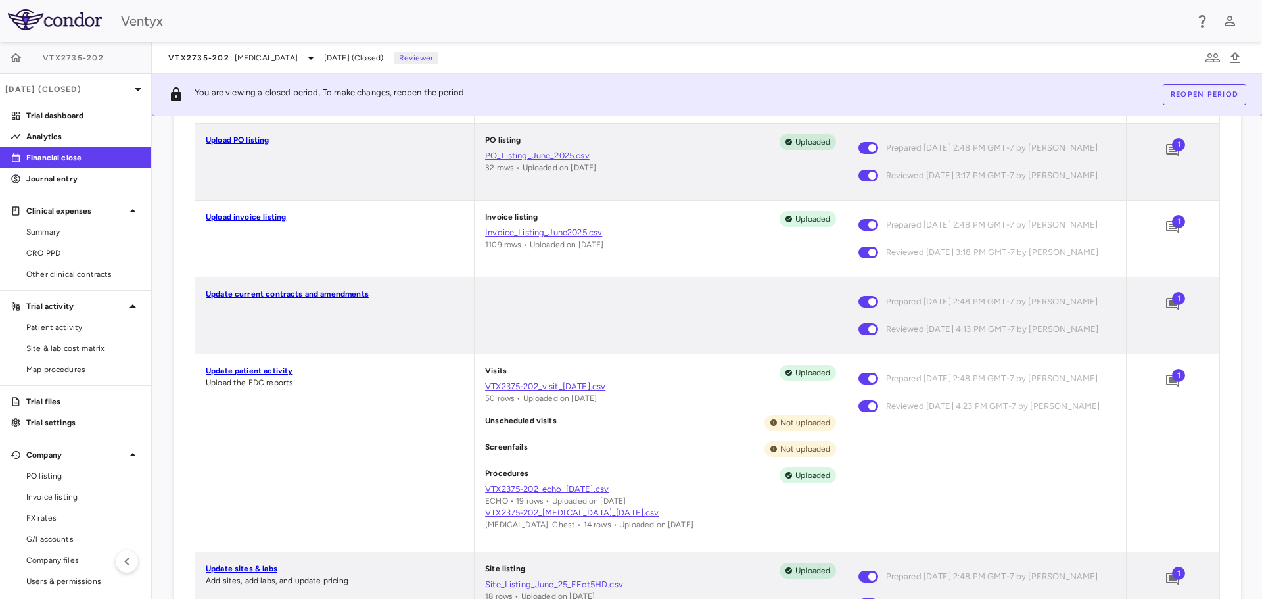
scroll to position [394, 0]
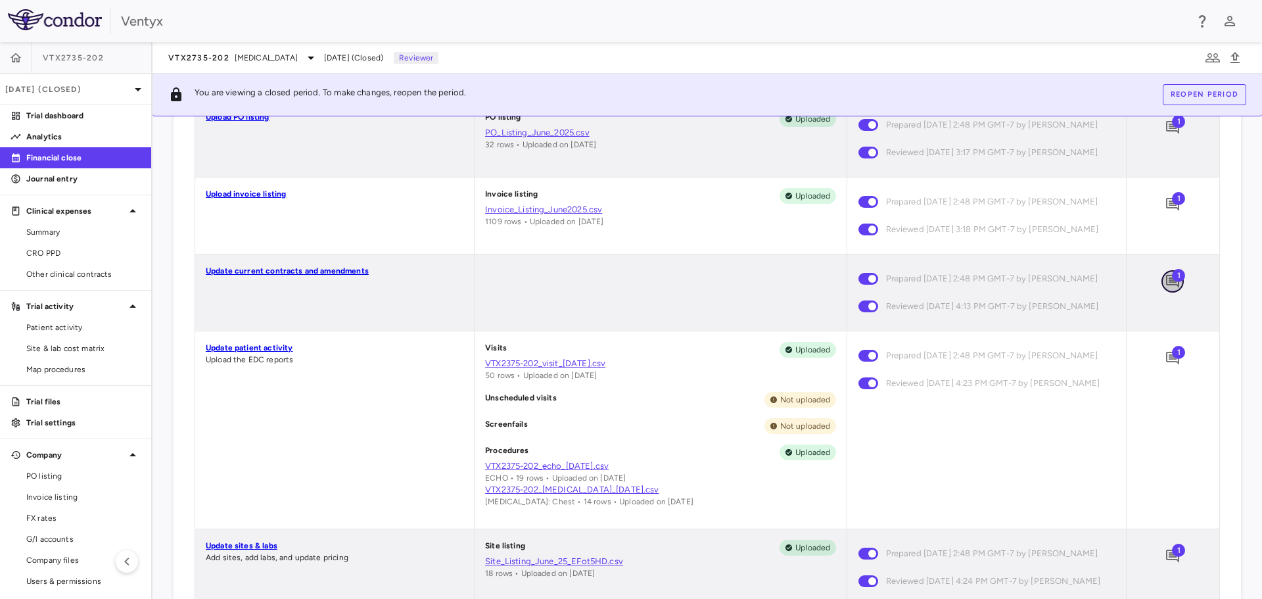
click at [1166, 288] on icon "Add comment" at bounding box center [1172, 281] width 13 height 13
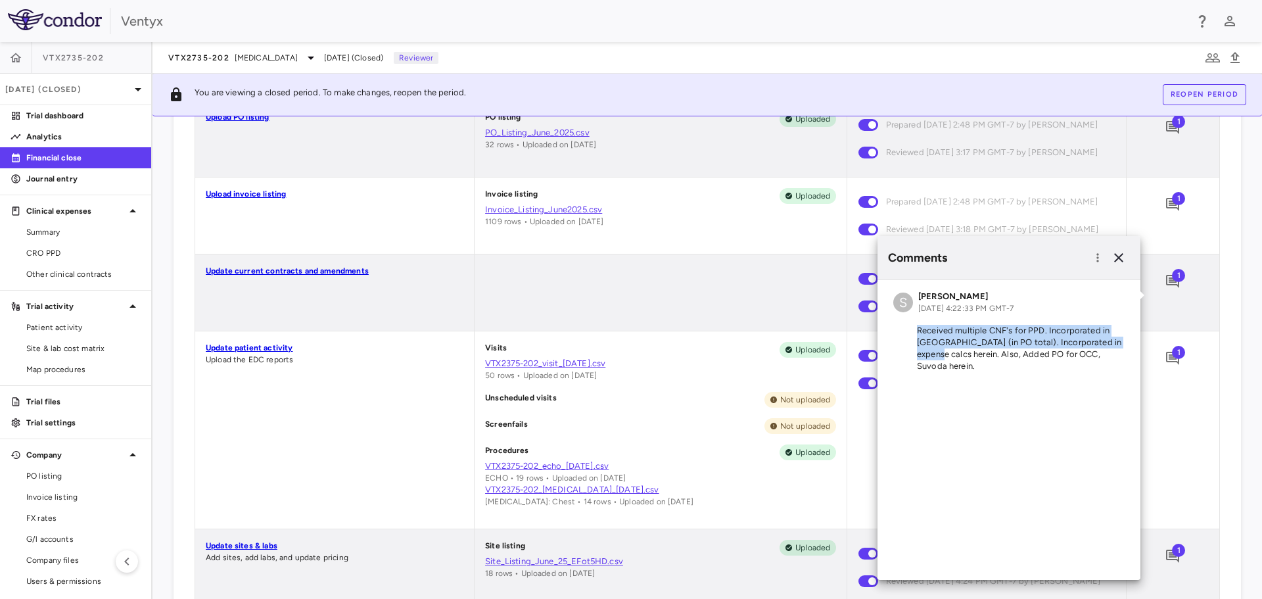
drag, startPoint x: 919, startPoint y: 329, endPoint x: 1121, endPoint y: 339, distance: 202.0
click at [1121, 339] on p "Received multiple CNF's for PPD. Incorporated in NS (in PO total). Incorporated…" at bounding box center [1008, 348] width 231 height 47
copy p "Received multiple CNF's for PPD. Incorporated in NS (in PO total). Incorporated…"
click at [1120, 260] on icon "button" at bounding box center [1119, 258] width 16 height 16
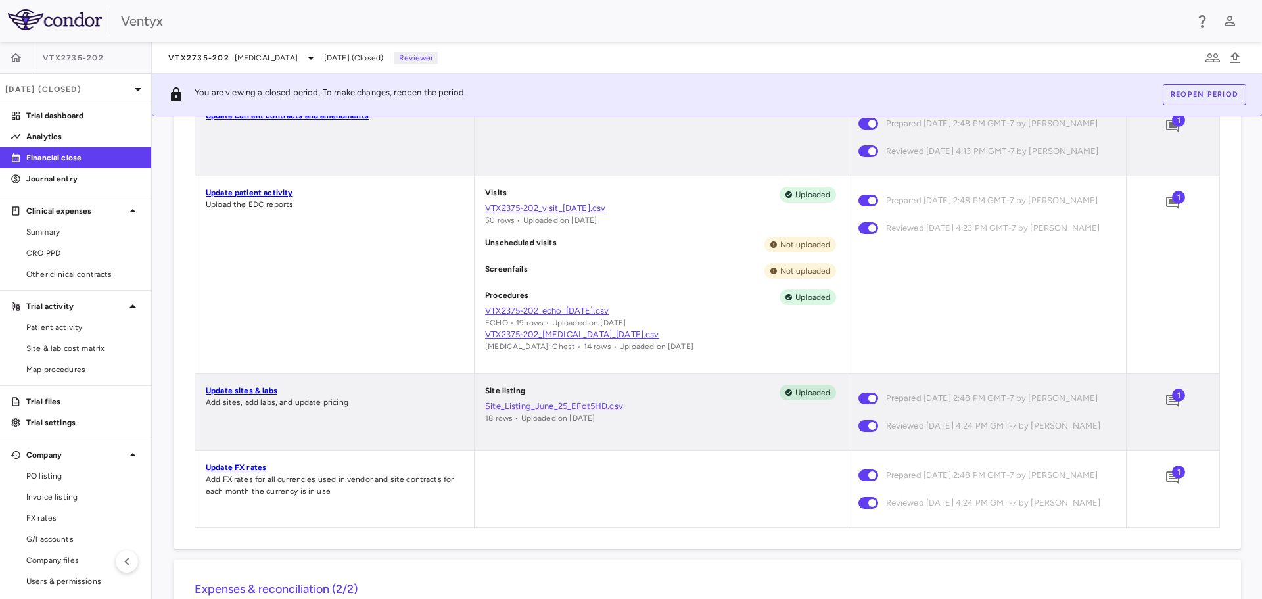
scroll to position [592, 0]
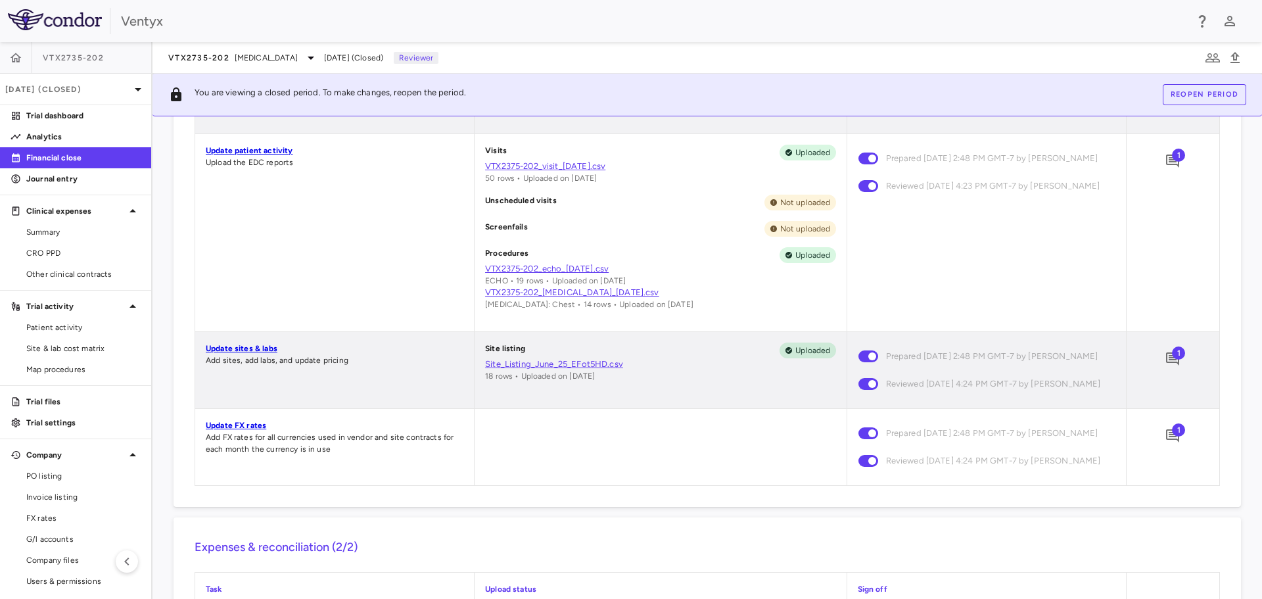
click at [1172, 360] on span "1" at bounding box center [1178, 352] width 13 height 13
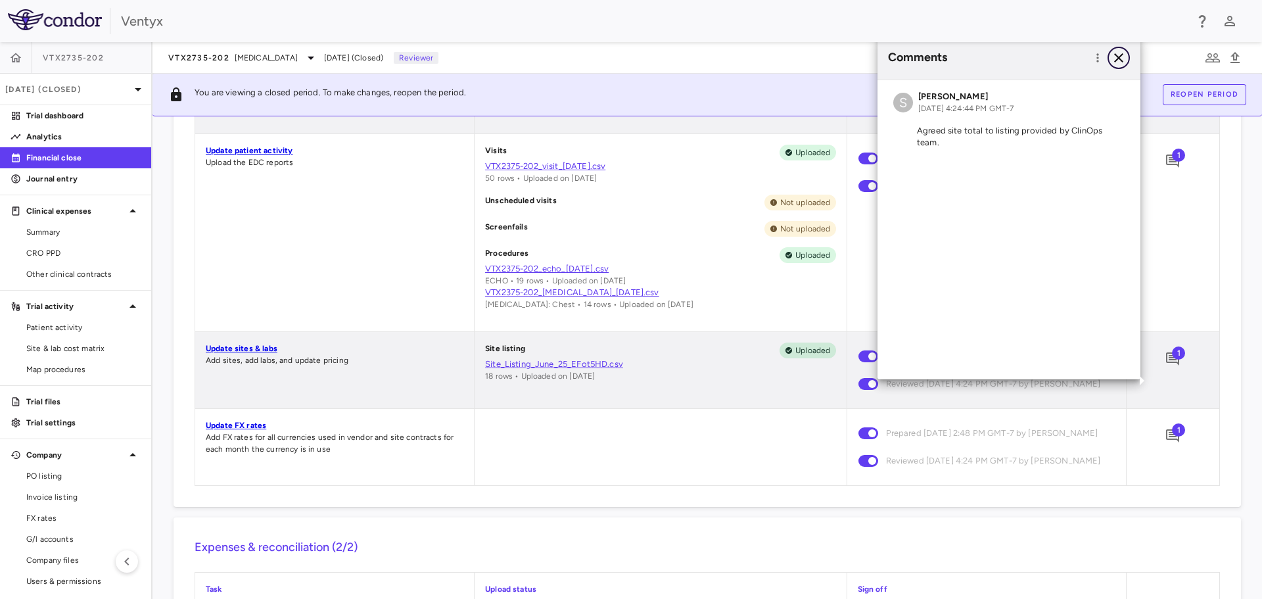
click at [1115, 58] on icon "button" at bounding box center [1119, 58] width 16 height 16
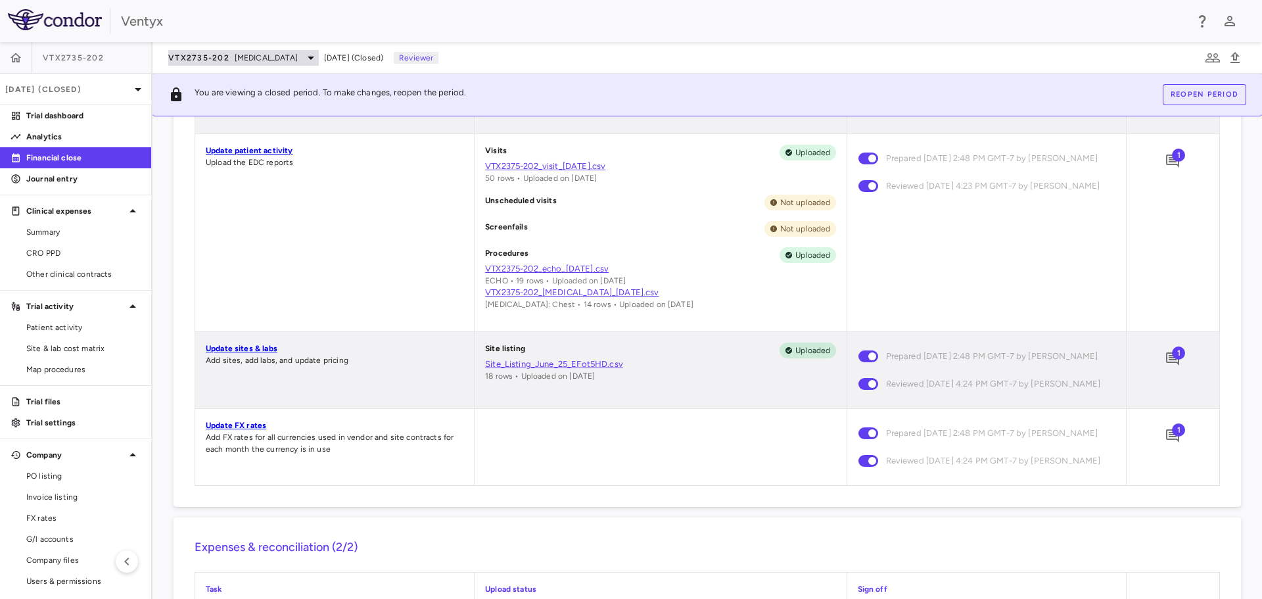
click at [298, 56] on span "Recurrent Pericarditis" at bounding box center [266, 58] width 63 height 12
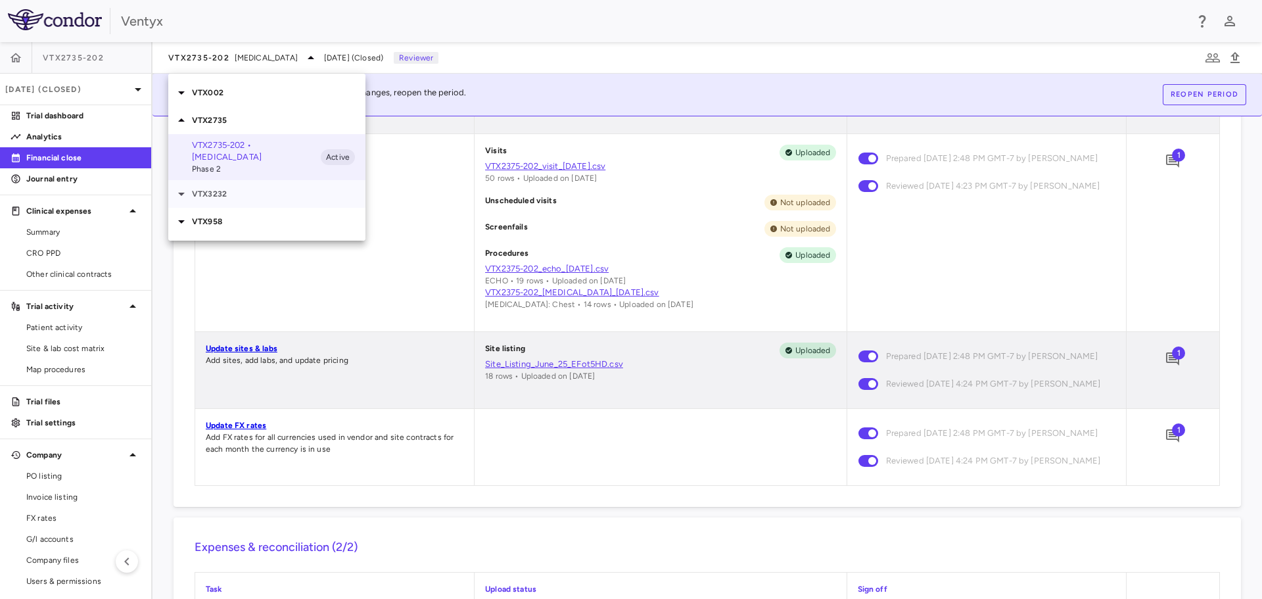
click at [185, 193] on icon at bounding box center [182, 194] width 16 height 16
click at [232, 220] on p "VTX3232-204 • Obesity" at bounding box center [256, 219] width 129 height 12
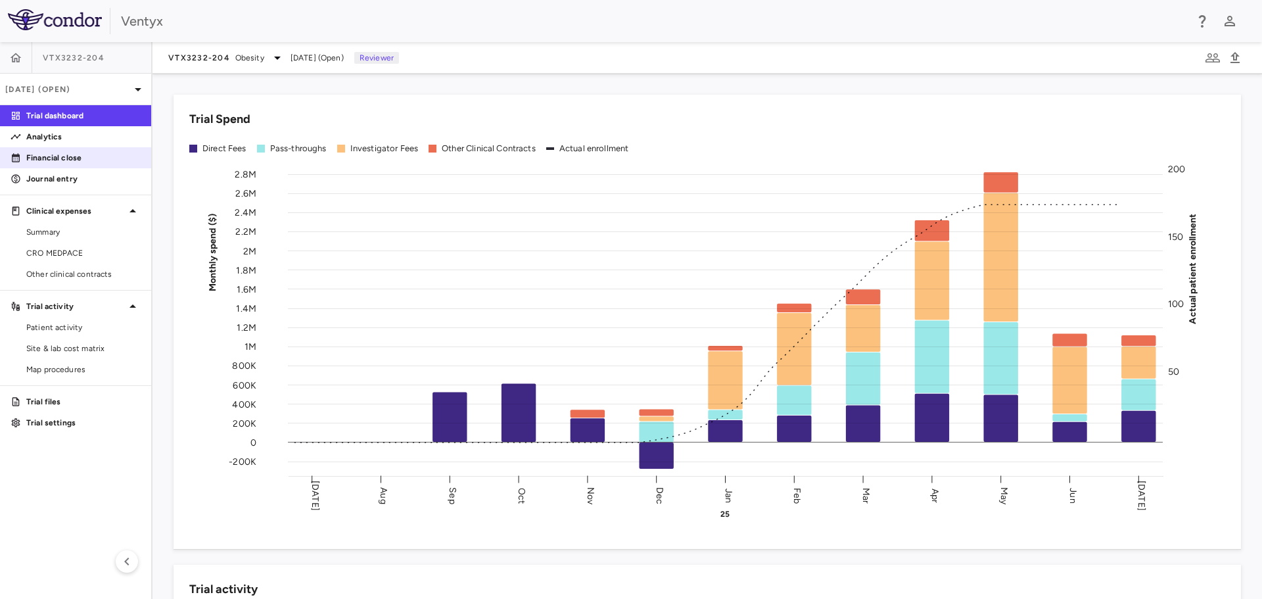
click at [72, 161] on p "Financial close" at bounding box center [83, 158] width 114 height 12
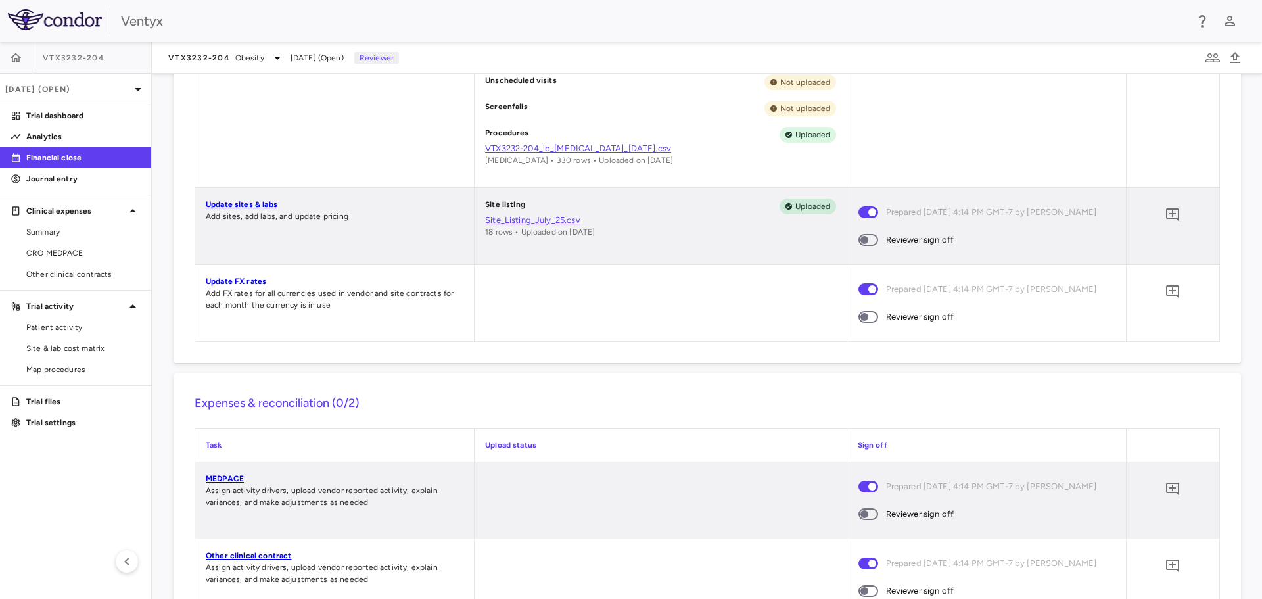
scroll to position [723, 0]
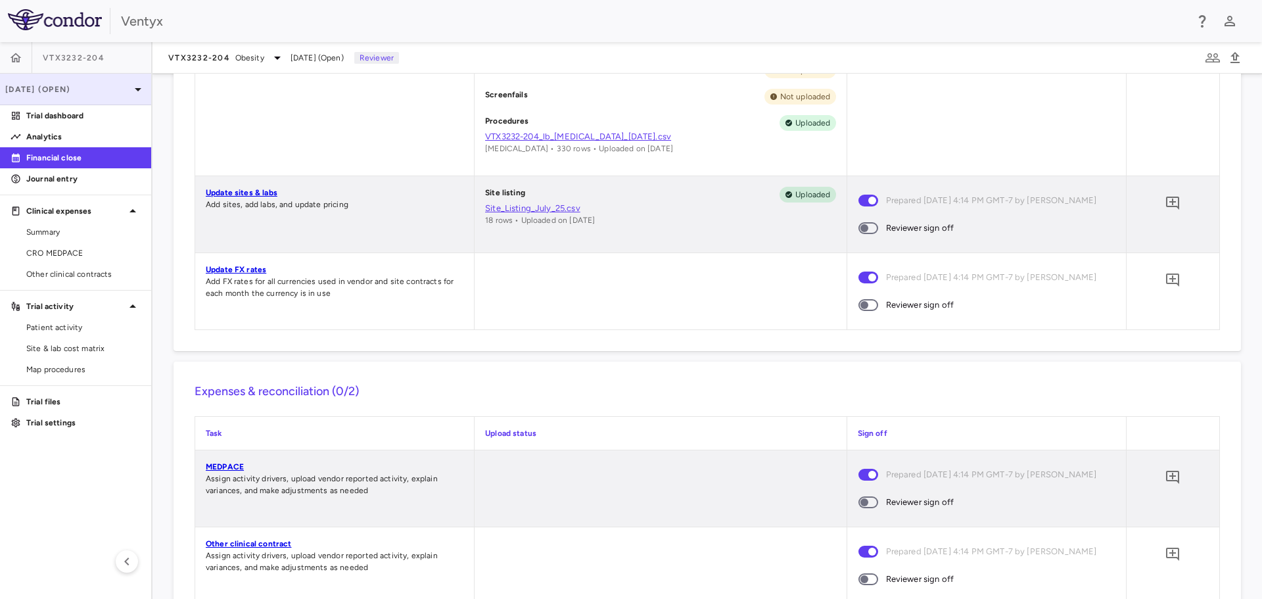
click at [133, 86] on icon at bounding box center [138, 90] width 16 height 16
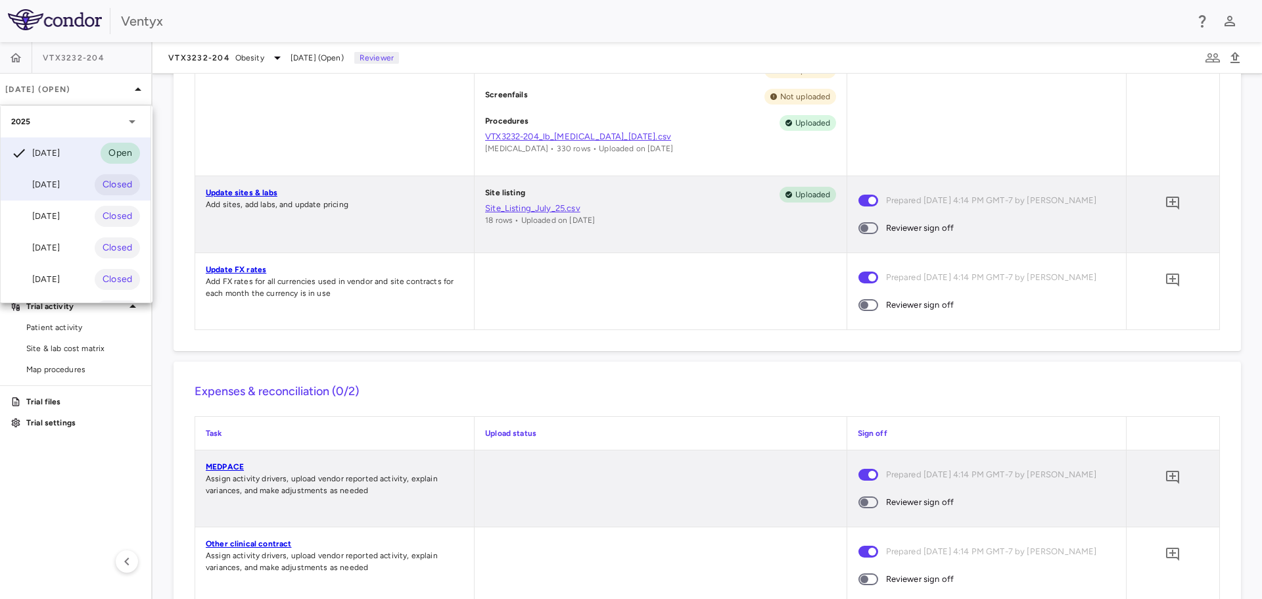
click at [52, 177] on div "[DATE]" at bounding box center [35, 185] width 49 height 16
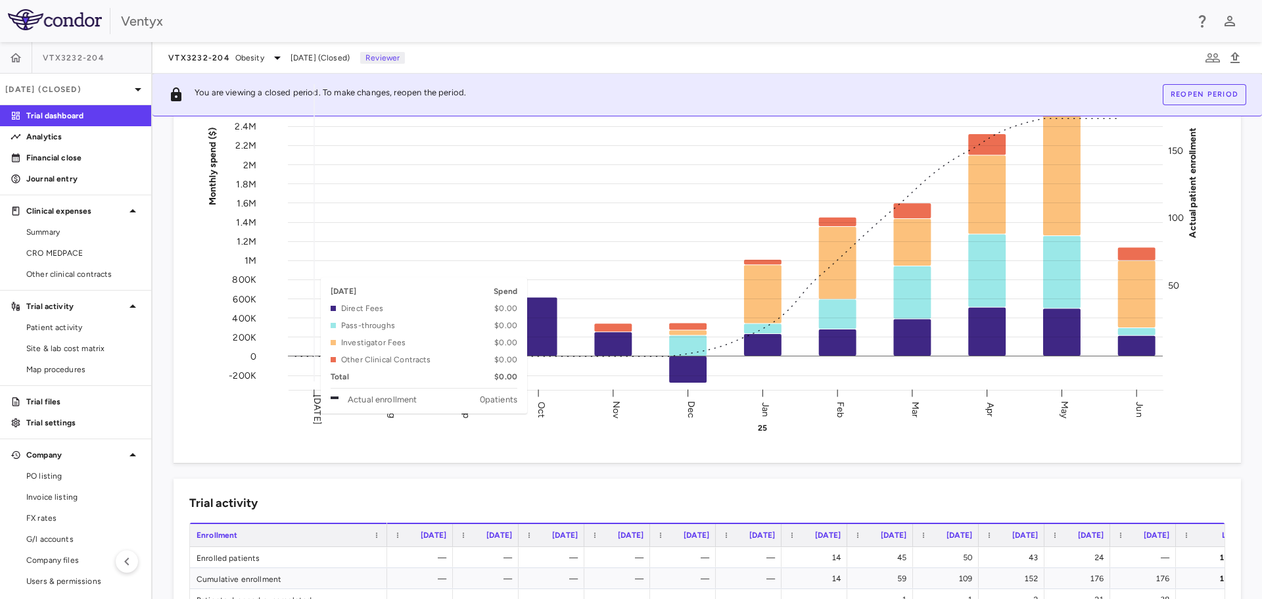
scroll to position [131, 0]
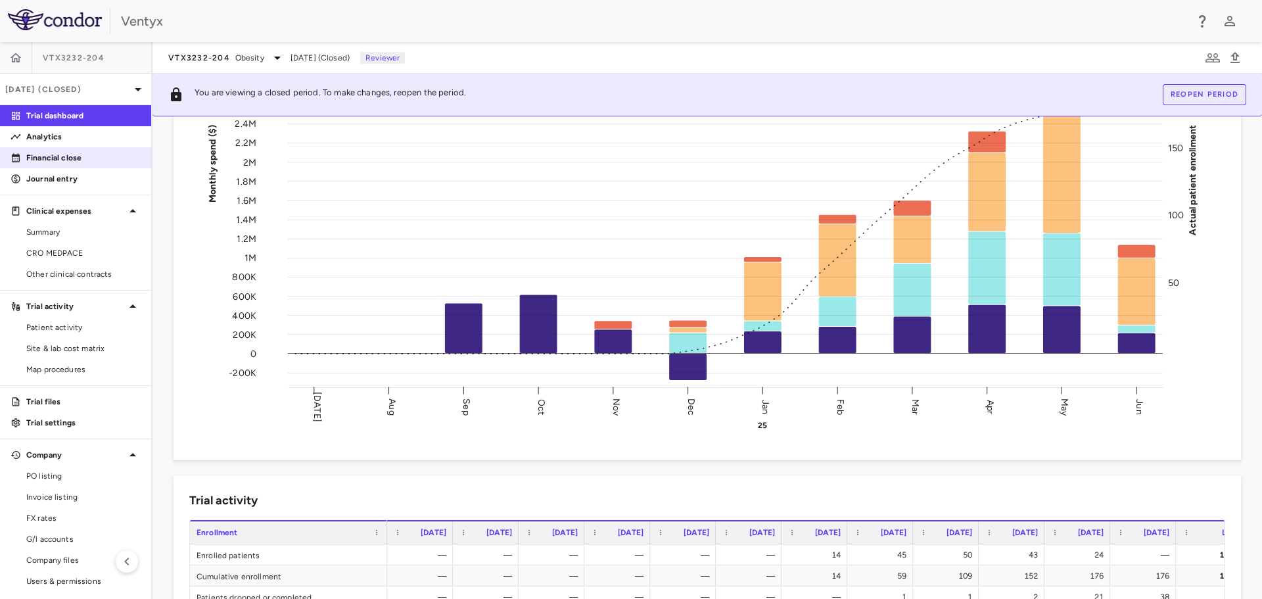
click at [54, 158] on p "Financial close" at bounding box center [83, 158] width 114 height 12
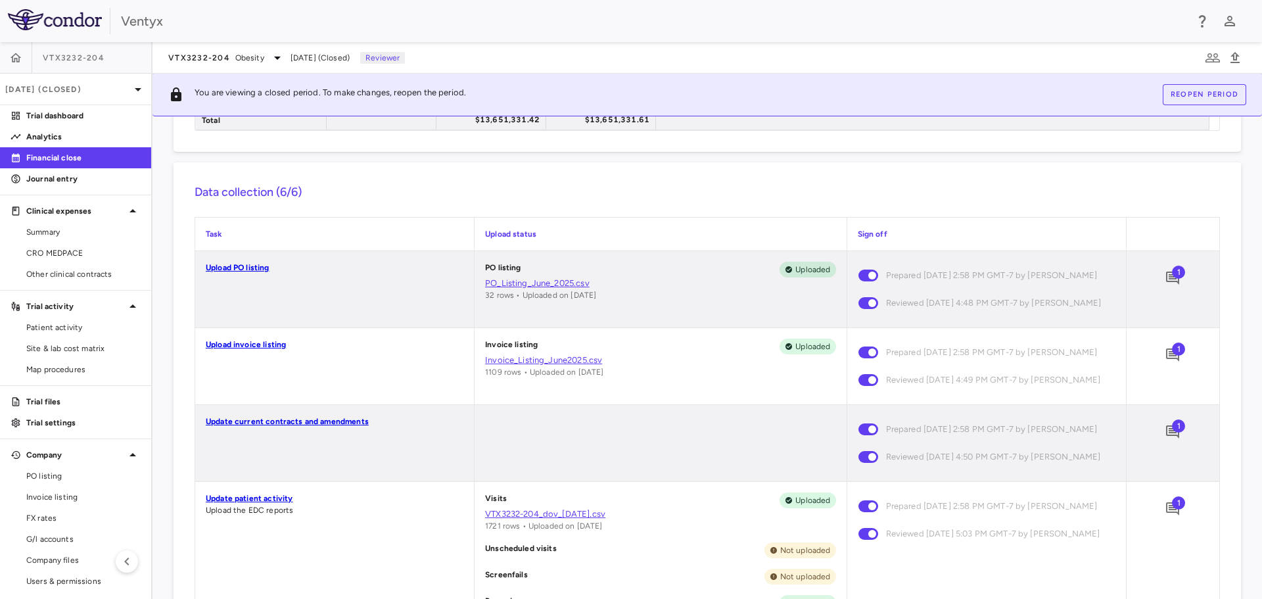
scroll to position [329, 0]
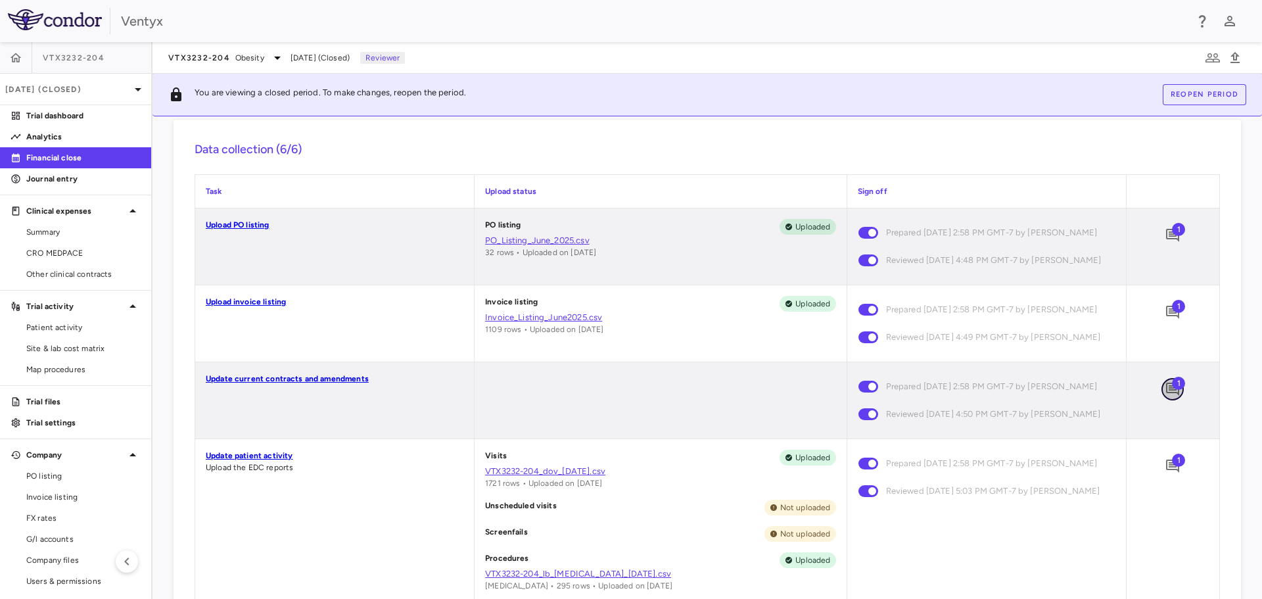
click at [1166, 396] on icon "Add comment" at bounding box center [1172, 389] width 13 height 13
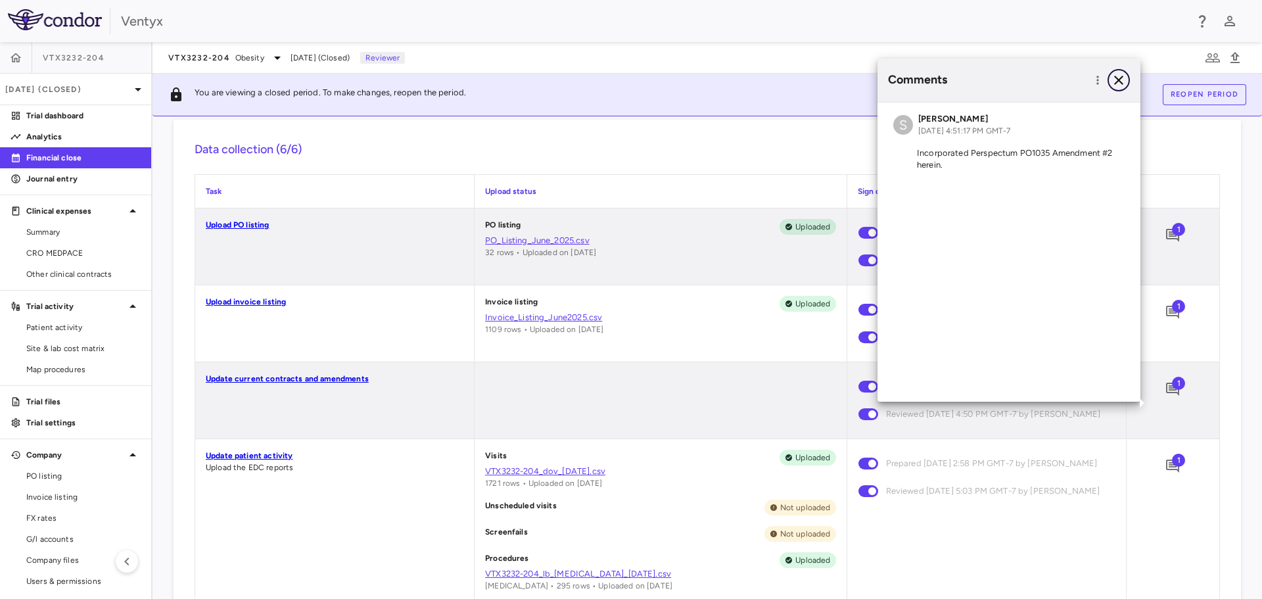
click at [1120, 78] on icon "button" at bounding box center [1118, 80] width 9 height 9
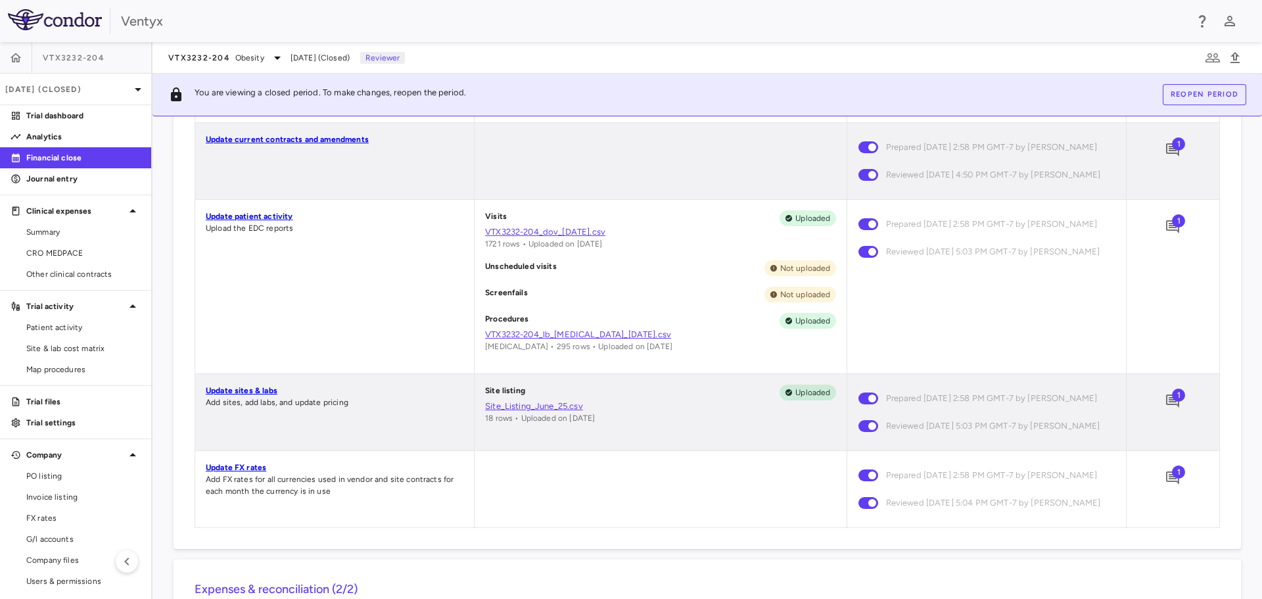
scroll to position [592, 0]
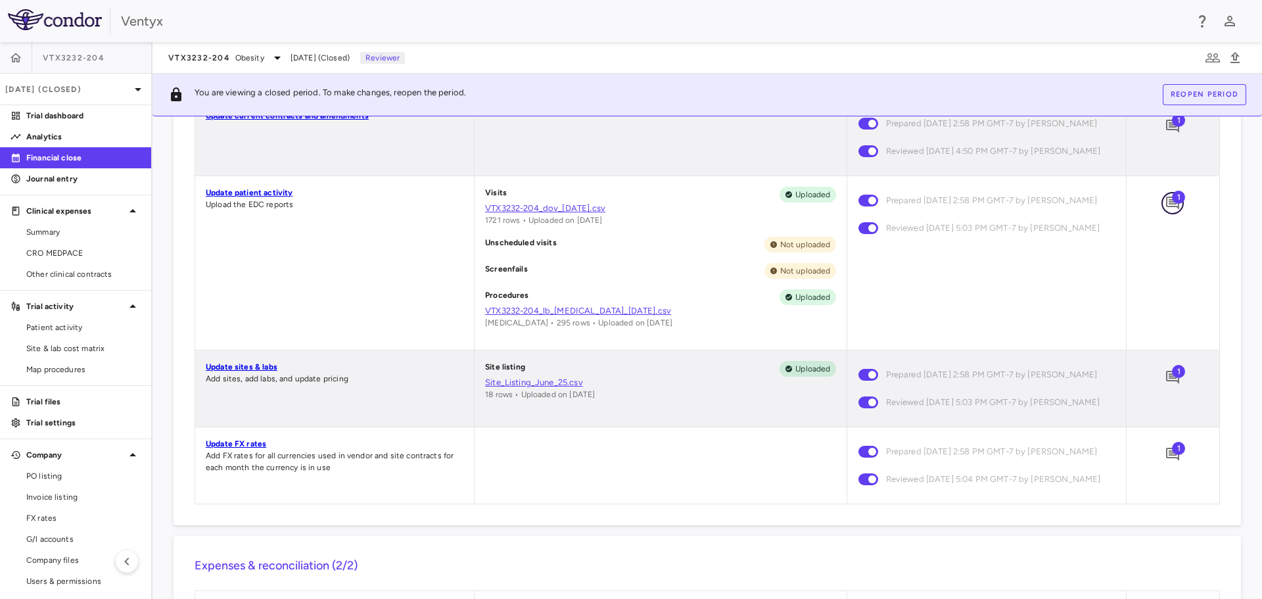
click at [1166, 210] on icon "Add comment" at bounding box center [1172, 203] width 13 height 13
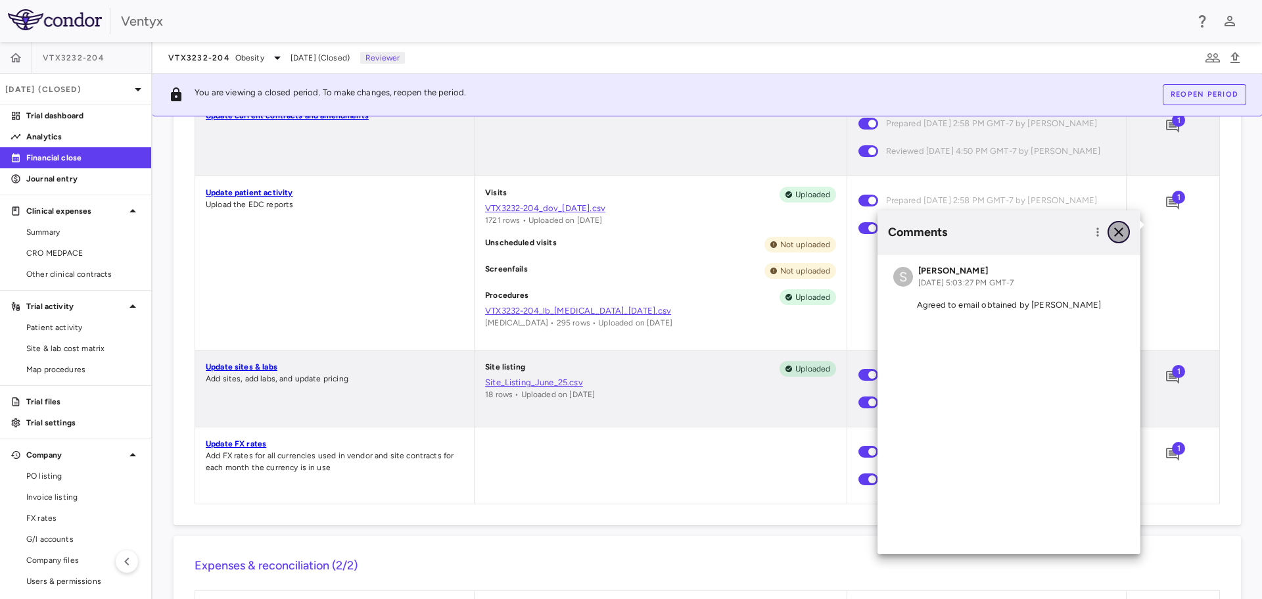
click at [1121, 234] on icon "button" at bounding box center [1118, 231] width 9 height 9
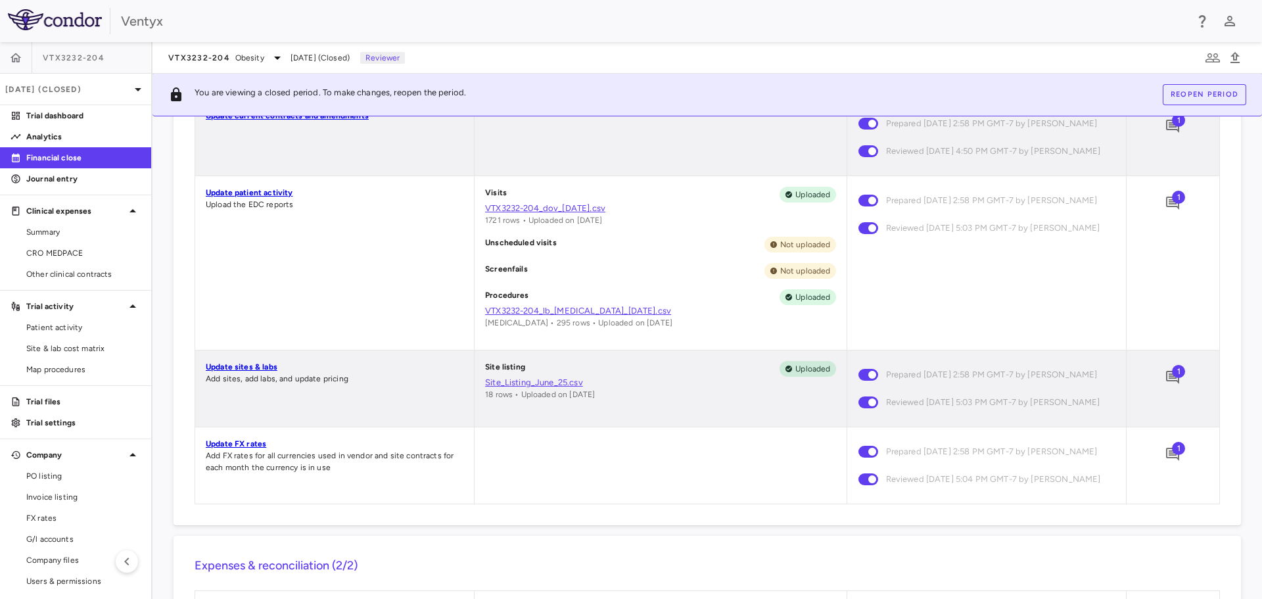
click at [1172, 378] on span "1" at bounding box center [1178, 371] width 13 height 13
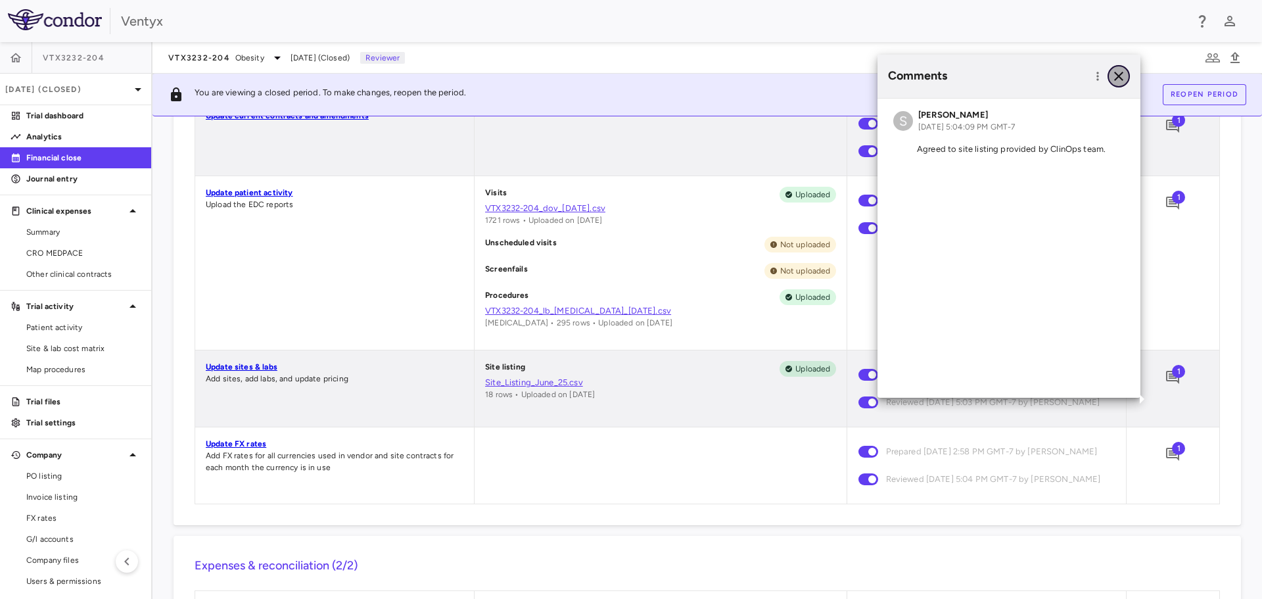
click at [1124, 74] on icon "button" at bounding box center [1119, 76] width 16 height 16
